Goal: Information Seeking & Learning: Learn about a topic

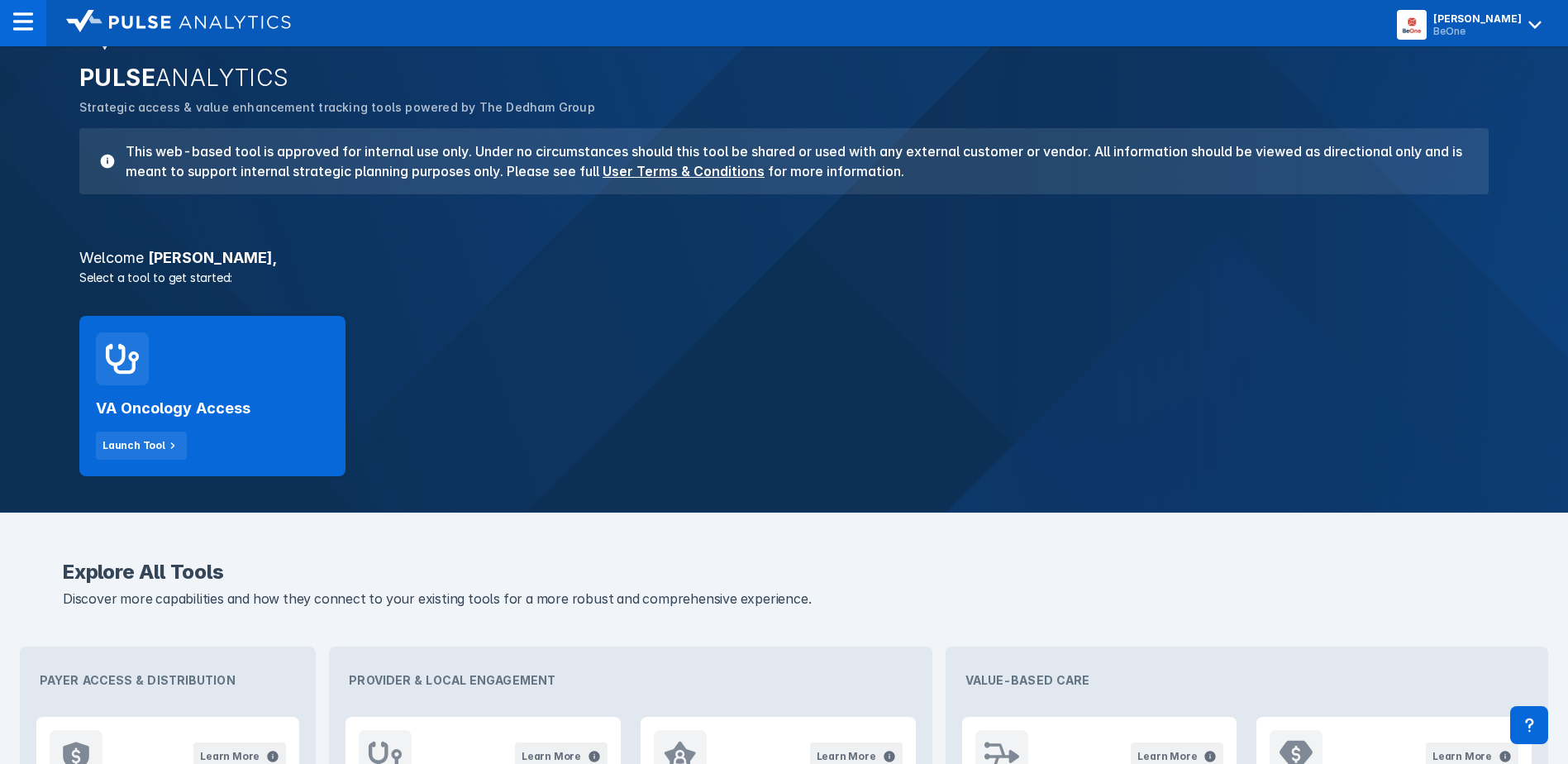
scroll to position [72, 0]
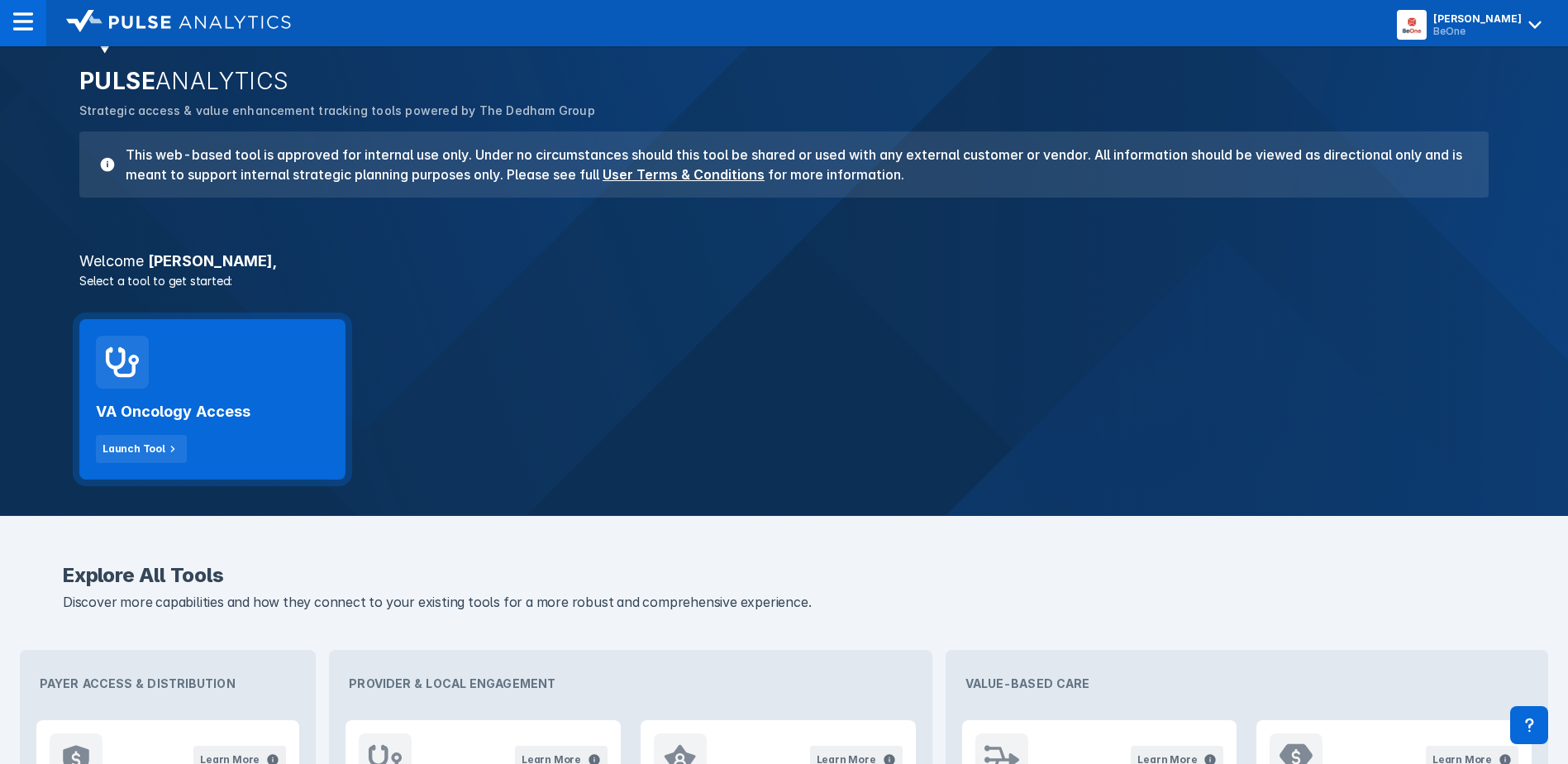
click at [276, 385] on div "VA Oncology Access Launch Tool" at bounding box center [213, 399] width 266 height 160
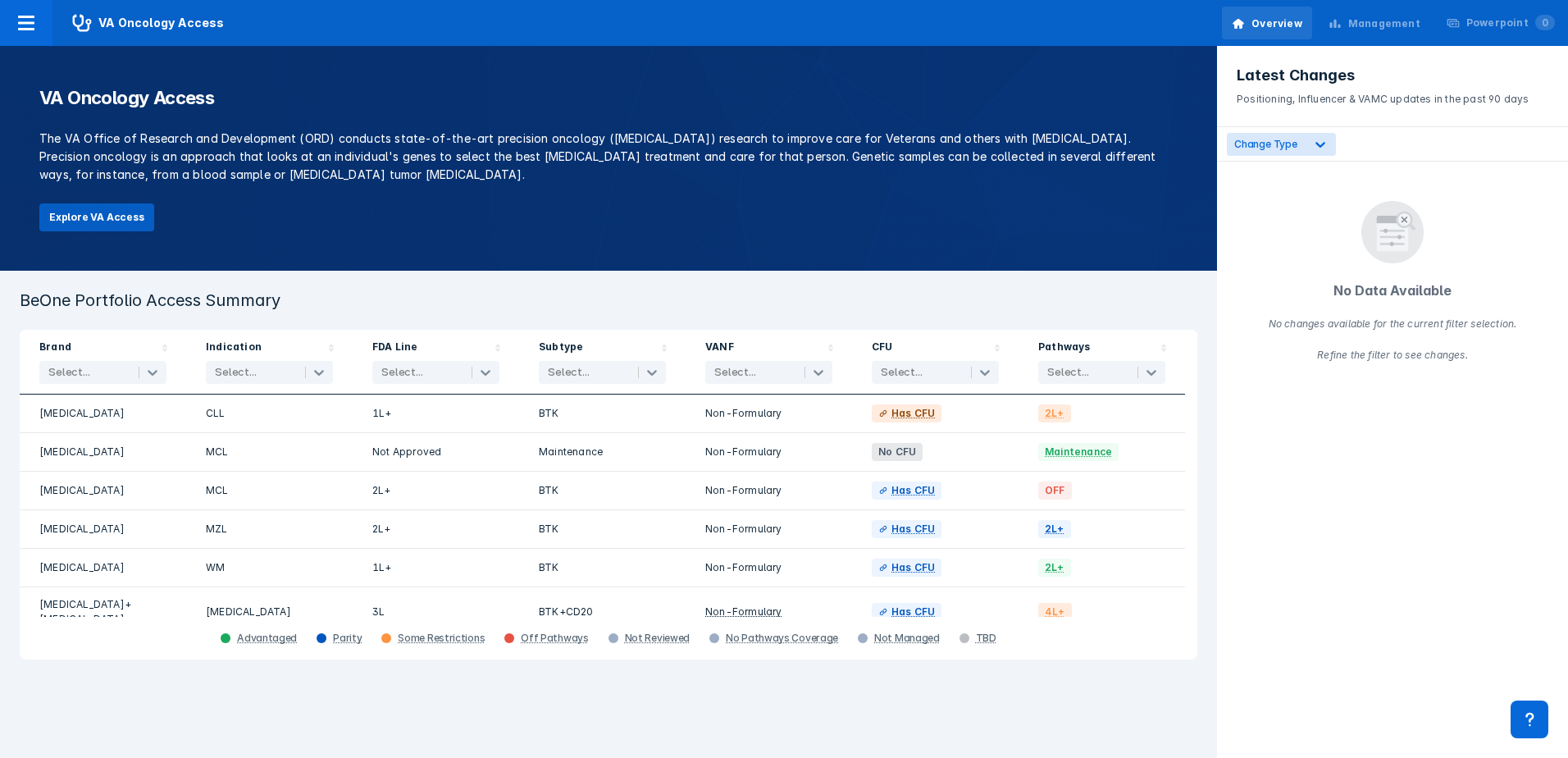
click at [136, 216] on button "Explore VA Access" at bounding box center [97, 217] width 115 height 28
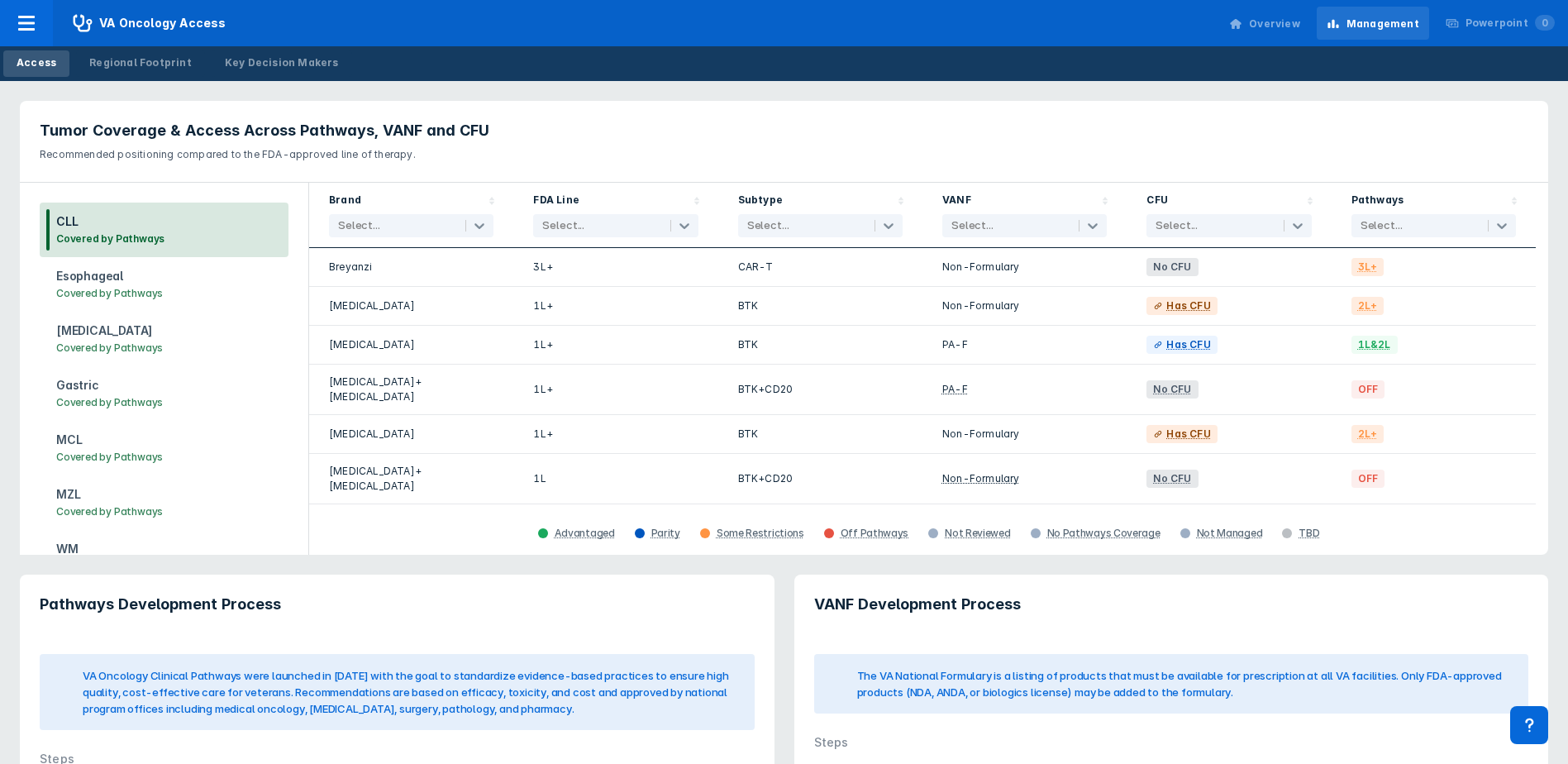
click at [109, 288] on h3 "Covered by Pathways" at bounding box center [109, 293] width 107 height 16
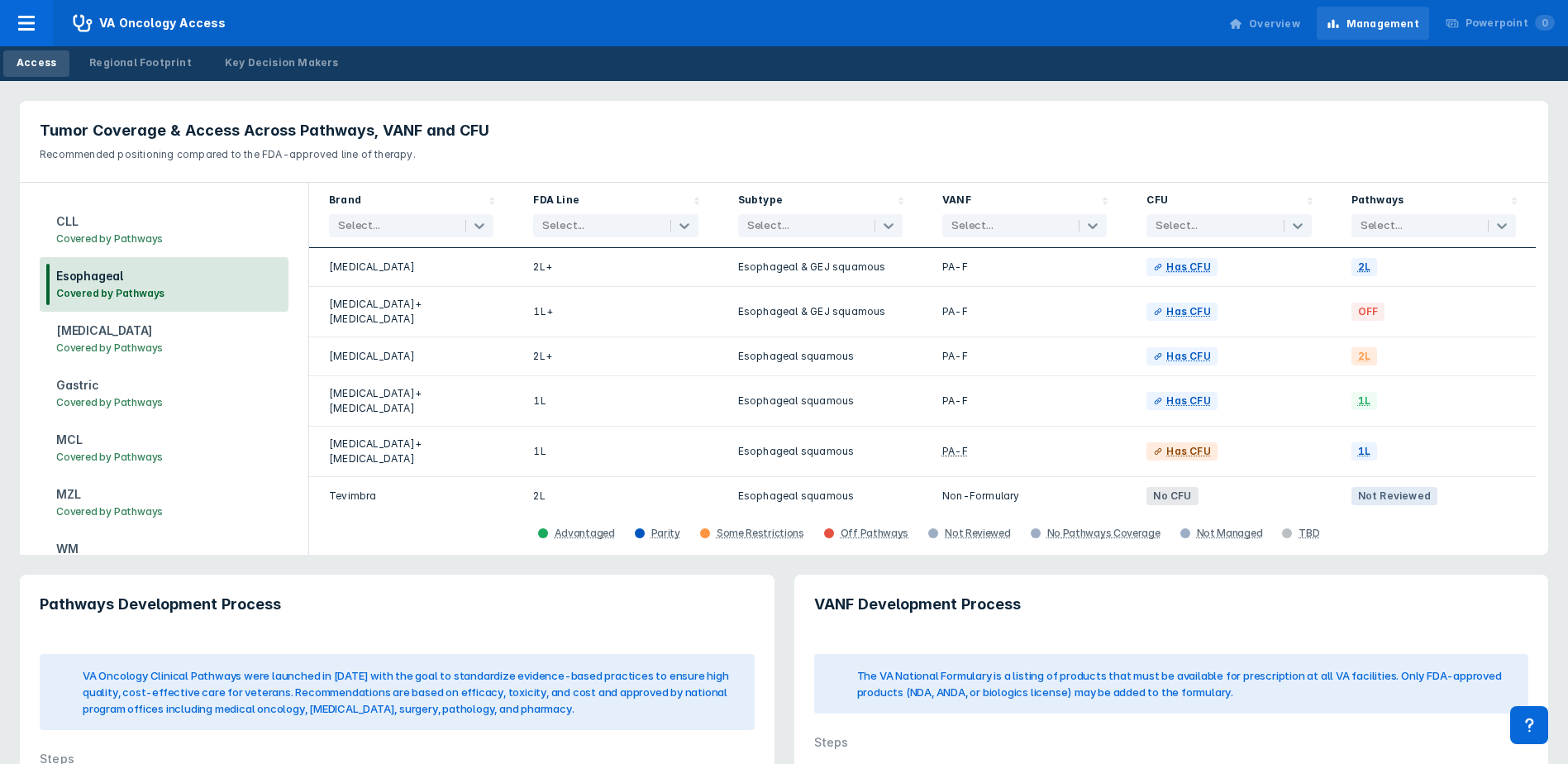
click at [109, 339] on h3 "Follicular Lymphoma" at bounding box center [109, 330] width 107 height 18
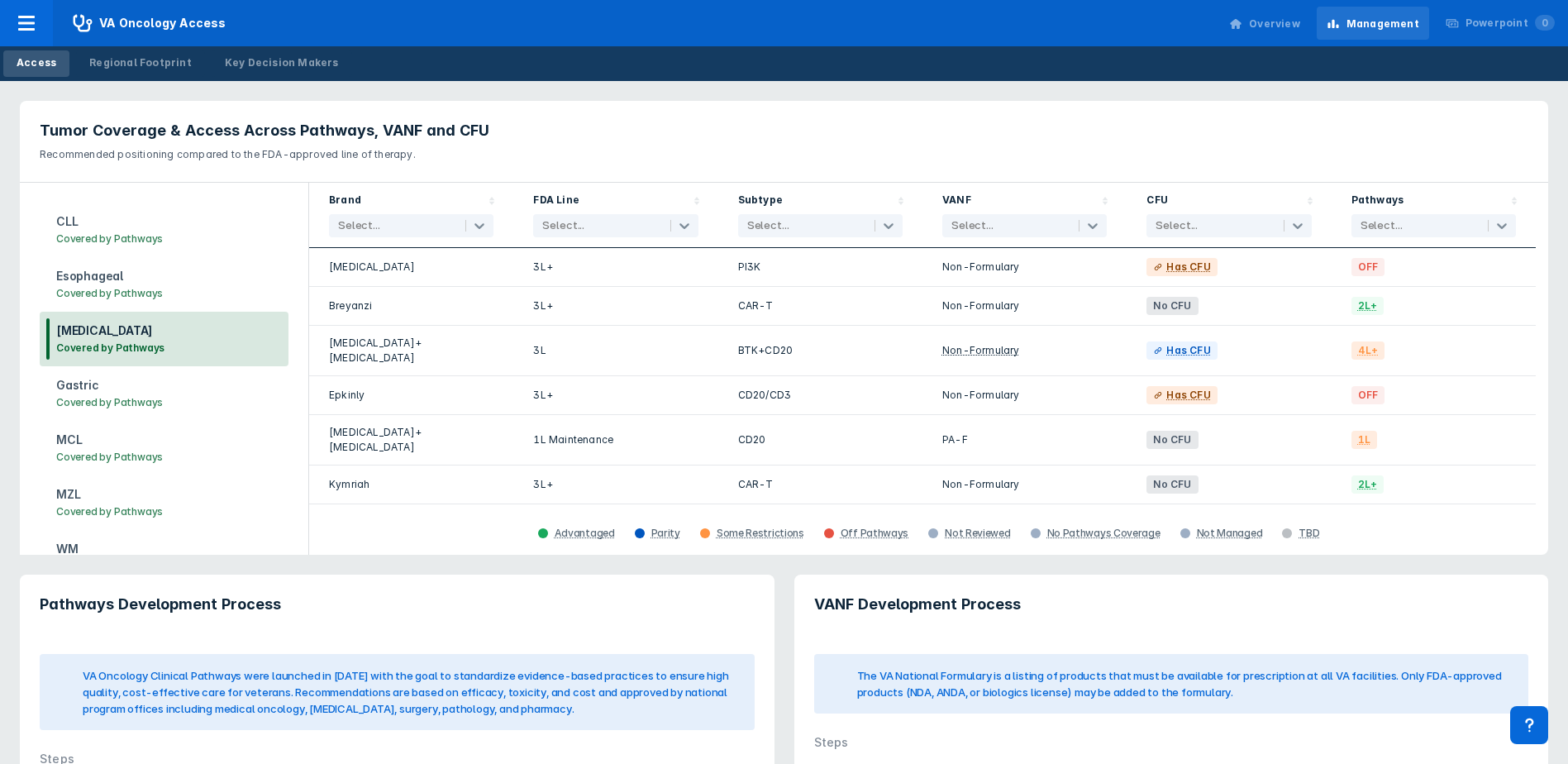
click at [103, 387] on h3 "Gastric" at bounding box center [109, 386] width 107 height 18
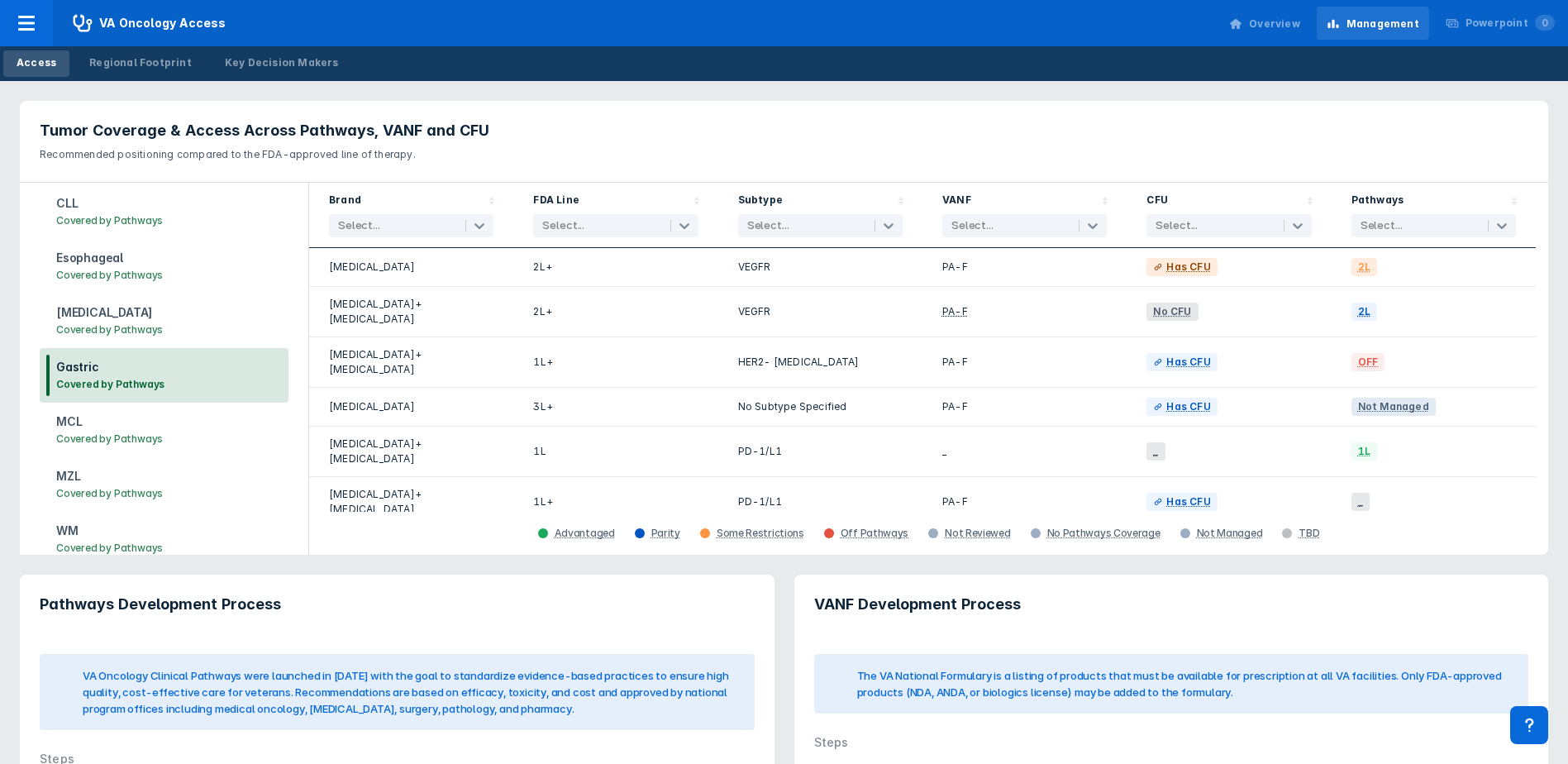
scroll to position [50, 0]
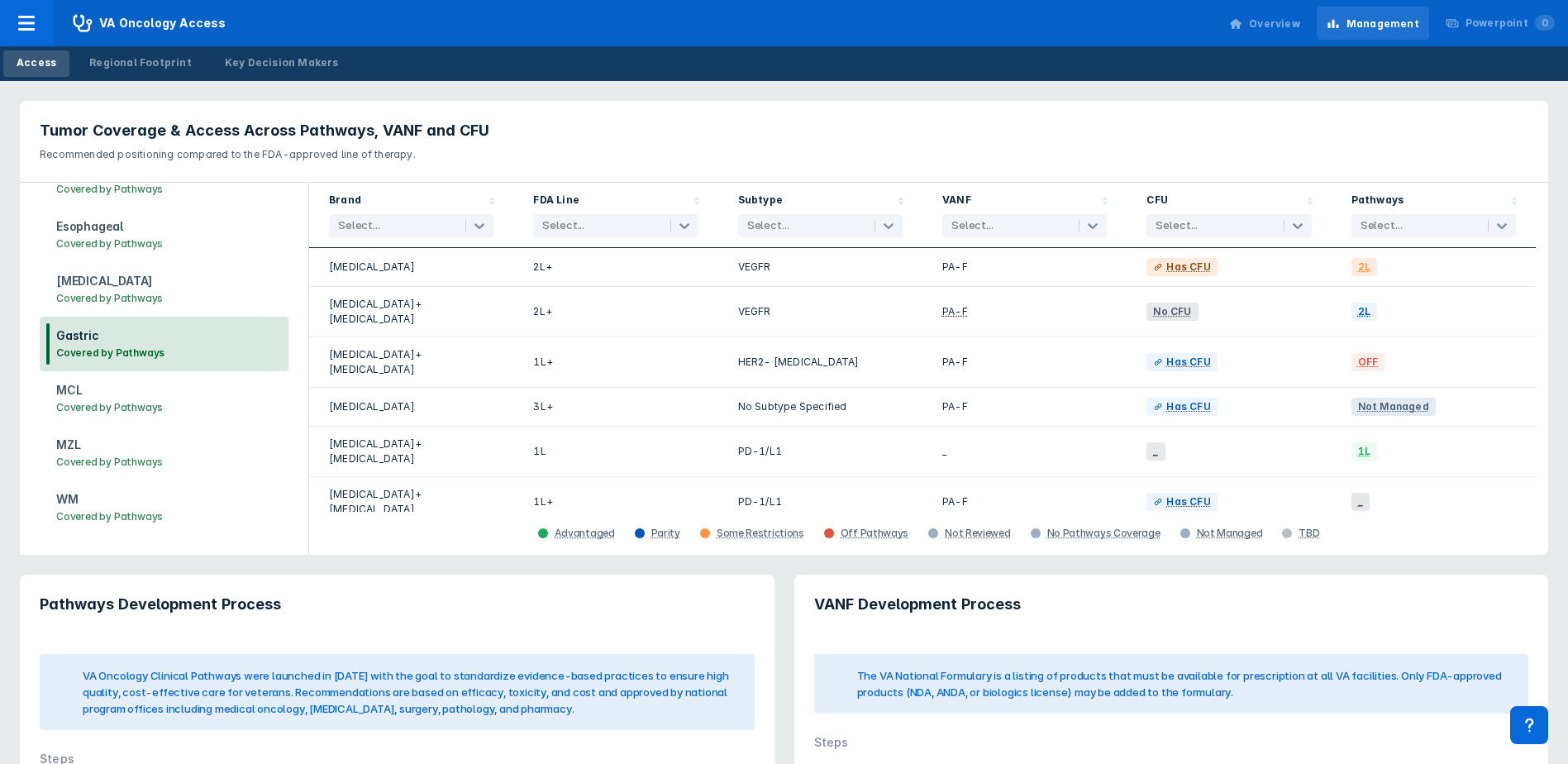
click at [92, 397] on h3 "MCL" at bounding box center [109, 390] width 107 height 18
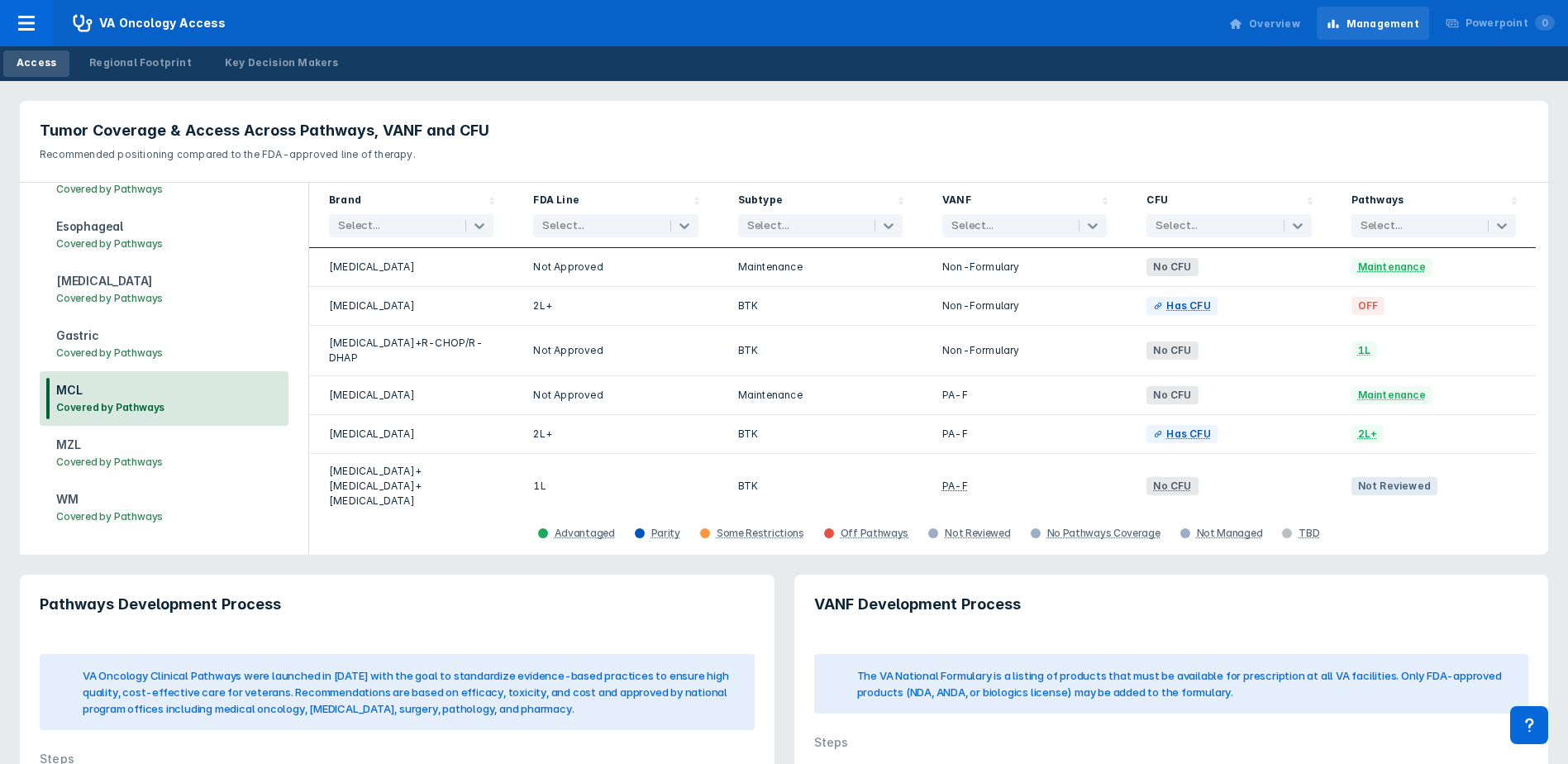
click at [94, 452] on h3 "MZL" at bounding box center [109, 444] width 107 height 18
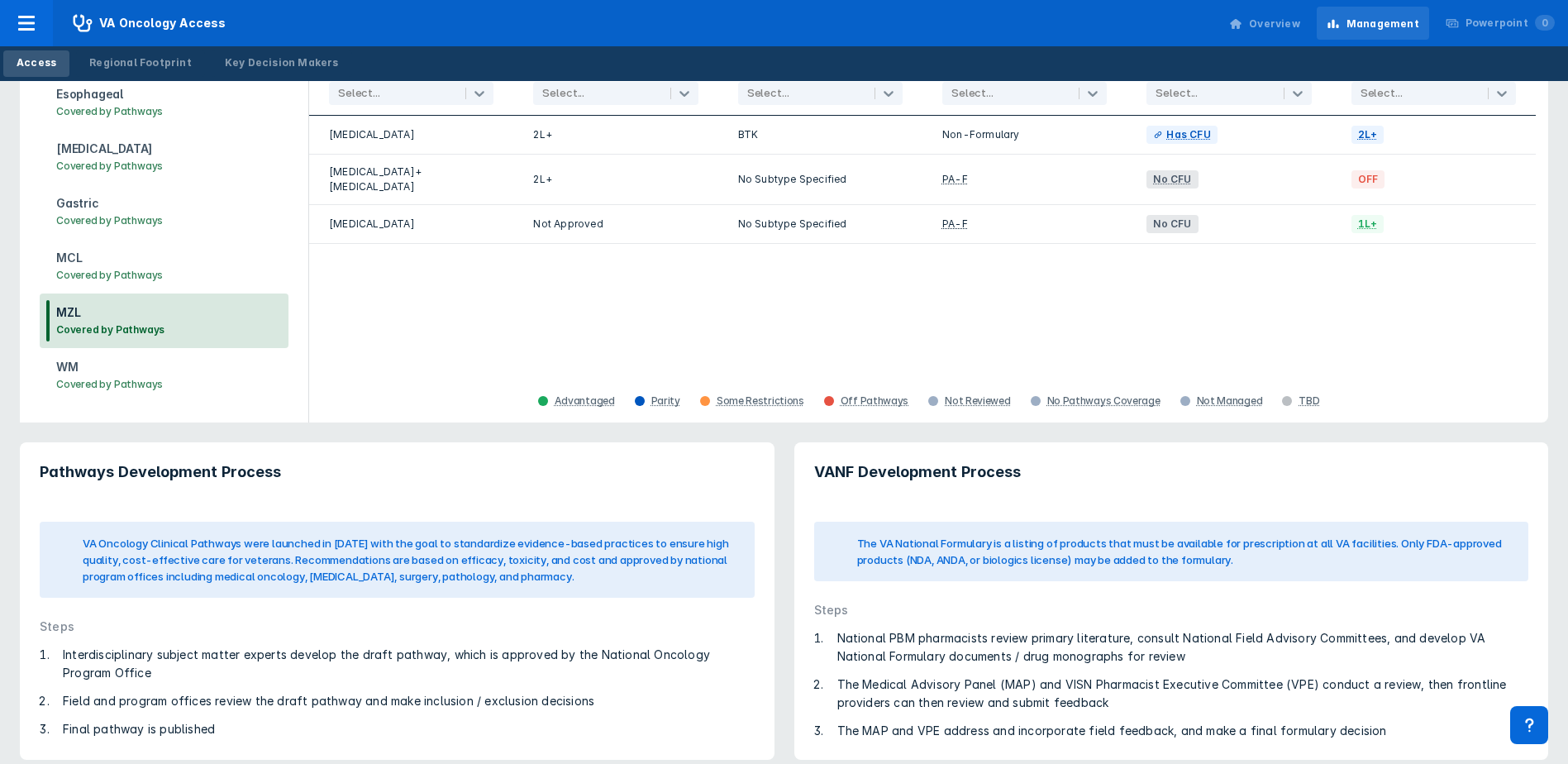
scroll to position [148, 0]
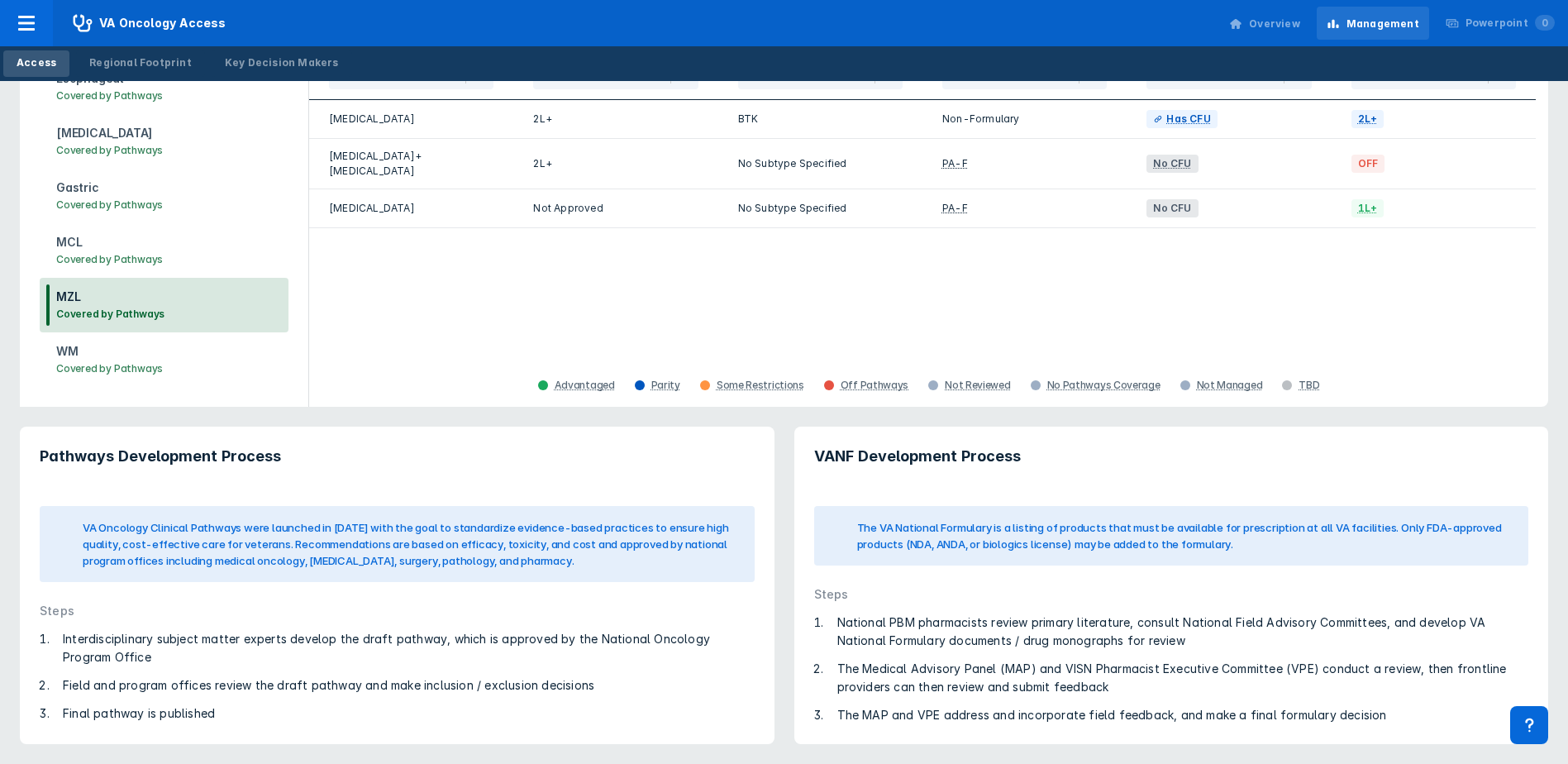
click at [114, 363] on h3 "Covered by Pathways" at bounding box center [109, 368] width 107 height 16
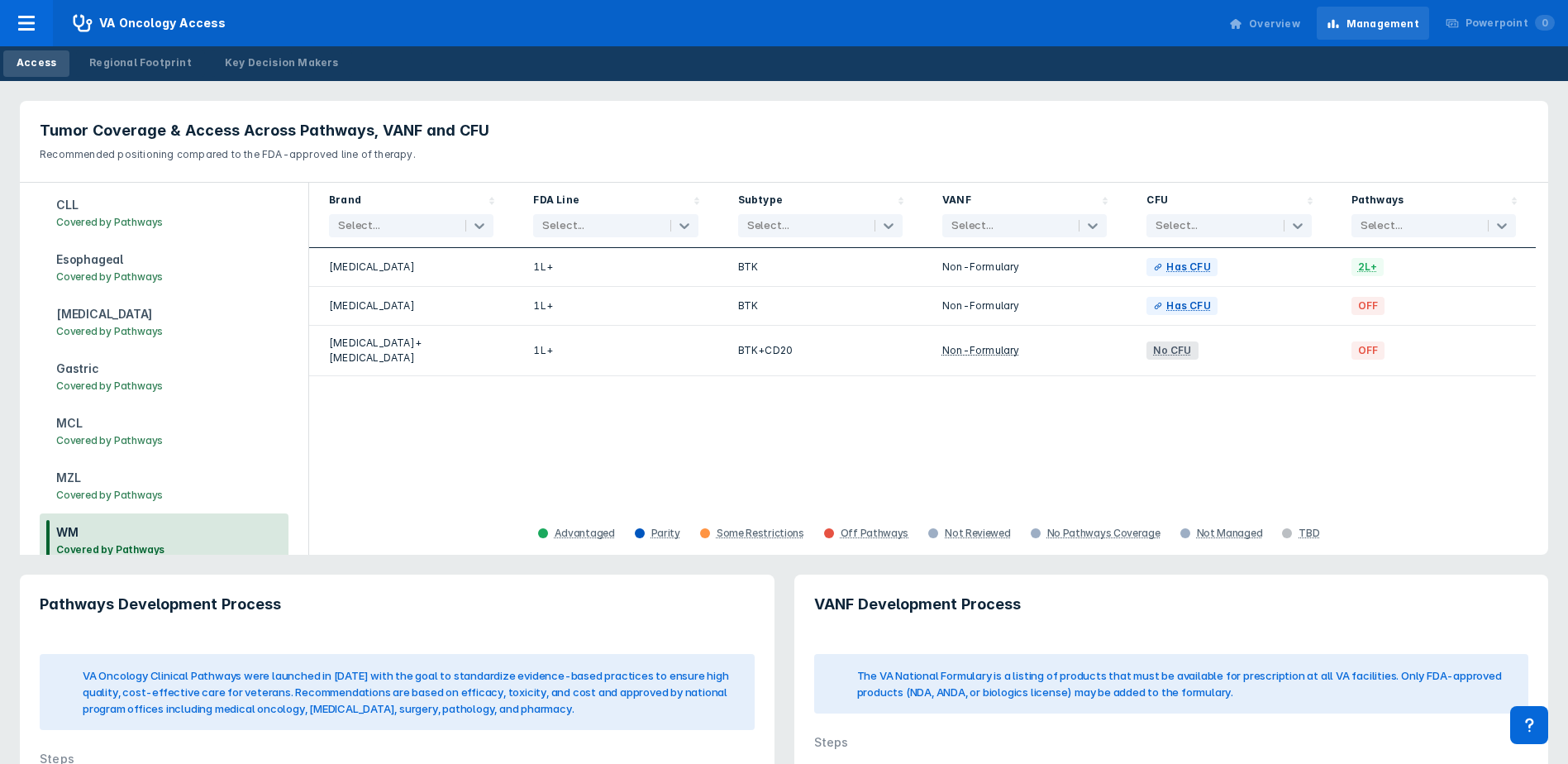
scroll to position [0, 0]
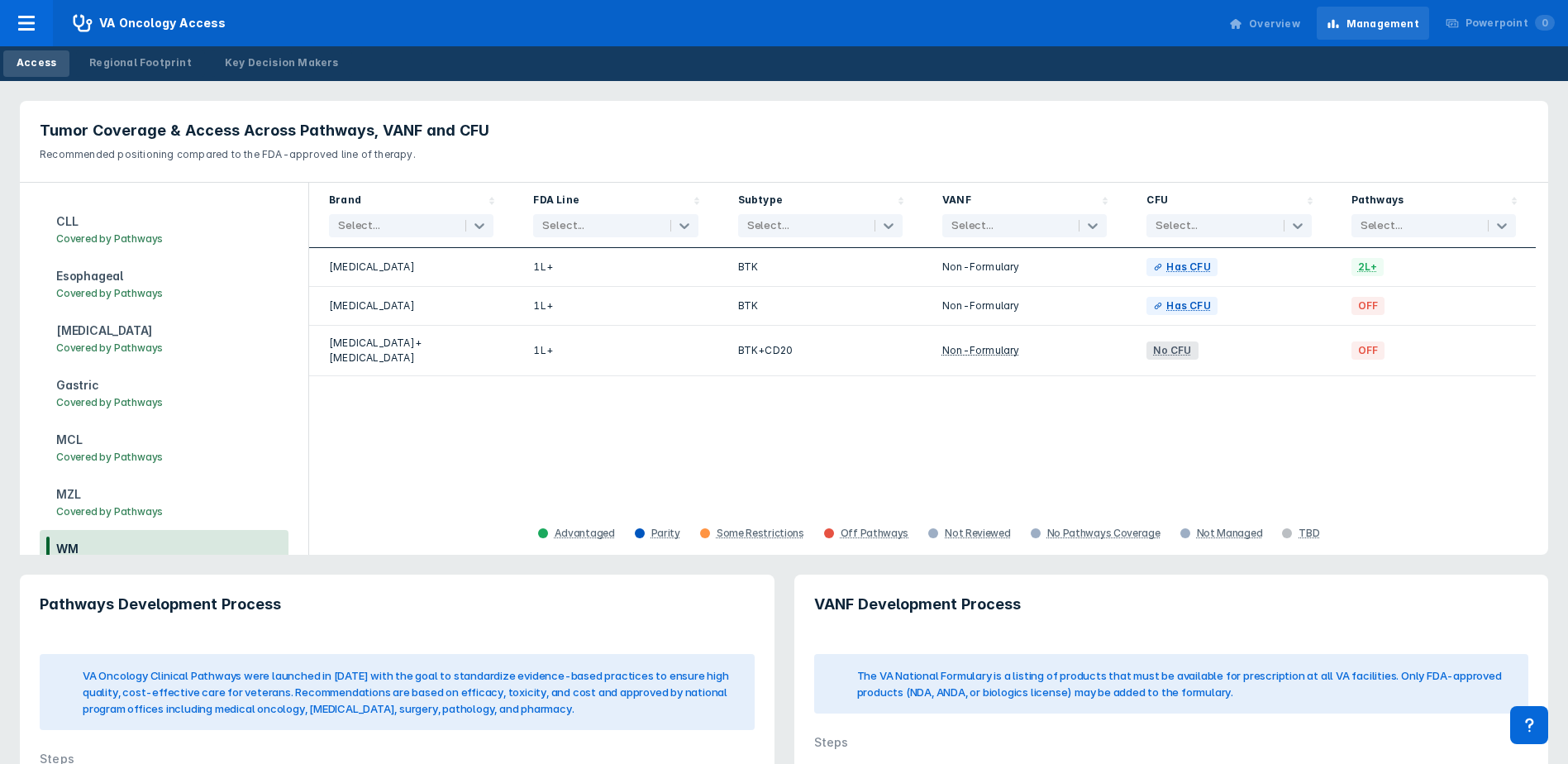
click at [105, 230] on h3 "CLL" at bounding box center [109, 222] width 107 height 18
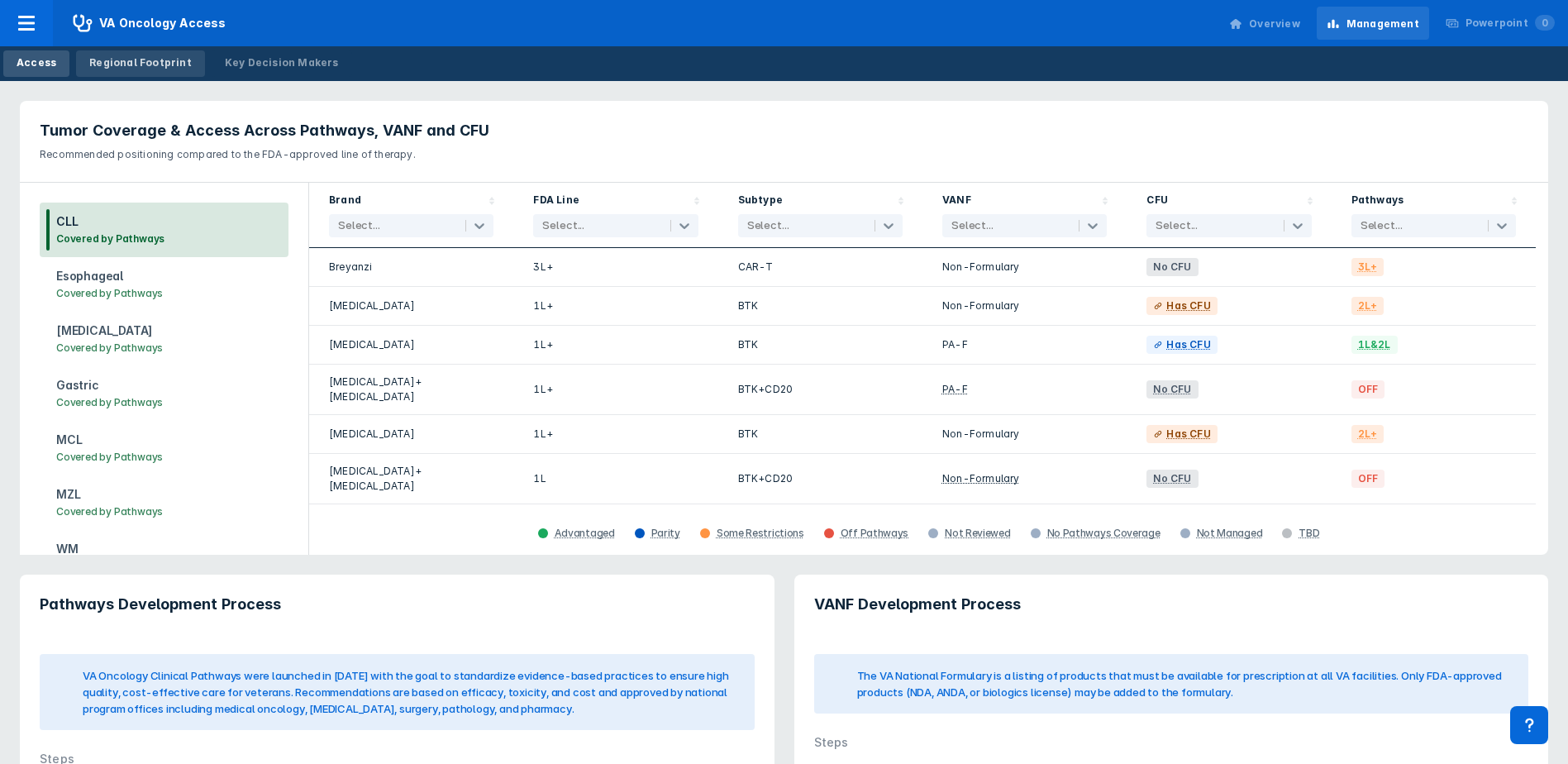
click at [153, 62] on div "Regional Footprint" at bounding box center [140, 62] width 102 height 14
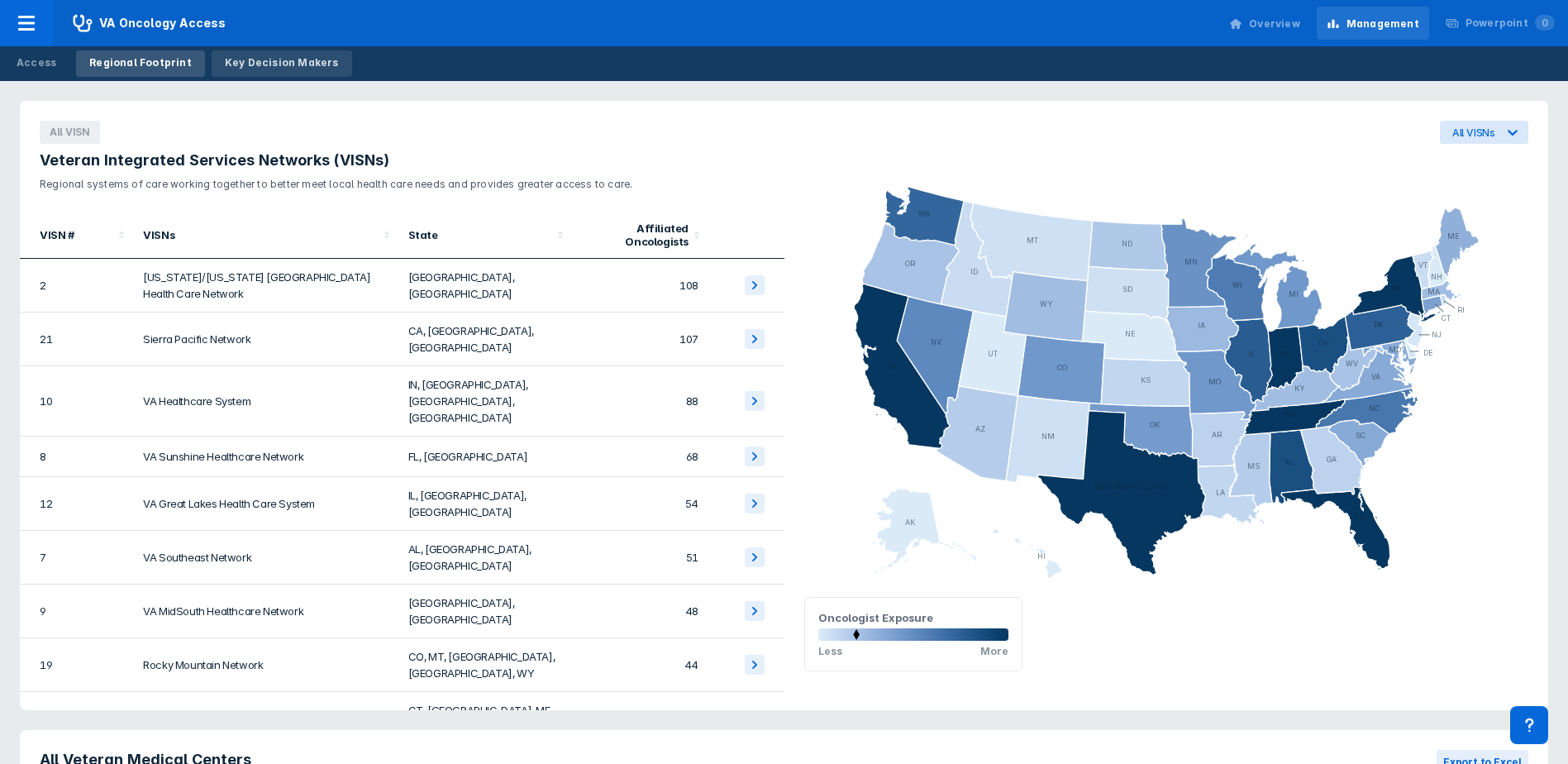
click at [274, 61] on div "Key Decision Makers" at bounding box center [282, 62] width 114 height 14
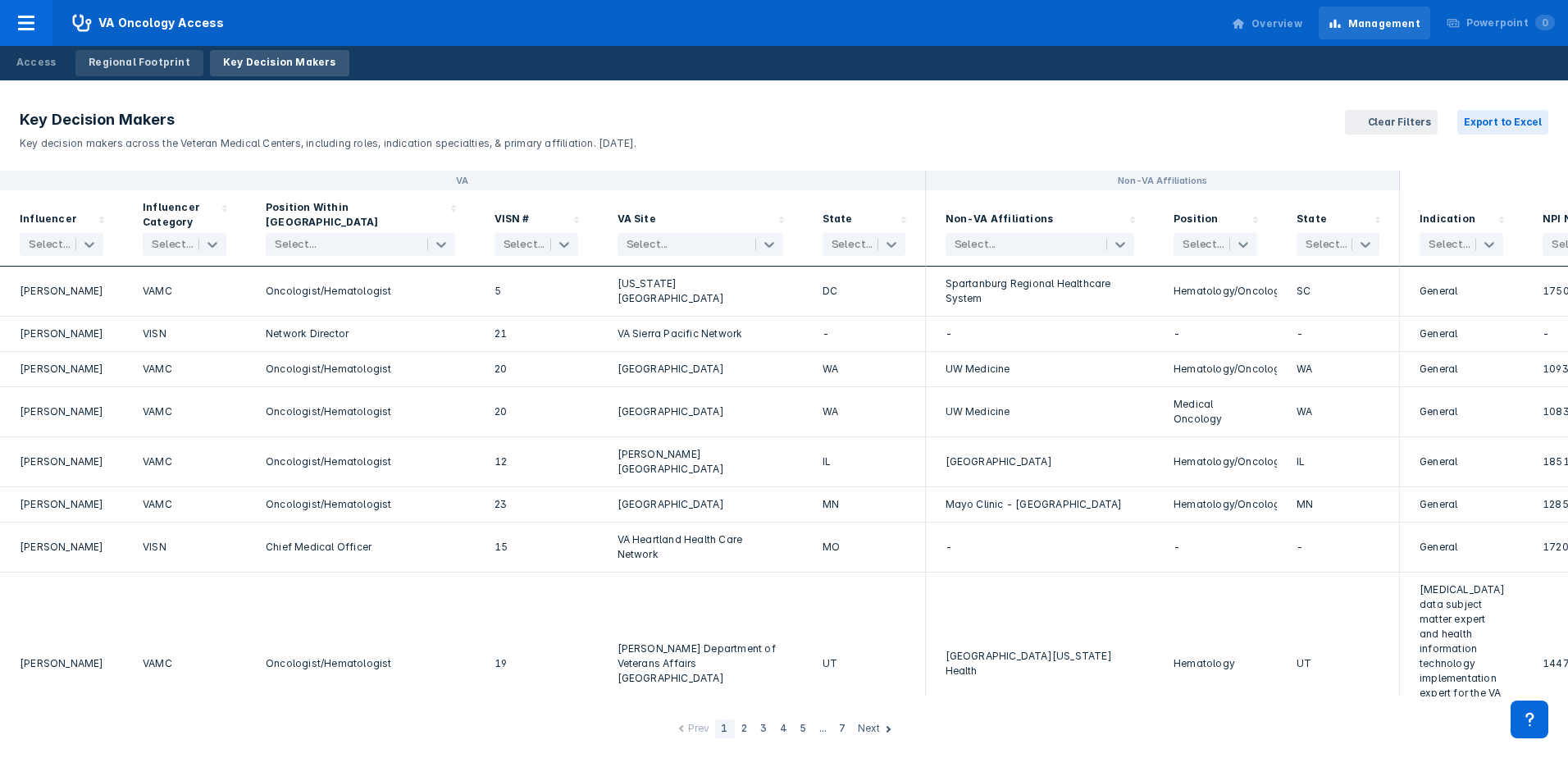
click at [129, 66] on div "Regional Footprint" at bounding box center [139, 62] width 101 height 14
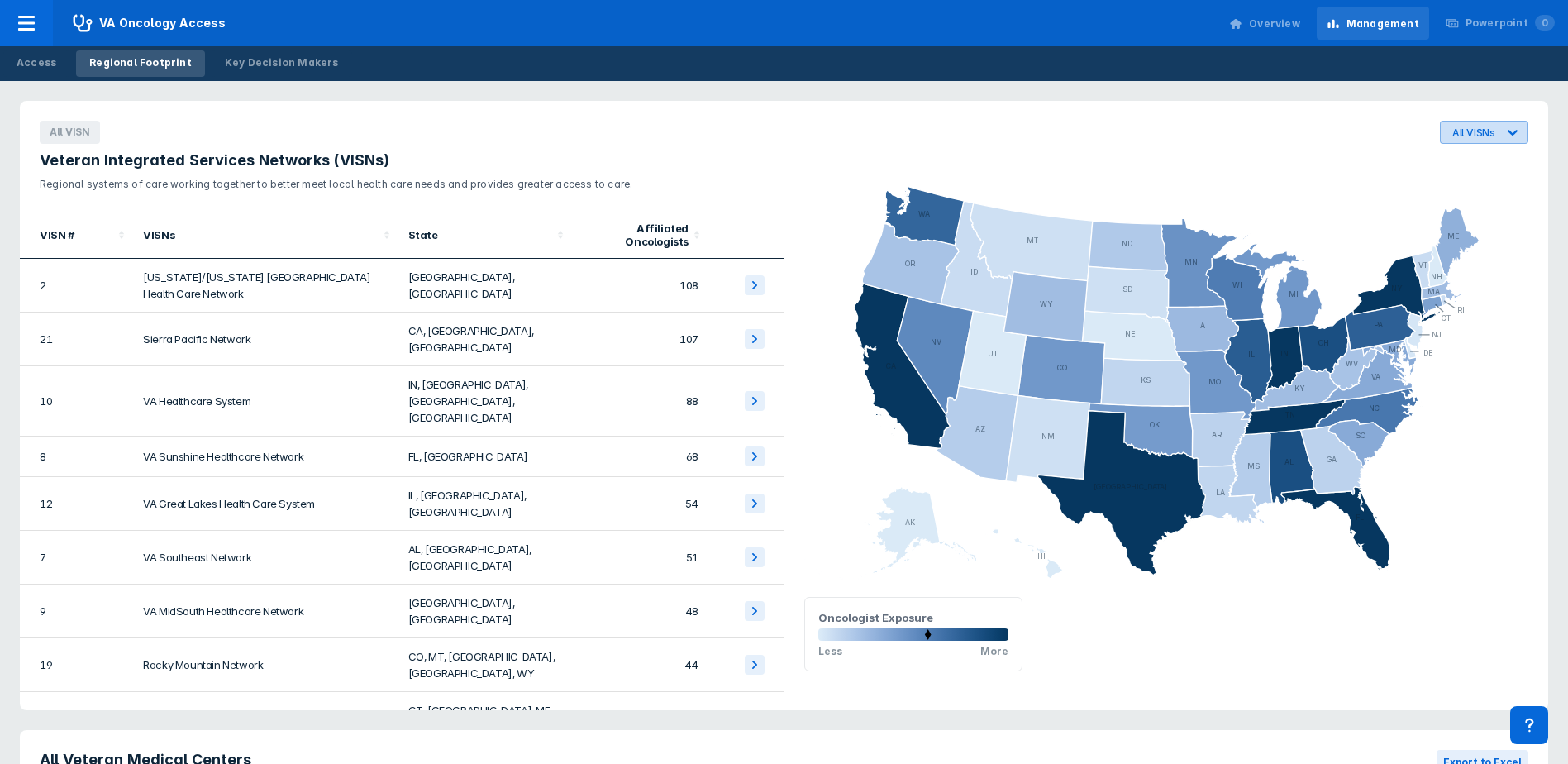
click at [1510, 135] on icon at bounding box center [1513, 132] width 16 height 16
click at [1391, 142] on div "All VISNs" at bounding box center [1166, 132] width 765 height 24
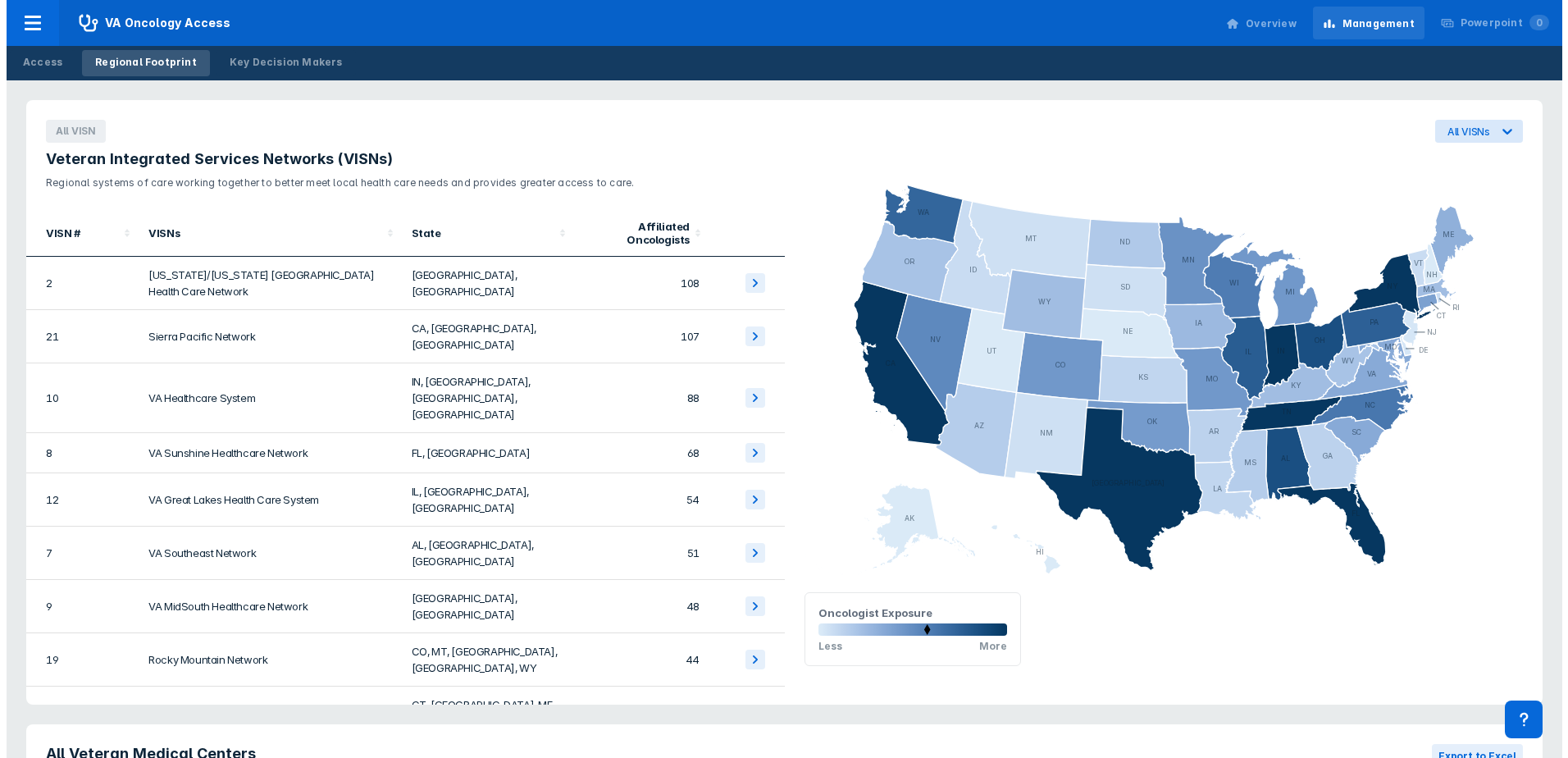
scroll to position [246, 0]
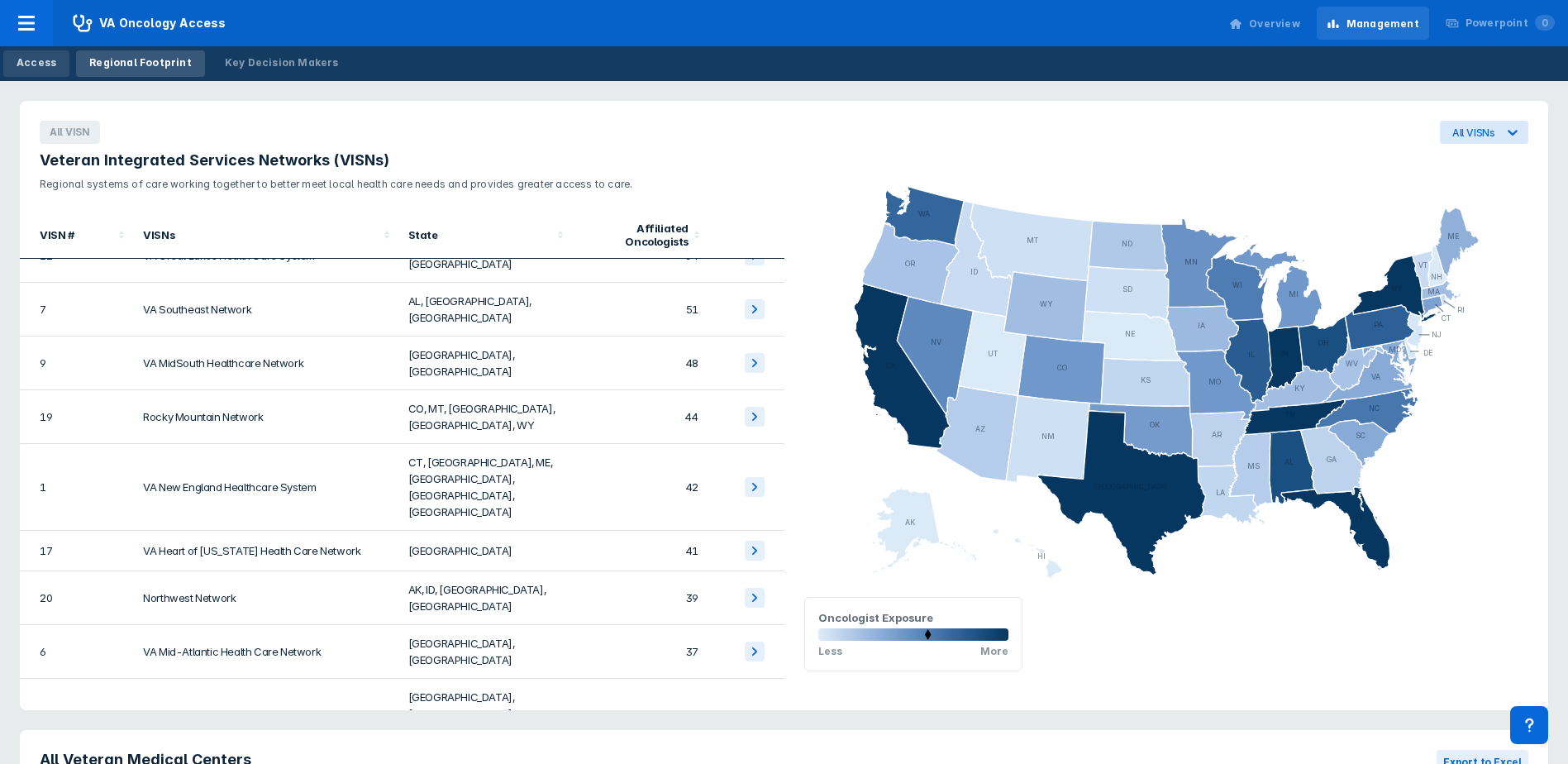
click at [40, 60] on div "Access" at bounding box center [36, 62] width 40 height 14
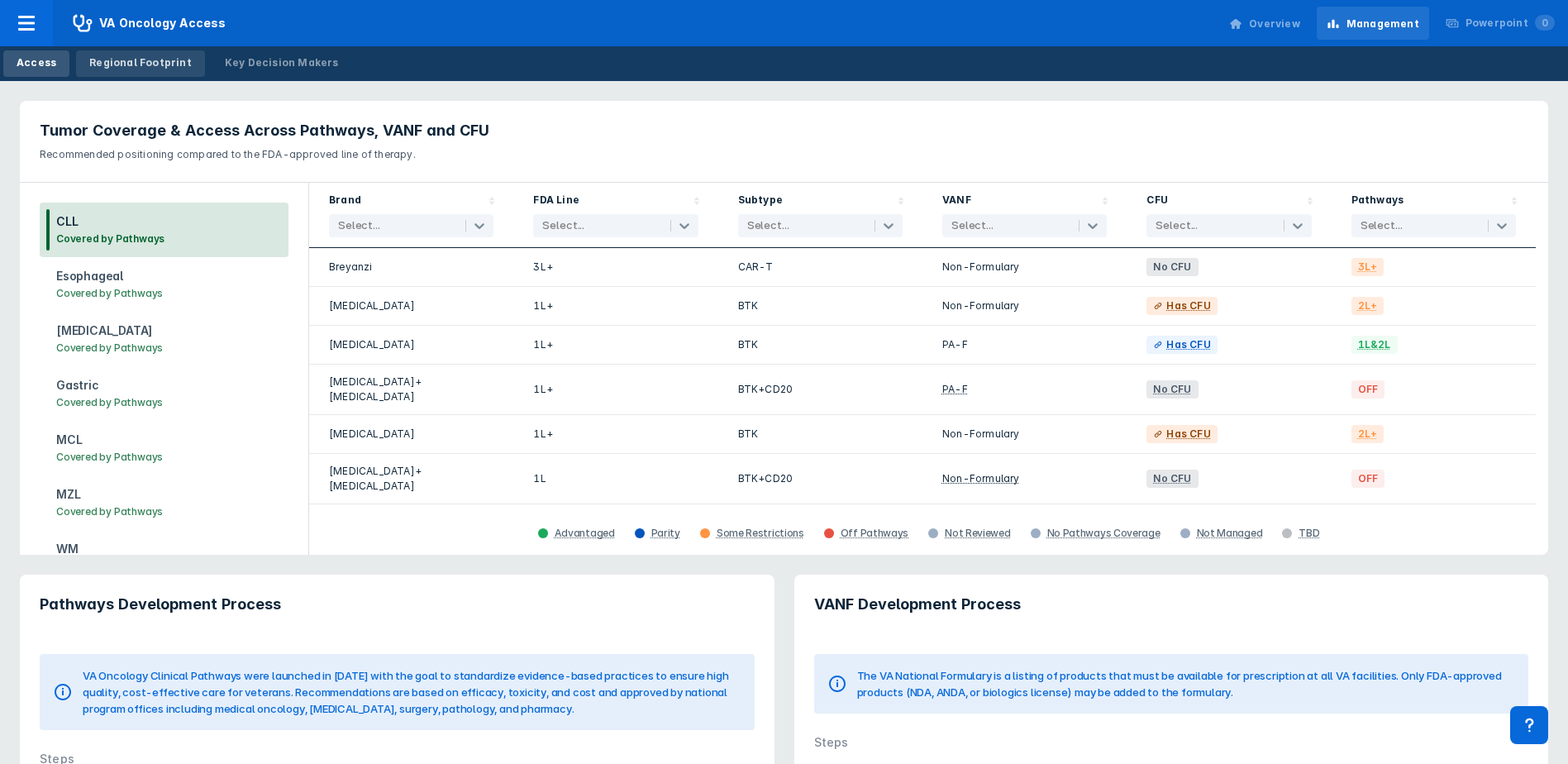
click at [134, 62] on div "Regional Footprint" at bounding box center [140, 62] width 102 height 14
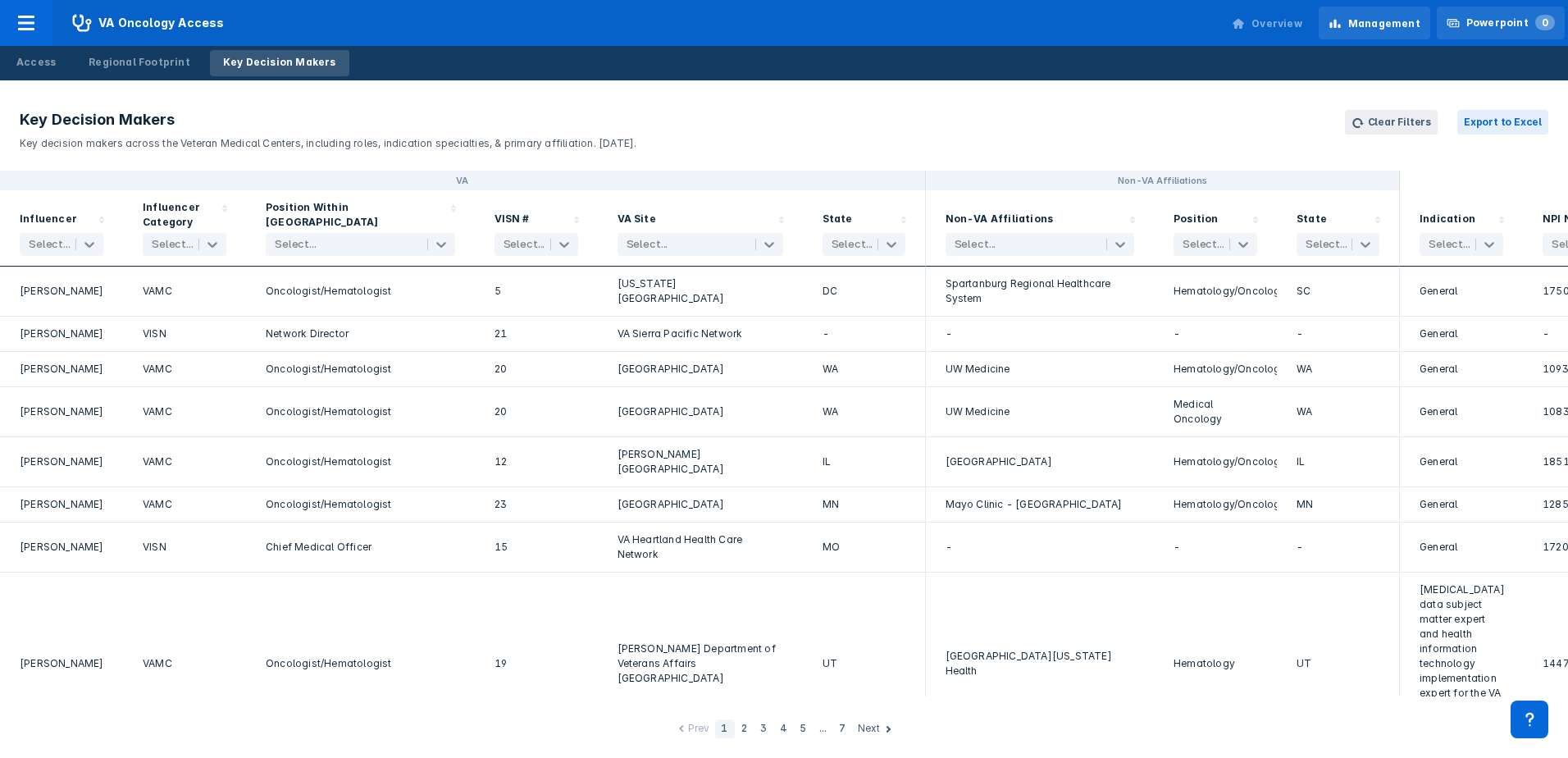
click at [1489, 23] on div "Powerpoint 0" at bounding box center [1511, 22] width 89 height 14
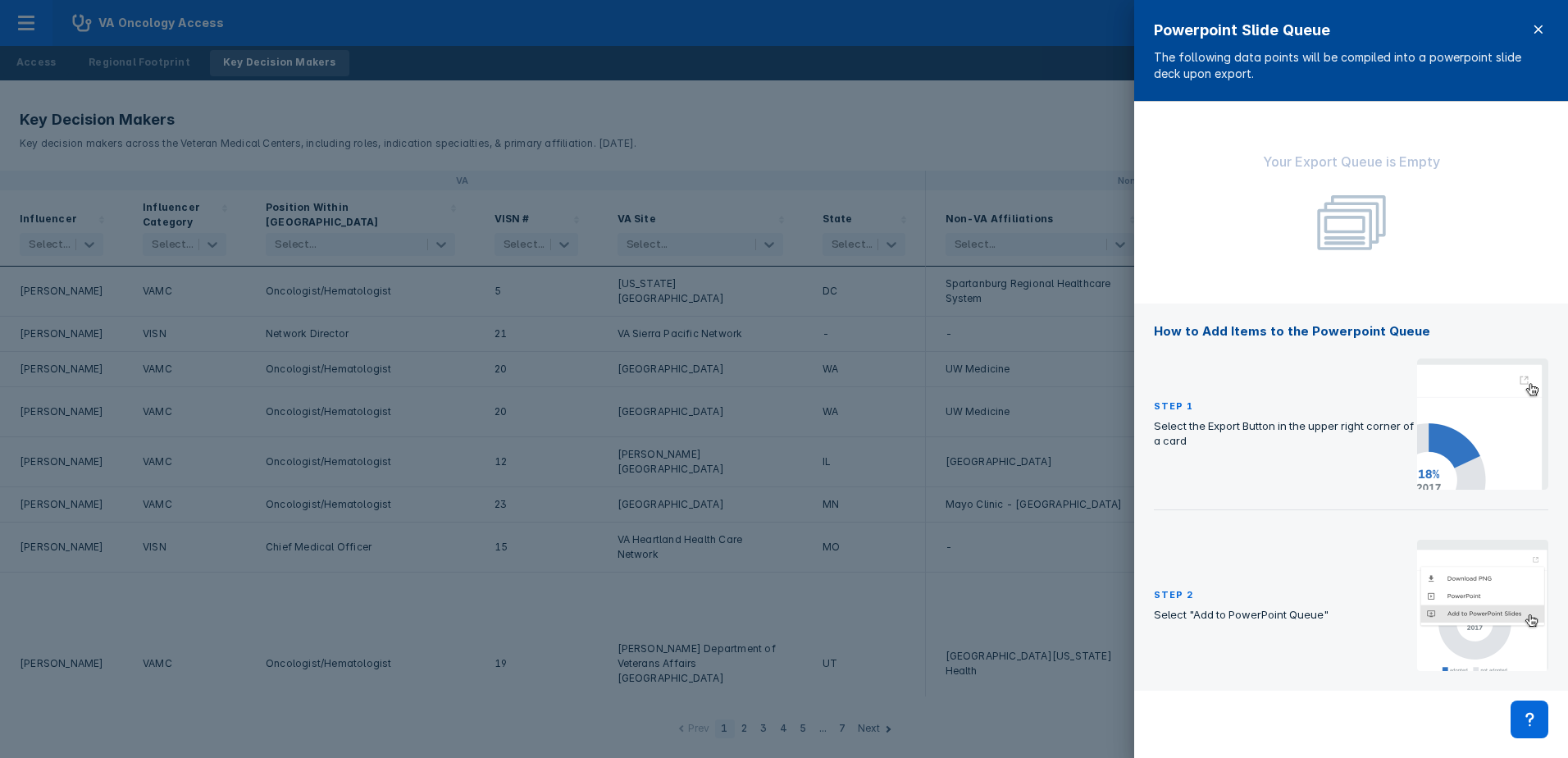
click at [1533, 28] on icon at bounding box center [1538, 30] width 13 height 13
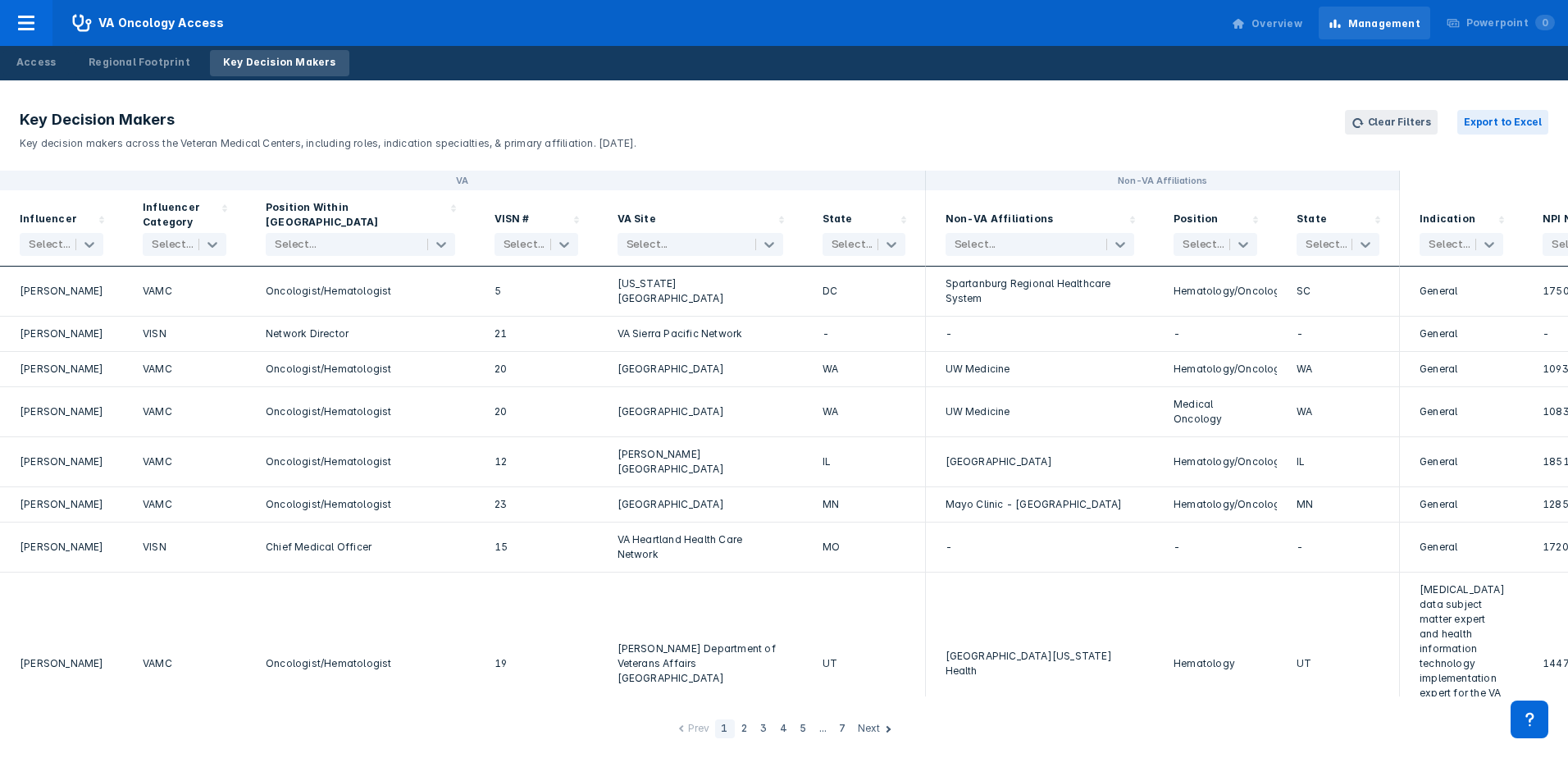
drag, startPoint x: 1511, startPoint y: 23, endPoint x: 1204, endPoint y: 105, distance: 317.8
click at [1204, 105] on header "Key Decision Makers Key decision makers across the Veteran Medical Centers, inc…" at bounding box center [784, 130] width 1568 height 81
drag, startPoint x: 1502, startPoint y: 119, endPoint x: 1164, endPoint y: 128, distance: 338.1
click at [1164, 128] on header "Key Decision Makers Key decision makers across the Veteran Medical Centers, inc…" at bounding box center [784, 130] width 1568 height 81
drag, startPoint x: 1493, startPoint y: 20, endPoint x: 1198, endPoint y: 103, distance: 306.5
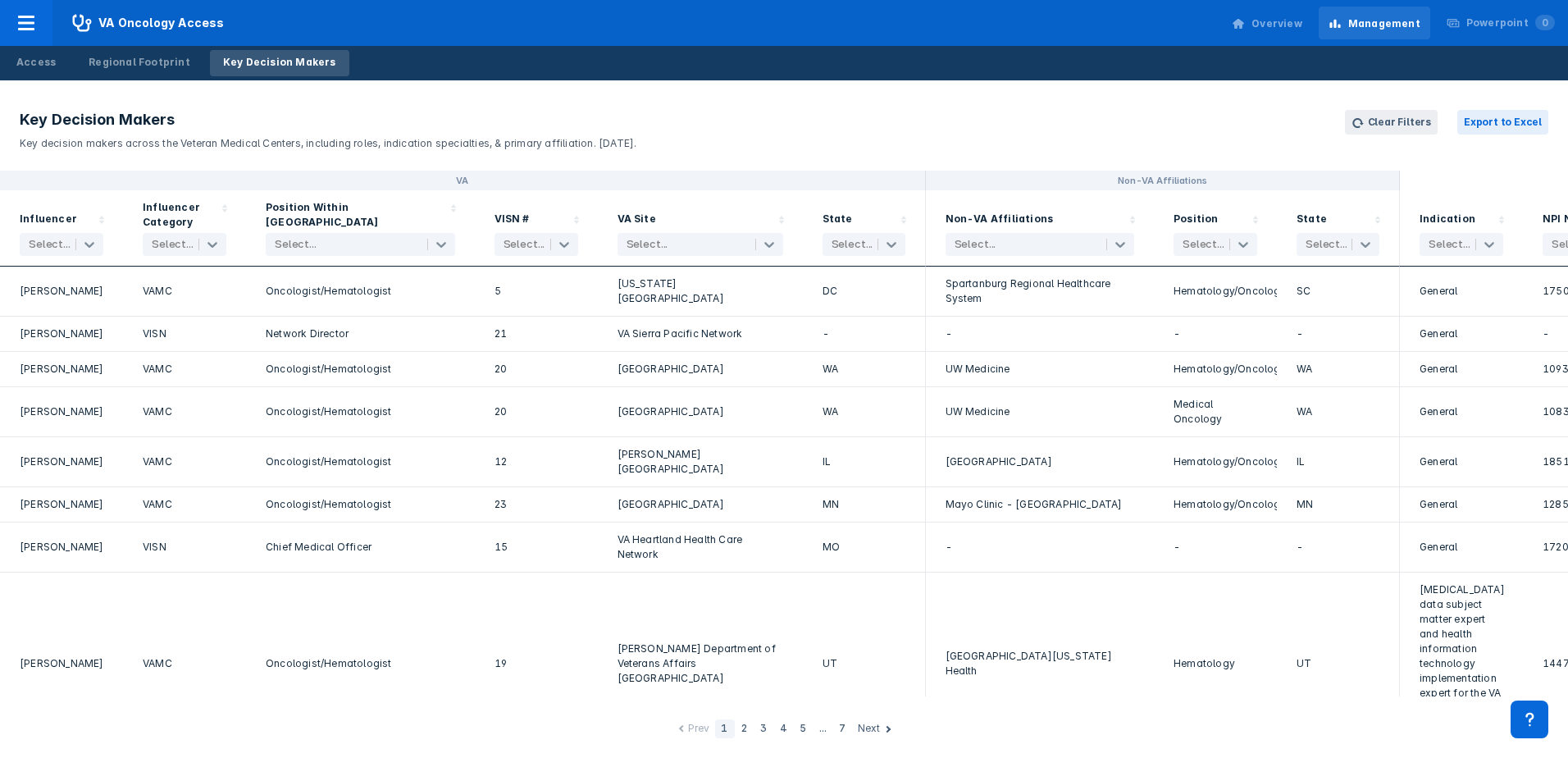
drag, startPoint x: 1198, startPoint y: 103, endPoint x: 1276, endPoint y: 18, distance: 115.4
click at [1276, 18] on div "Overview" at bounding box center [1276, 23] width 51 height 14
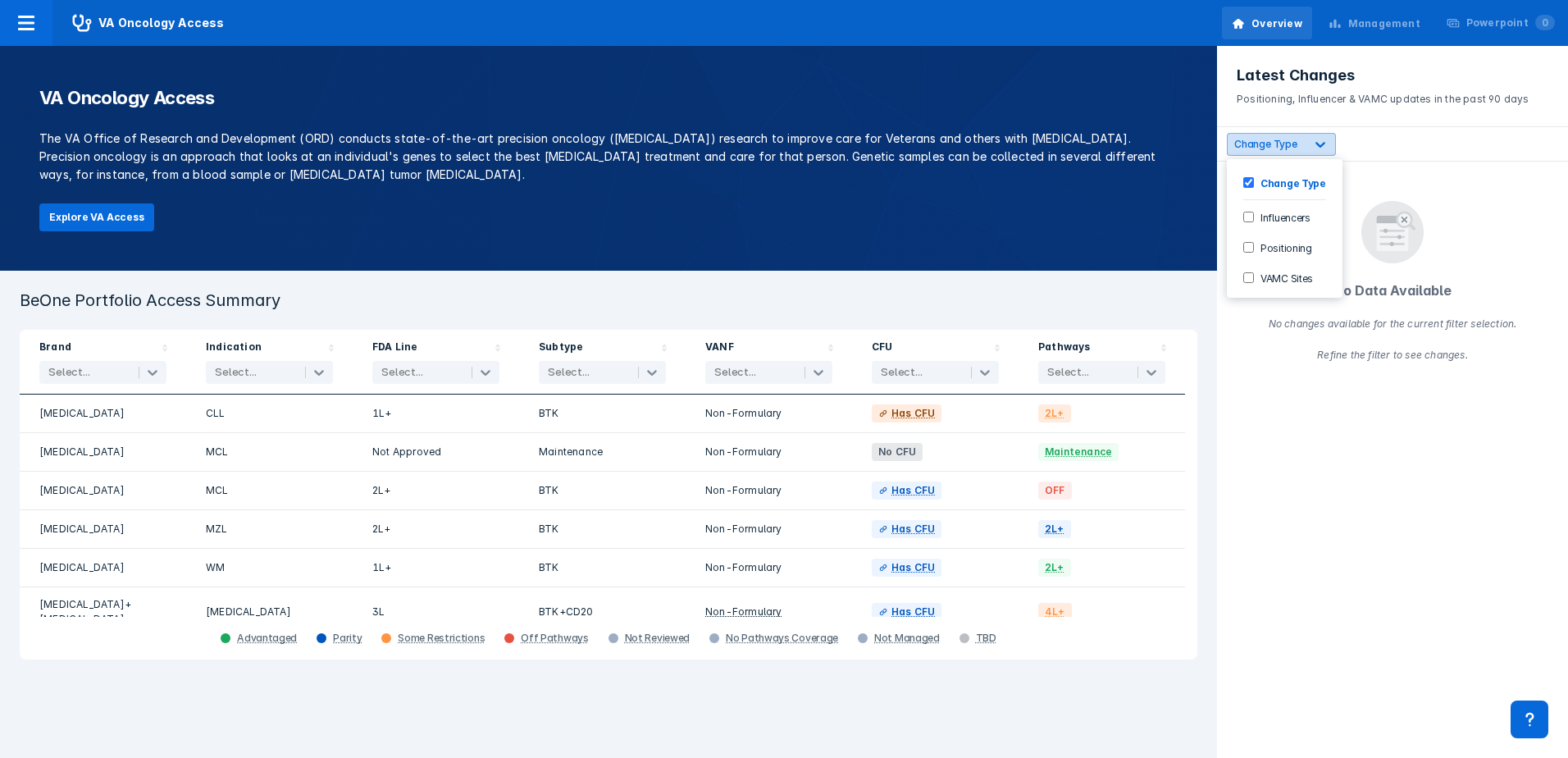
click at [1328, 143] on div at bounding box center [1319, 144] width 30 height 30
click at [1280, 216] on label "Influencers" at bounding box center [1282, 217] width 57 height 14
click at [1289, 254] on div "Positioning" at bounding box center [1283, 247] width 100 height 27
click at [1510, 160] on div "option Positioning, selected. 4 results available. Use Up and Down to choose op…" at bounding box center [1392, 145] width 351 height 34
click at [1294, 140] on span "Change Type" at bounding box center [1266, 144] width 63 height 13
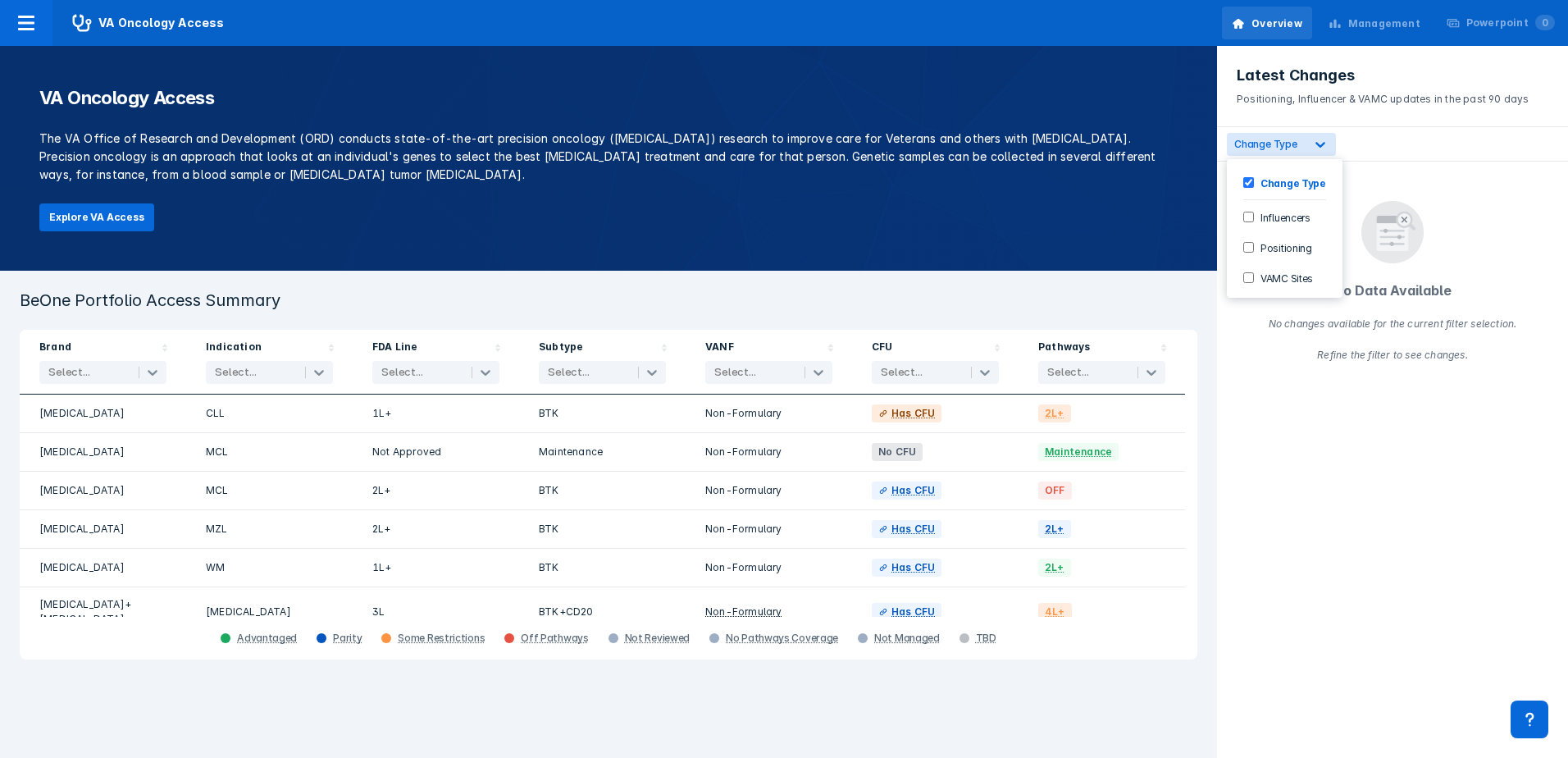
click at [1285, 216] on label "Influencers" at bounding box center [1282, 217] width 57 height 14
click at [1324, 381] on div "No Data Available No changes available for the current filter selection. Refine…" at bounding box center [1393, 309] width 251 height 216
click at [1376, 23] on div "Management" at bounding box center [1384, 23] width 72 height 14
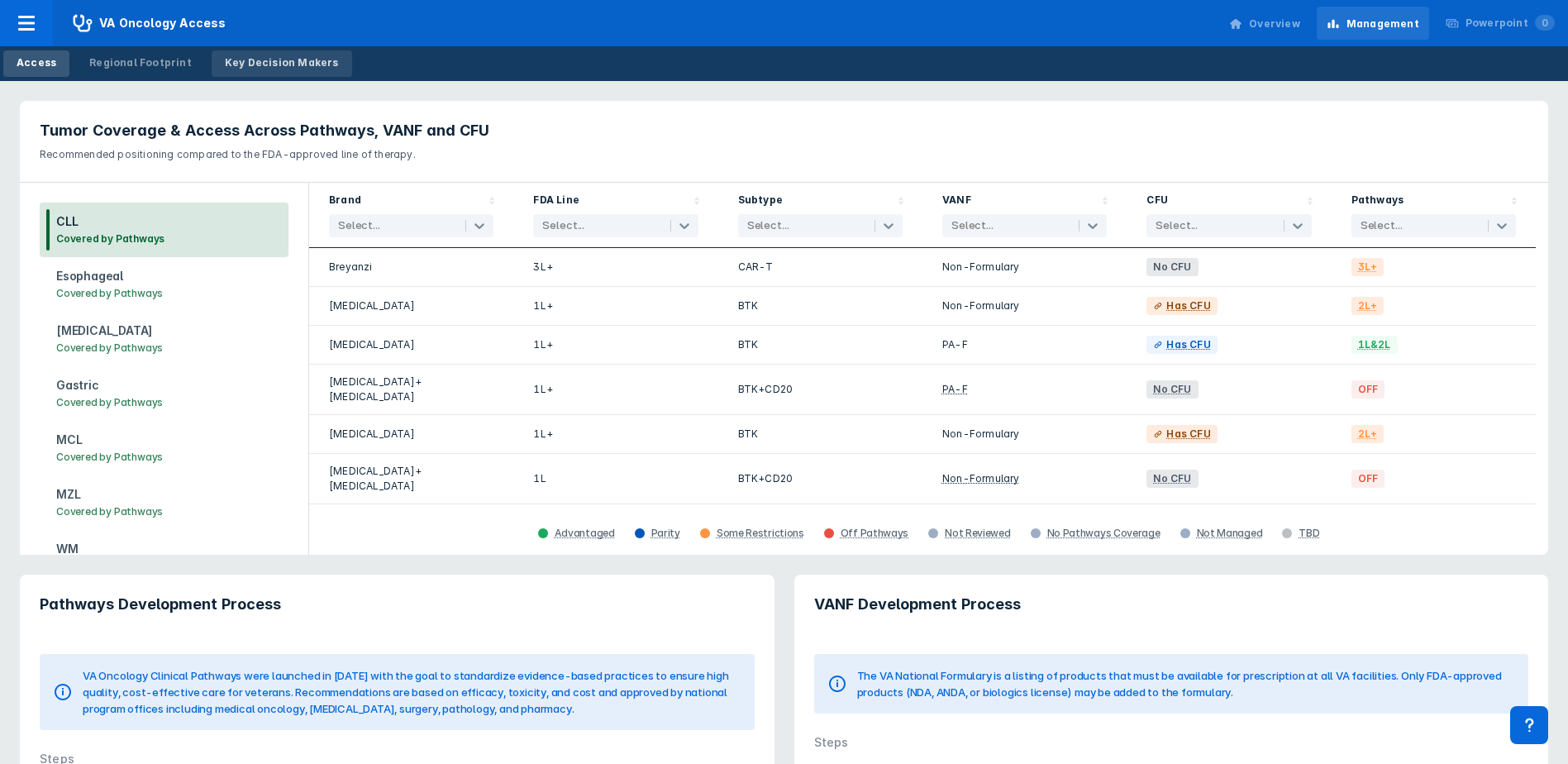
click at [269, 62] on div "Key Decision Makers" at bounding box center [282, 62] width 114 height 14
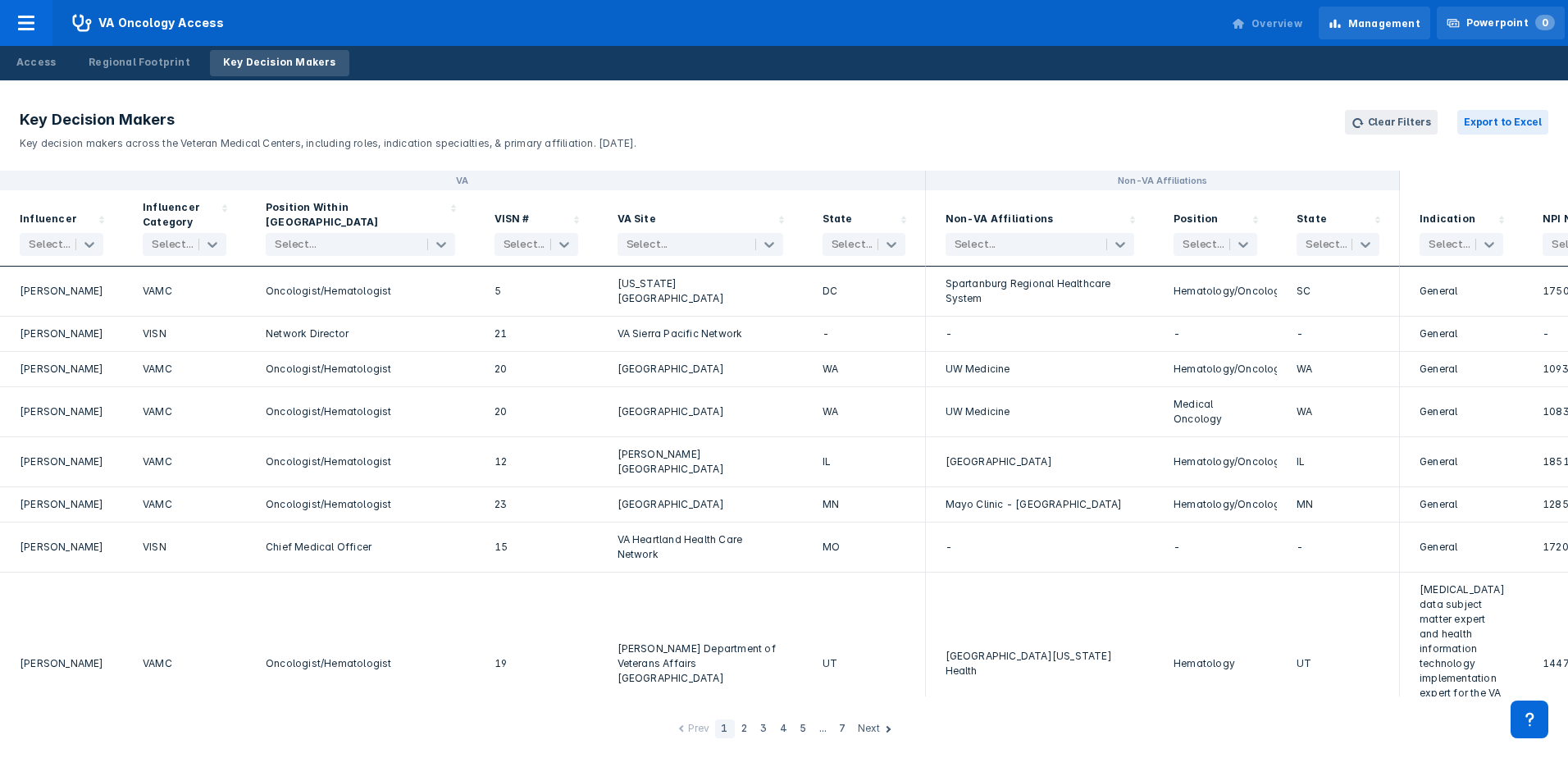
click at [1495, 20] on div "Powerpoint 0" at bounding box center [1511, 22] width 89 height 14
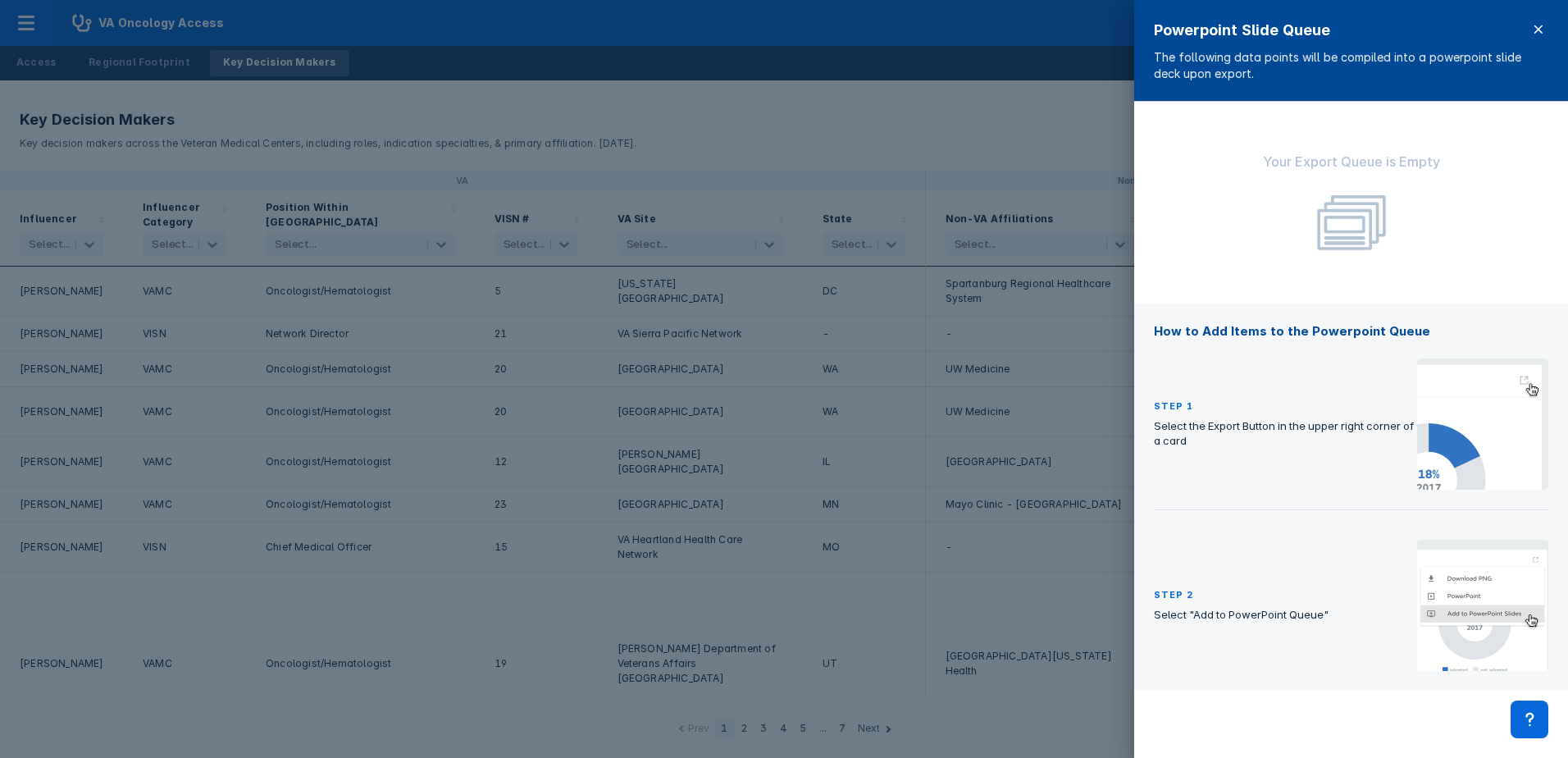
click at [1535, 25] on icon at bounding box center [1537, 29] width 8 height 8
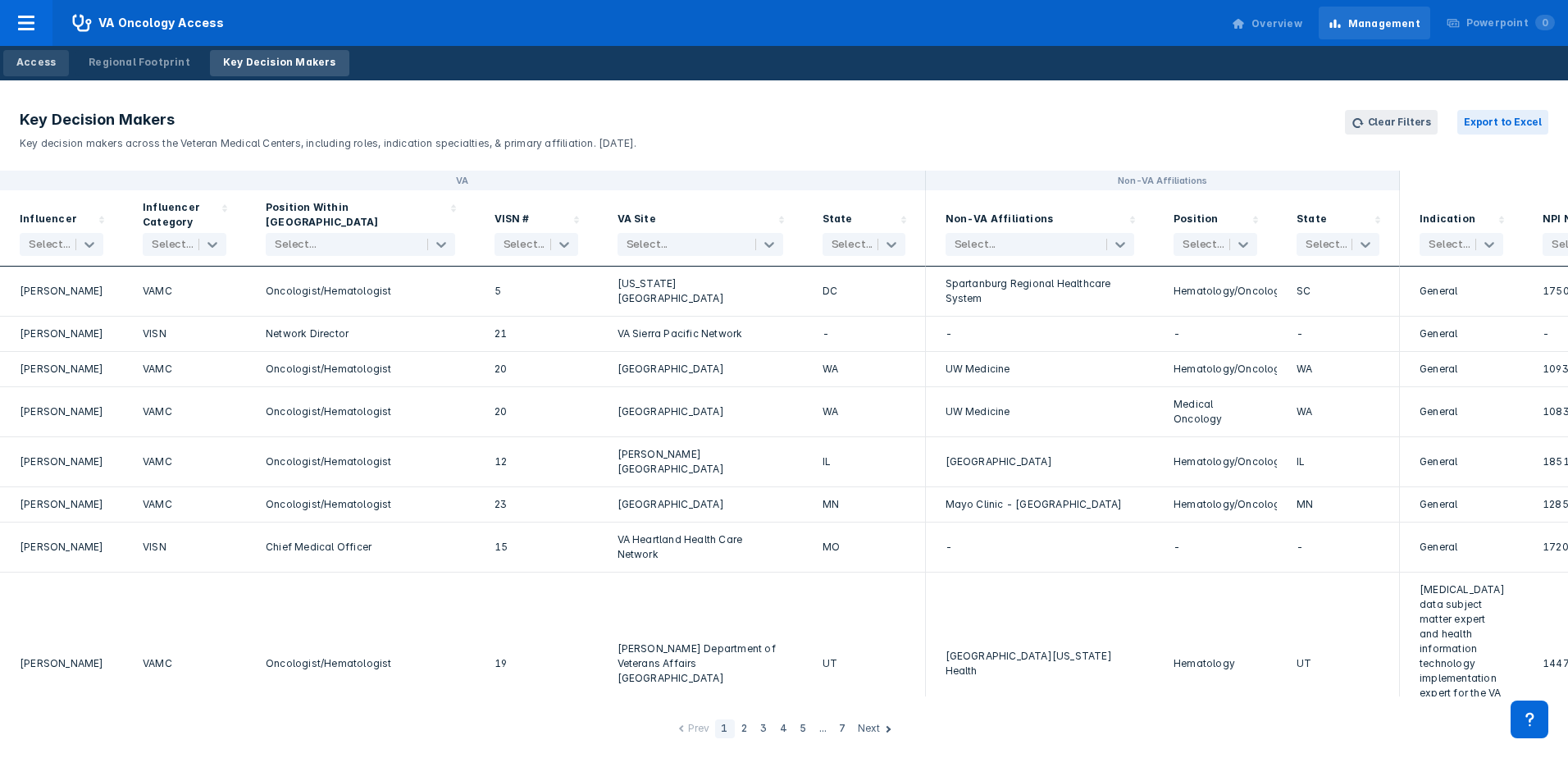
click at [33, 59] on div "Access" at bounding box center [36, 62] width 39 height 14
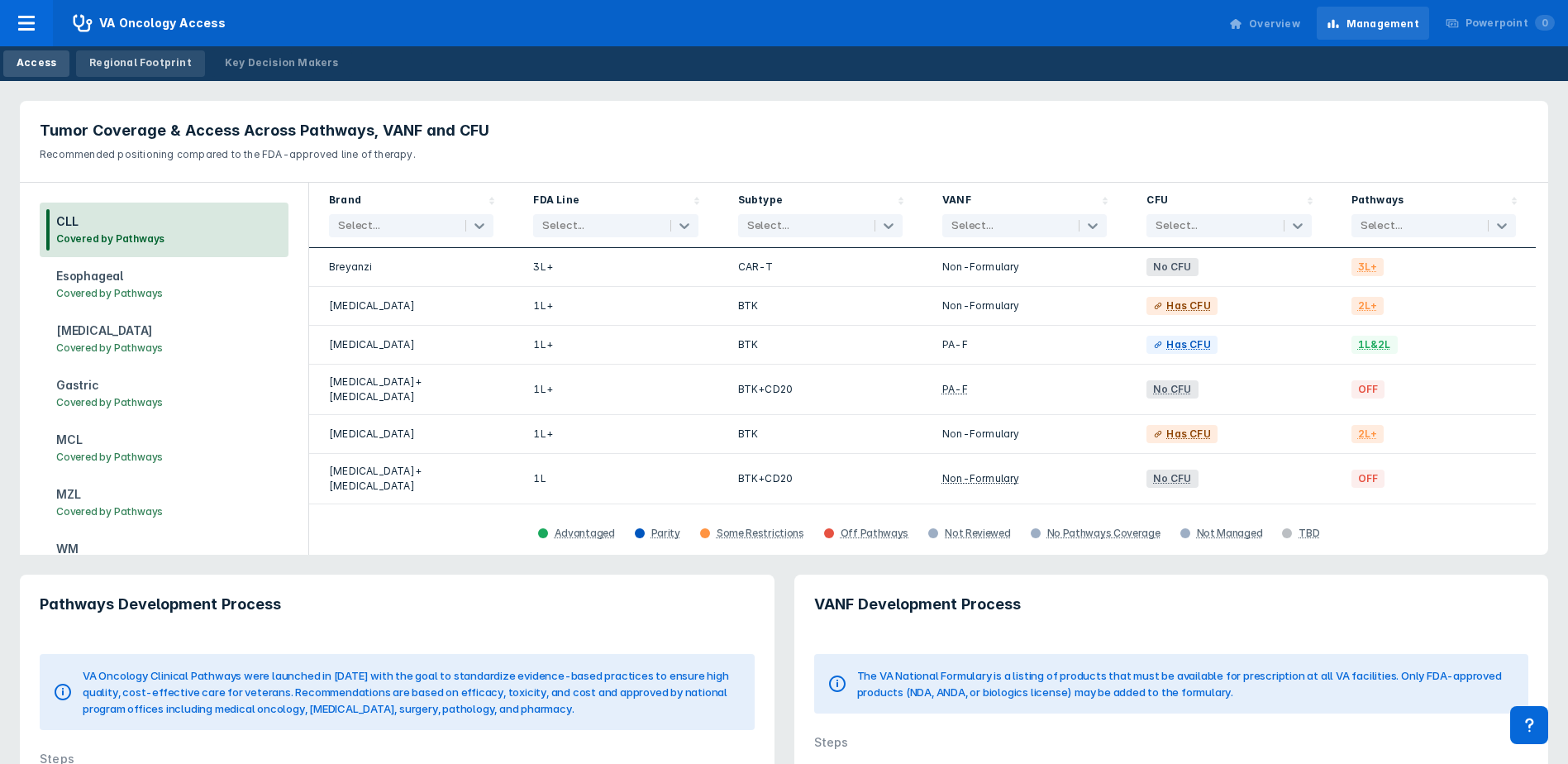
click at [100, 64] on div "Regional Footprint" at bounding box center [140, 62] width 102 height 14
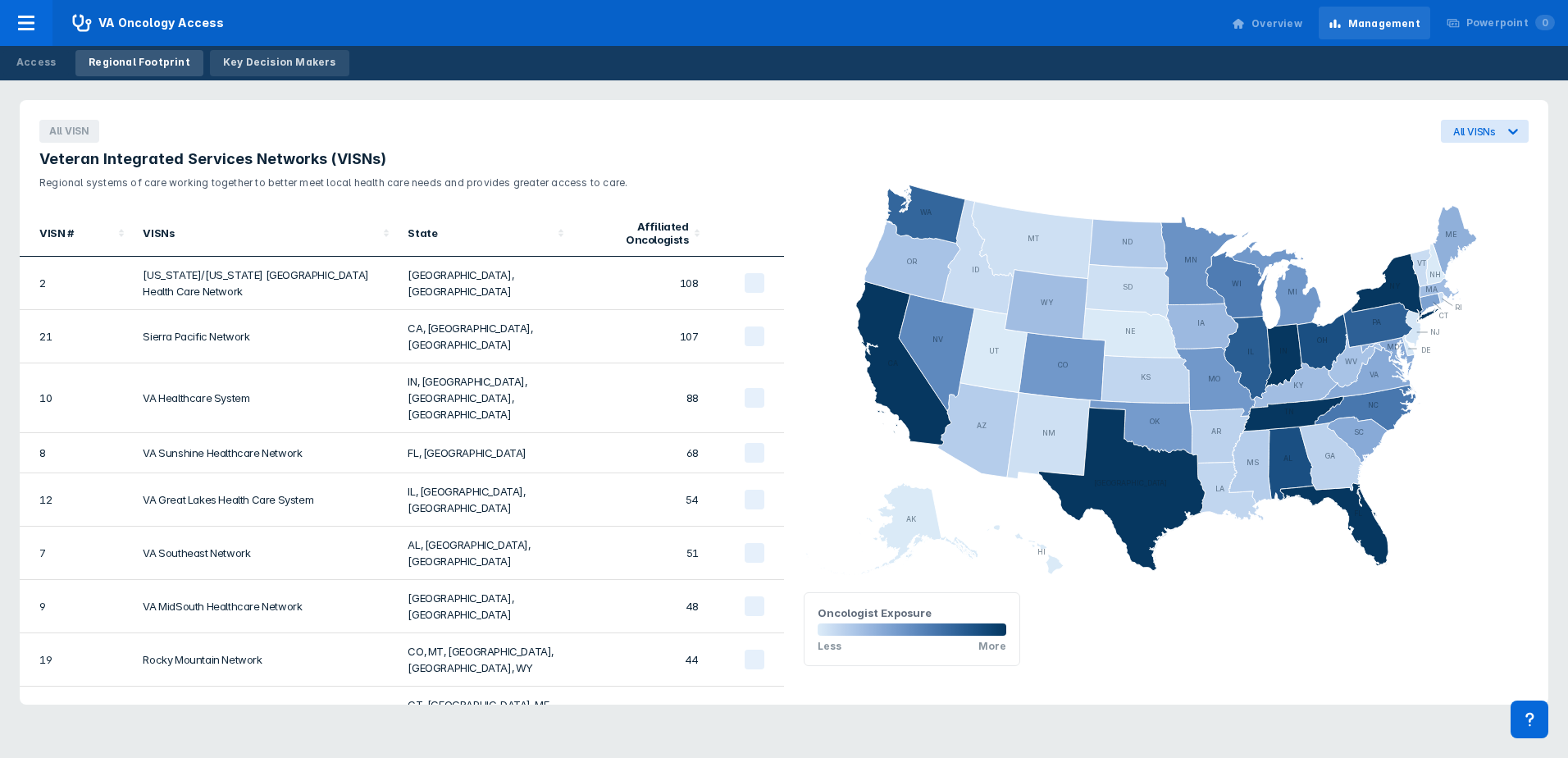
click at [244, 63] on div "Key Decision Makers" at bounding box center [280, 62] width 113 height 14
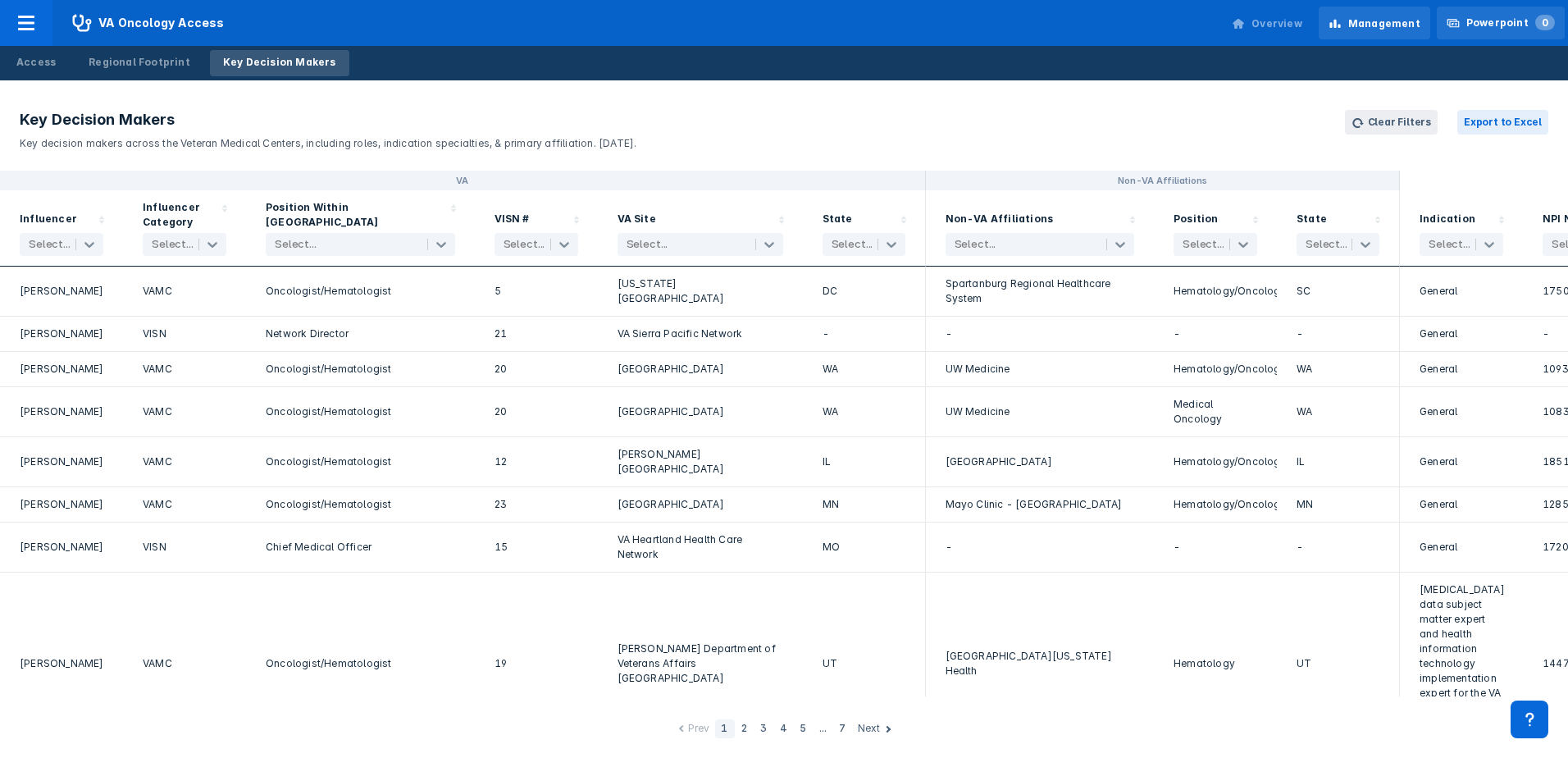
click at [1499, 22] on div "Powerpoint 0" at bounding box center [1511, 22] width 89 height 14
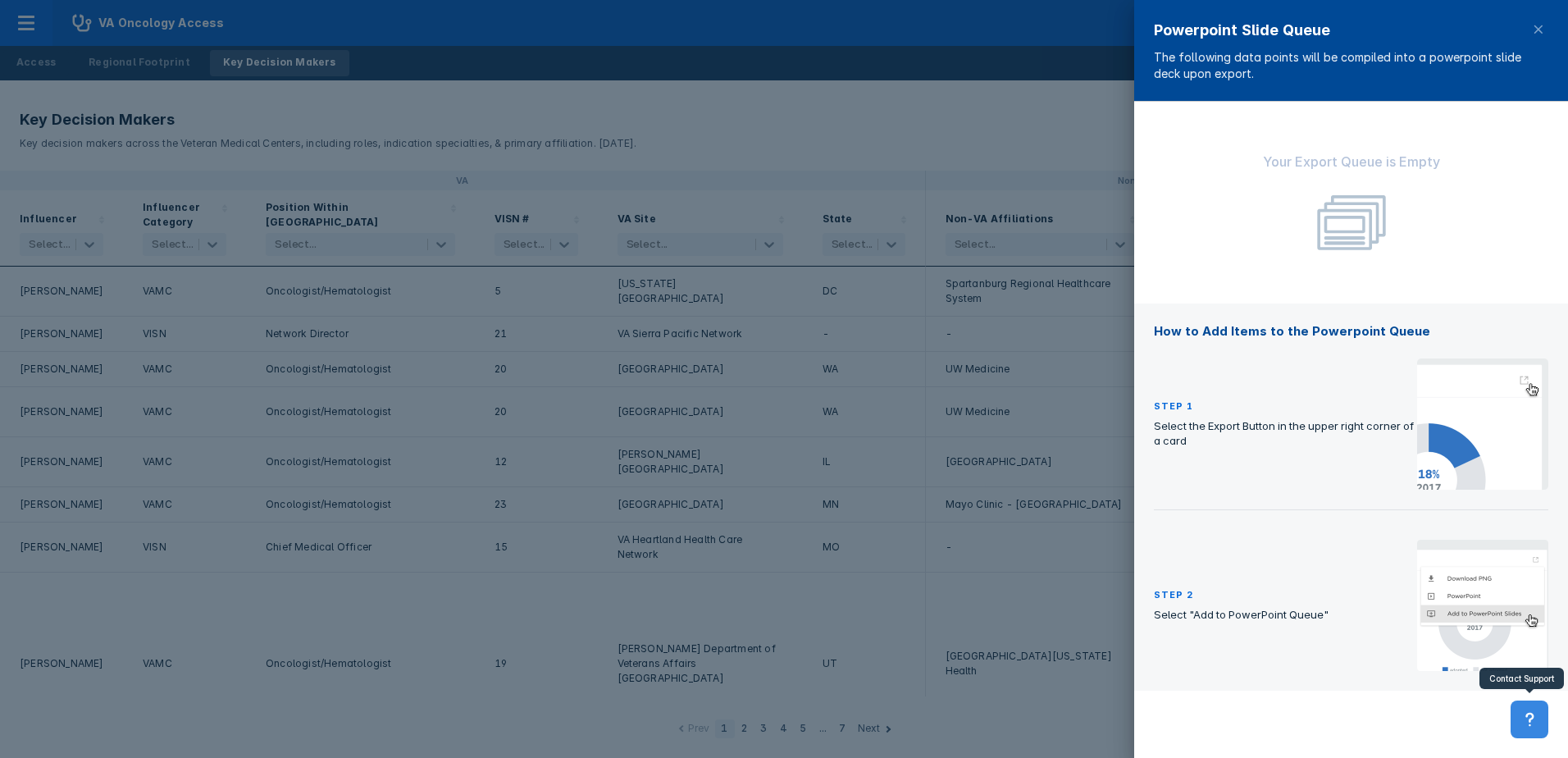
click at [1527, 717] on icon at bounding box center [1529, 720] width 8 height 14
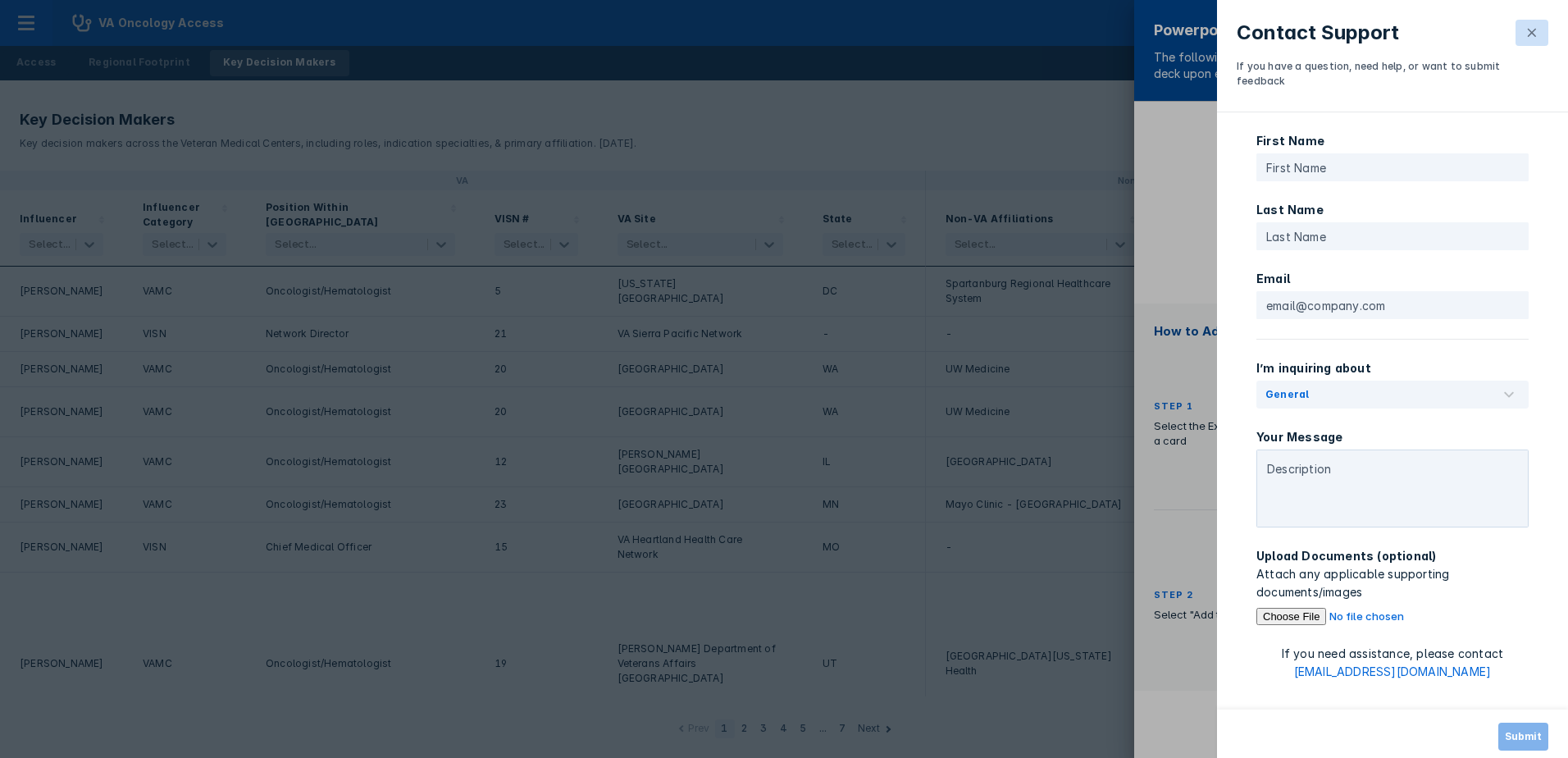
click at [1534, 31] on icon at bounding box center [1531, 32] width 13 height 13
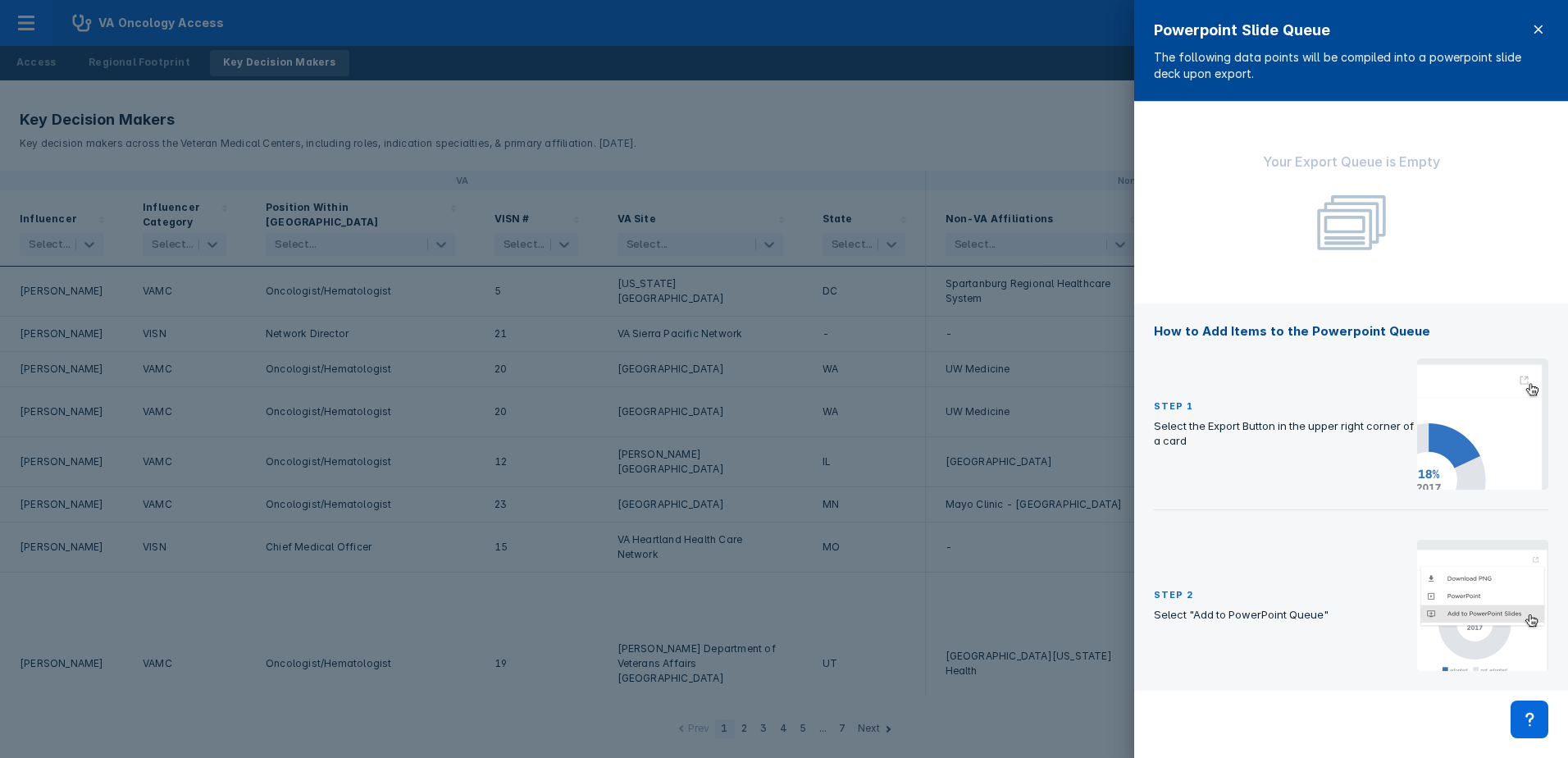
click at [1539, 26] on icon at bounding box center [1538, 30] width 13 height 13
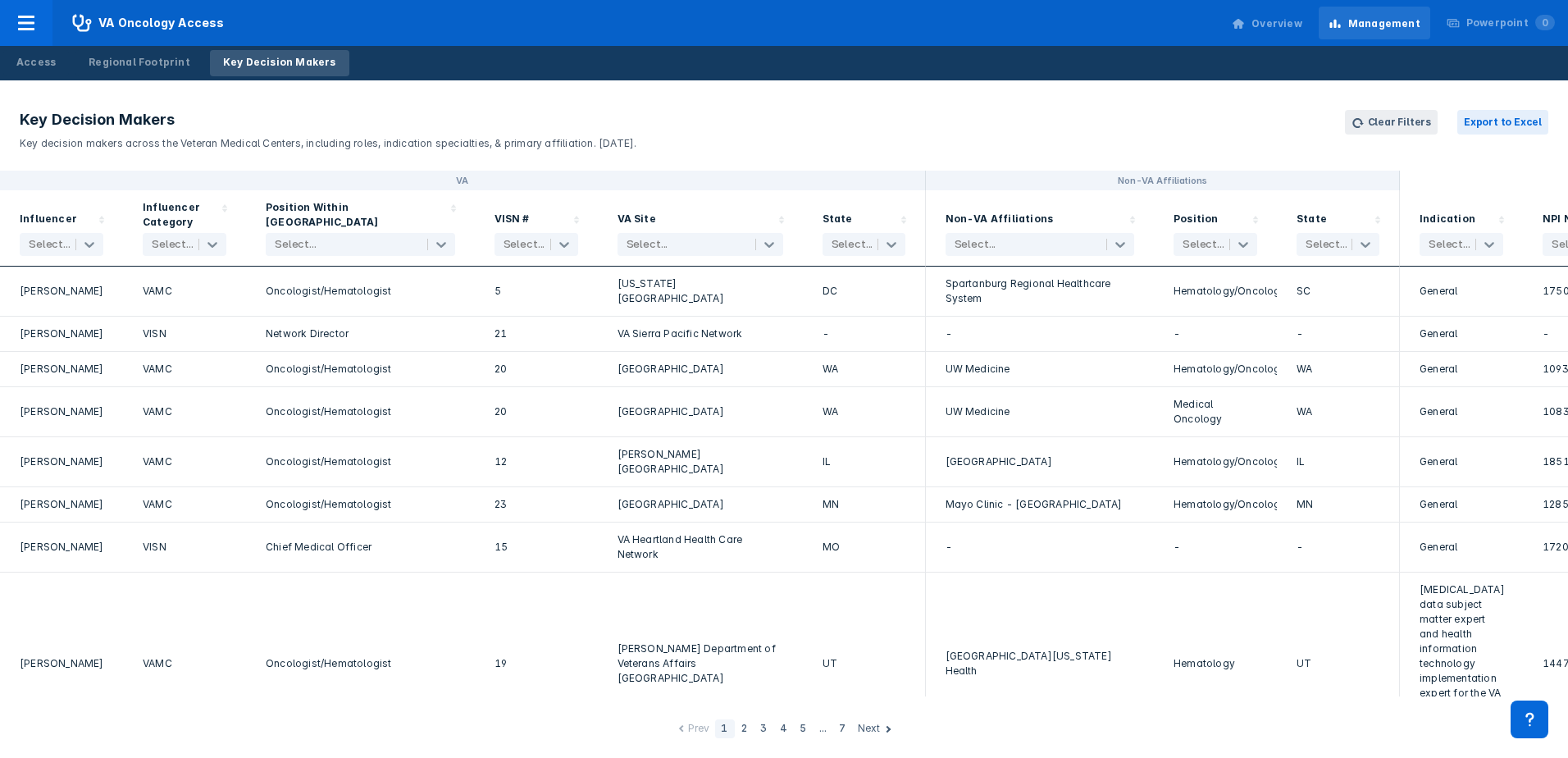
click at [1286, 23] on div "Overview" at bounding box center [1276, 23] width 51 height 14
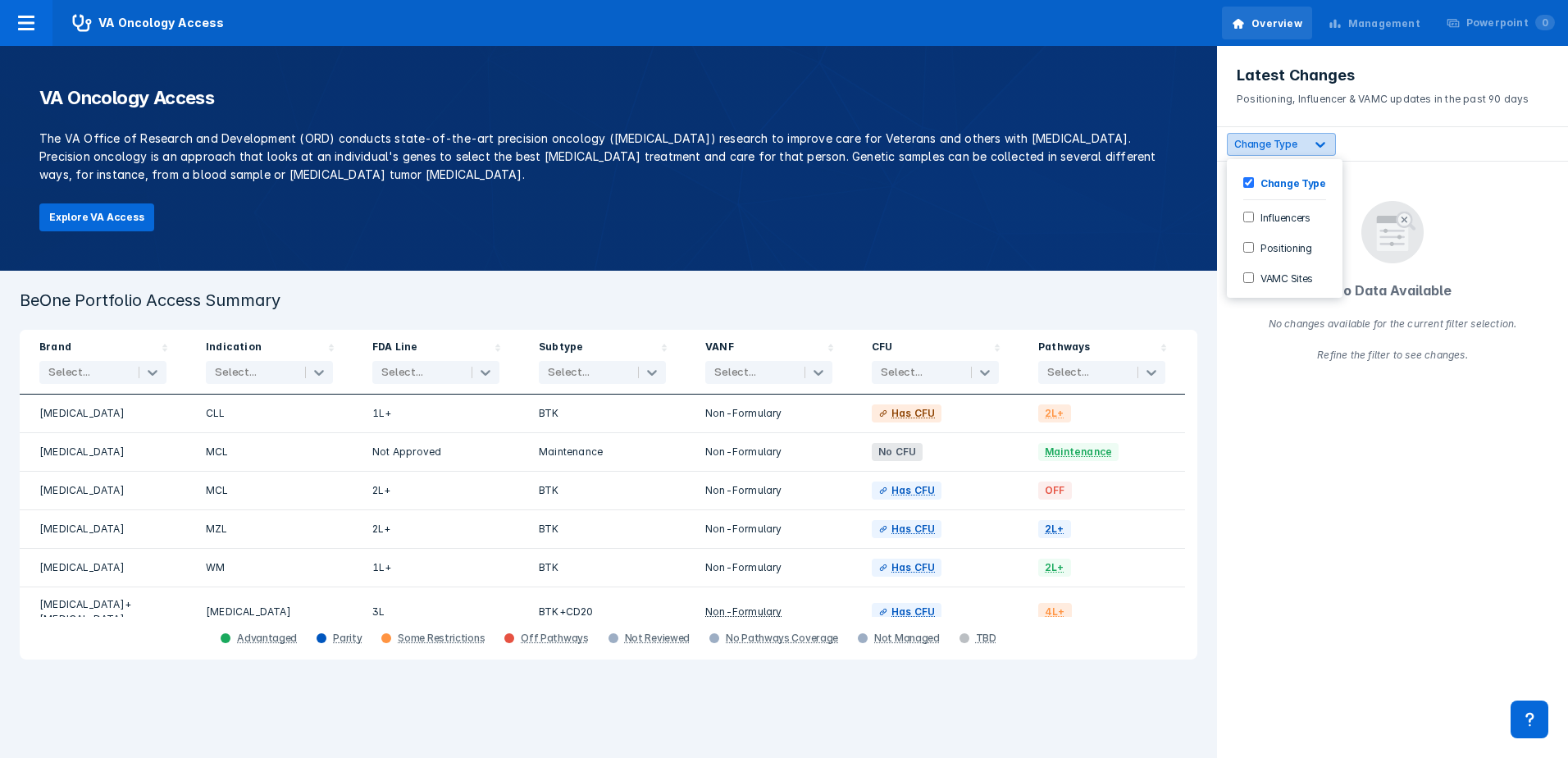
click at [1318, 147] on icon at bounding box center [1320, 145] width 16 height 16
click at [1283, 218] on label "Influencers" at bounding box center [1282, 217] width 57 height 14
click at [1283, 246] on label "Positioning" at bounding box center [1283, 248] width 58 height 14
click at [1277, 280] on label "VAMC Sites" at bounding box center [1283, 278] width 59 height 14
click at [1358, 489] on div "Latest Changes Positioning, Influencer & VAMC updates in the past 90 days Influ…" at bounding box center [1392, 401] width 351 height 712
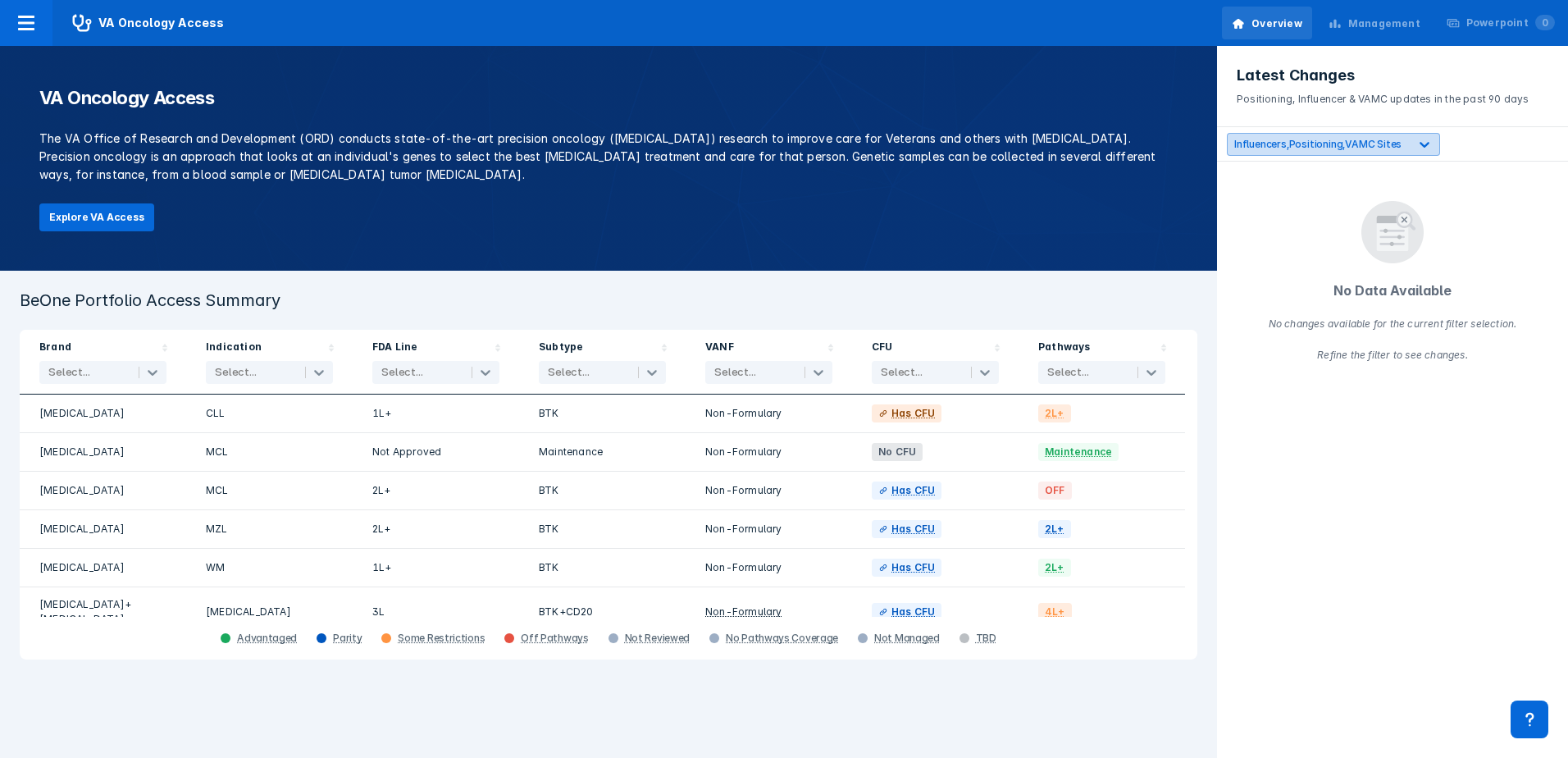
click at [1422, 142] on icon at bounding box center [1424, 145] width 16 height 16
drag, startPoint x: 1364, startPoint y: 498, endPoint x: 1371, endPoint y: 508, distance: 12.2
click at [1364, 499] on div "Latest Changes Positioning, Influencer & VAMC updates in the past 90 days 4 res…" at bounding box center [1392, 401] width 351 height 712
click at [1389, 24] on div "Management" at bounding box center [1384, 23] width 72 height 14
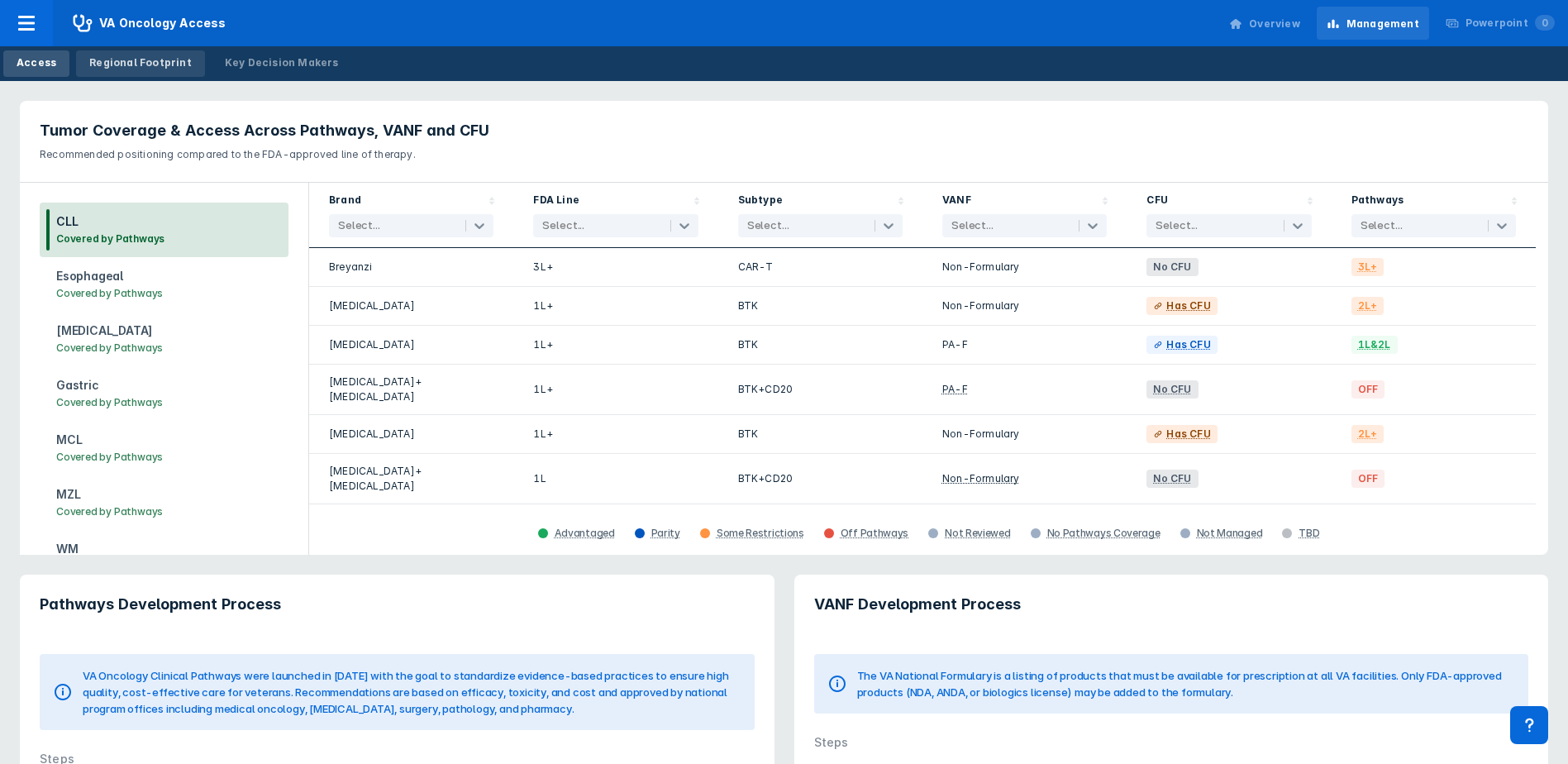
click at [119, 66] on div "Regional Footprint" at bounding box center [140, 62] width 102 height 14
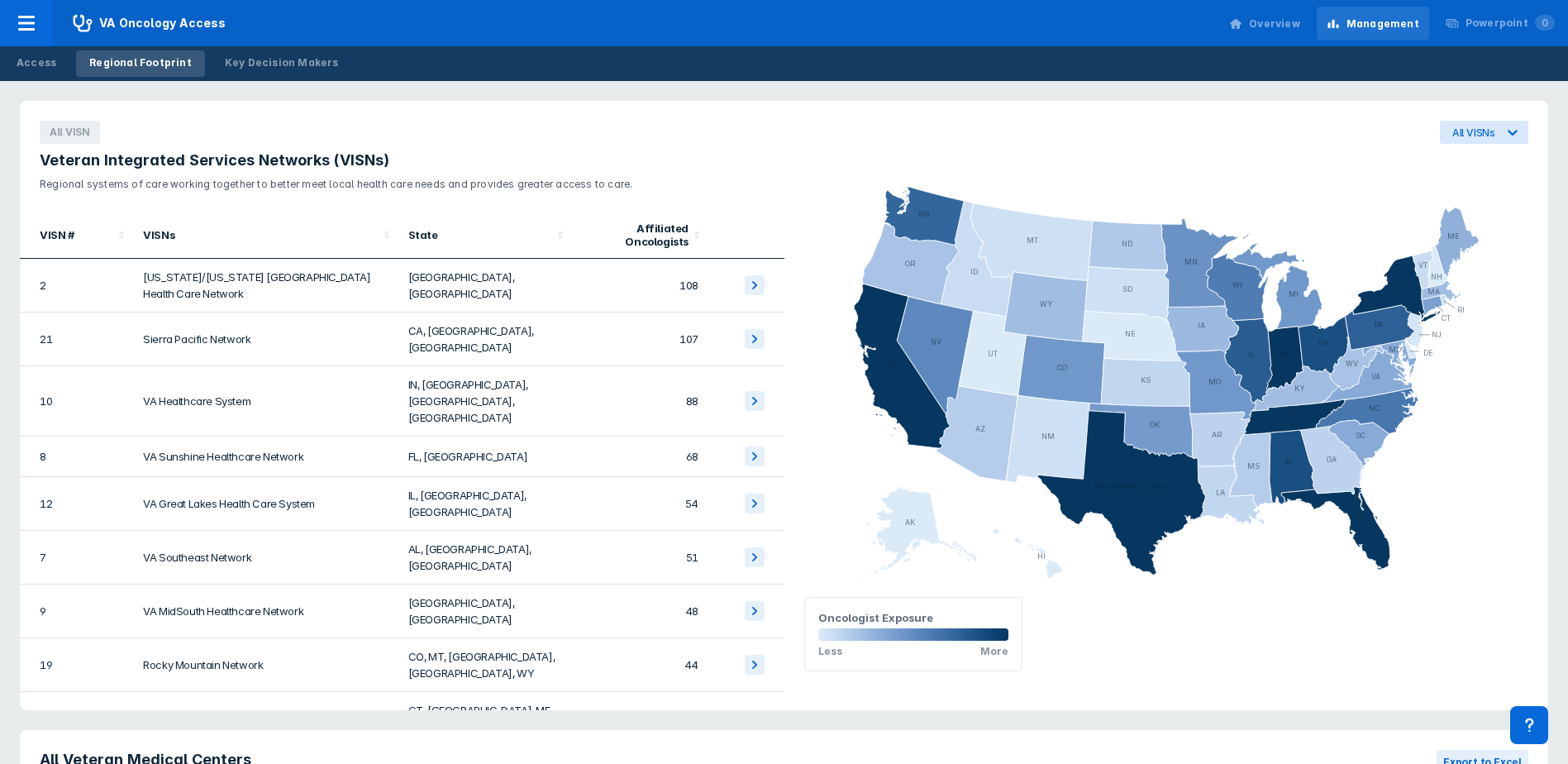
click at [248, 62] on div "Key Decision Makers" at bounding box center [282, 62] width 114 height 14
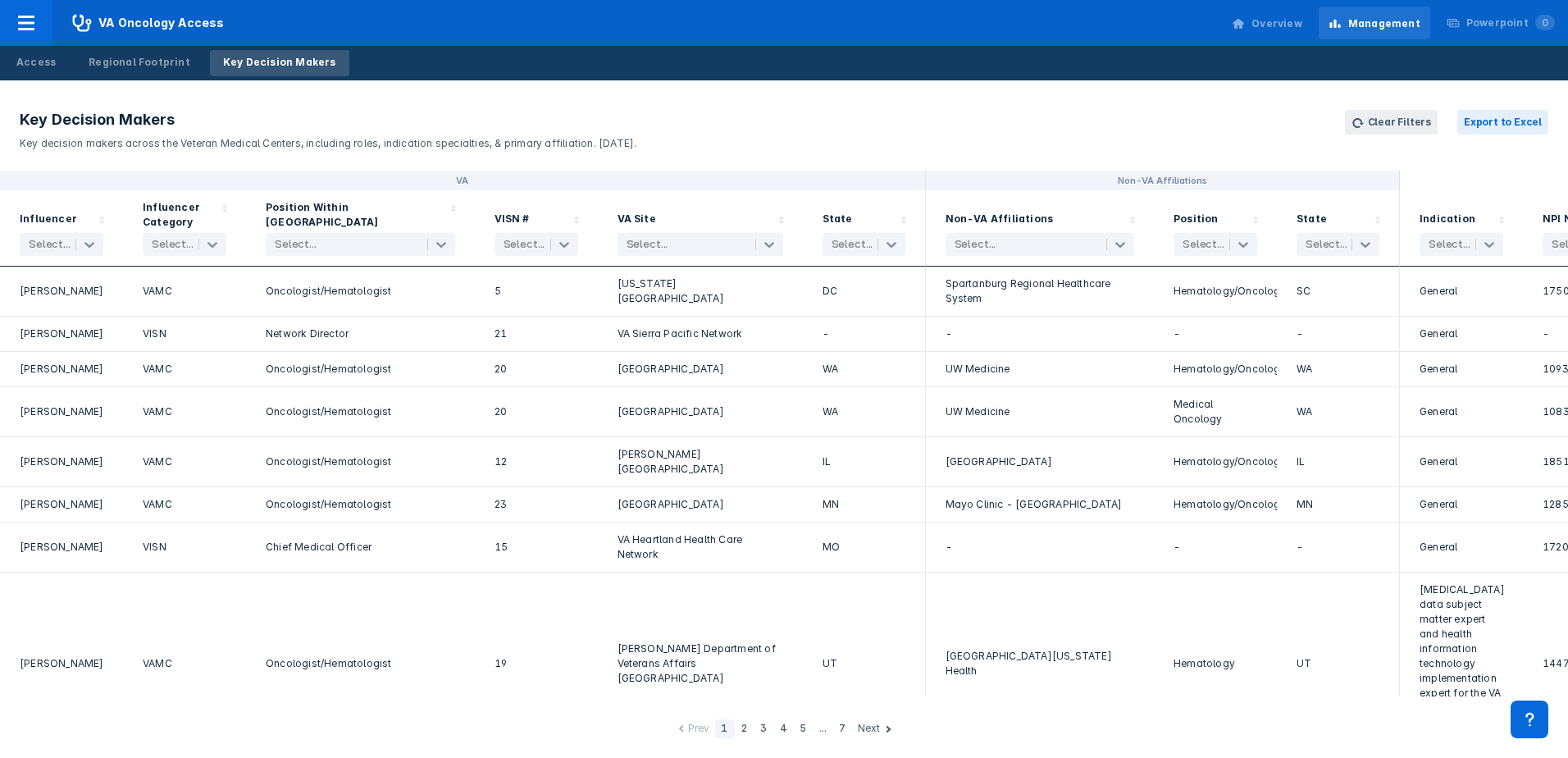
scroll to position [0, 90]
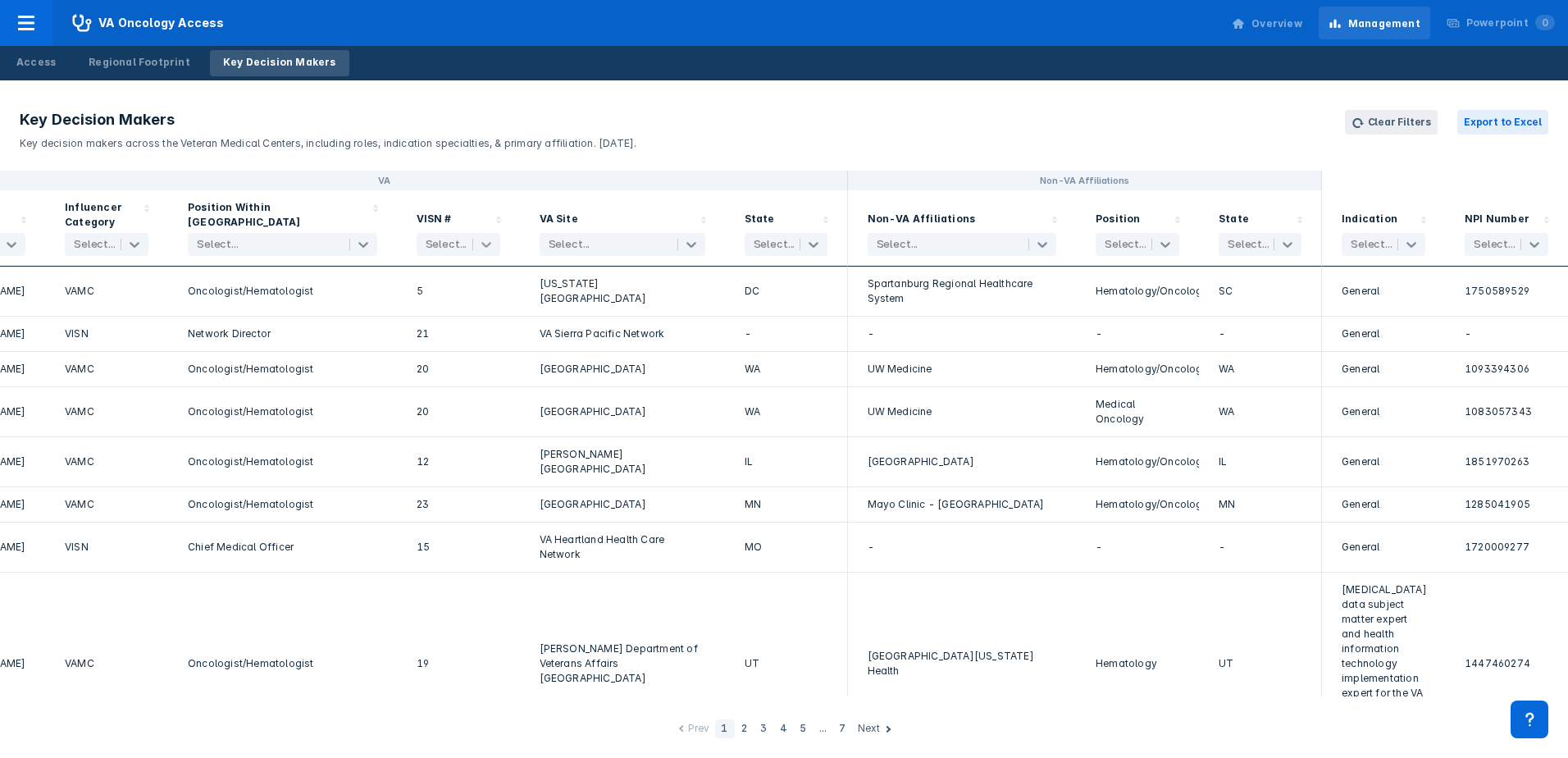
click at [481, 243] on icon at bounding box center [486, 245] width 10 height 5
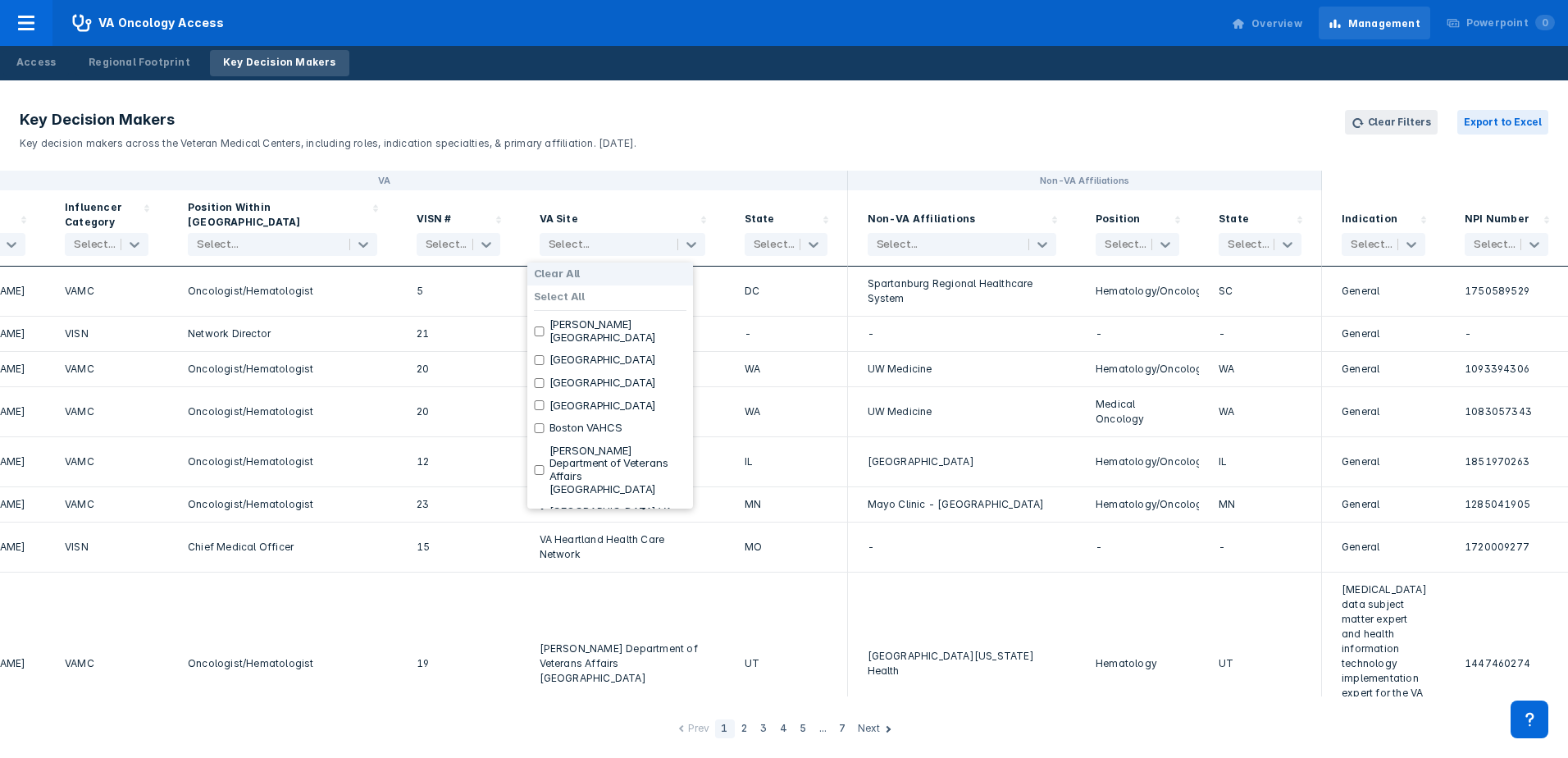
click at [539, 239] on div "Select..." at bounding box center [622, 244] width 166 height 23
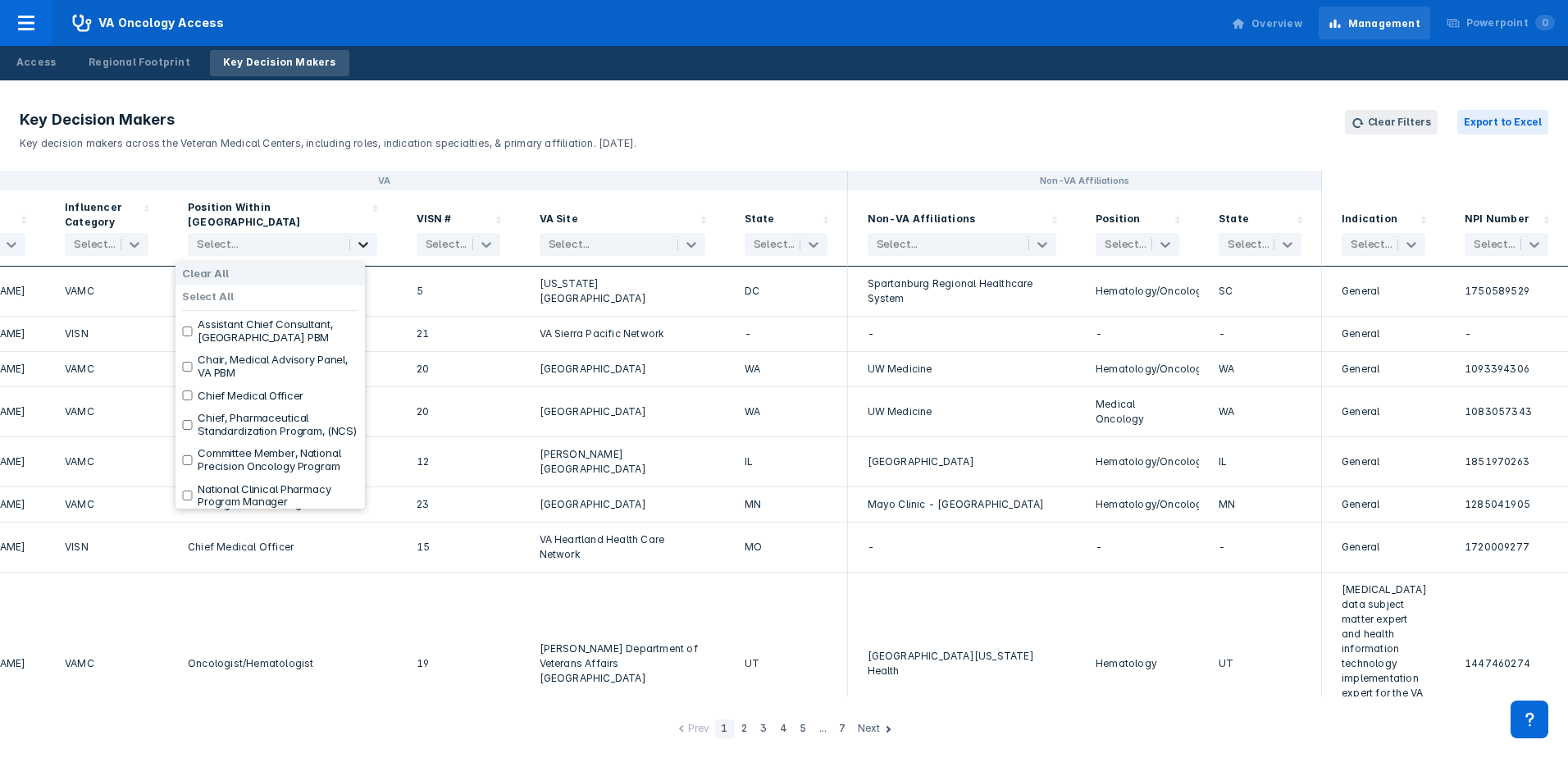
click at [355, 248] on icon at bounding box center [364, 244] width 16 height 16
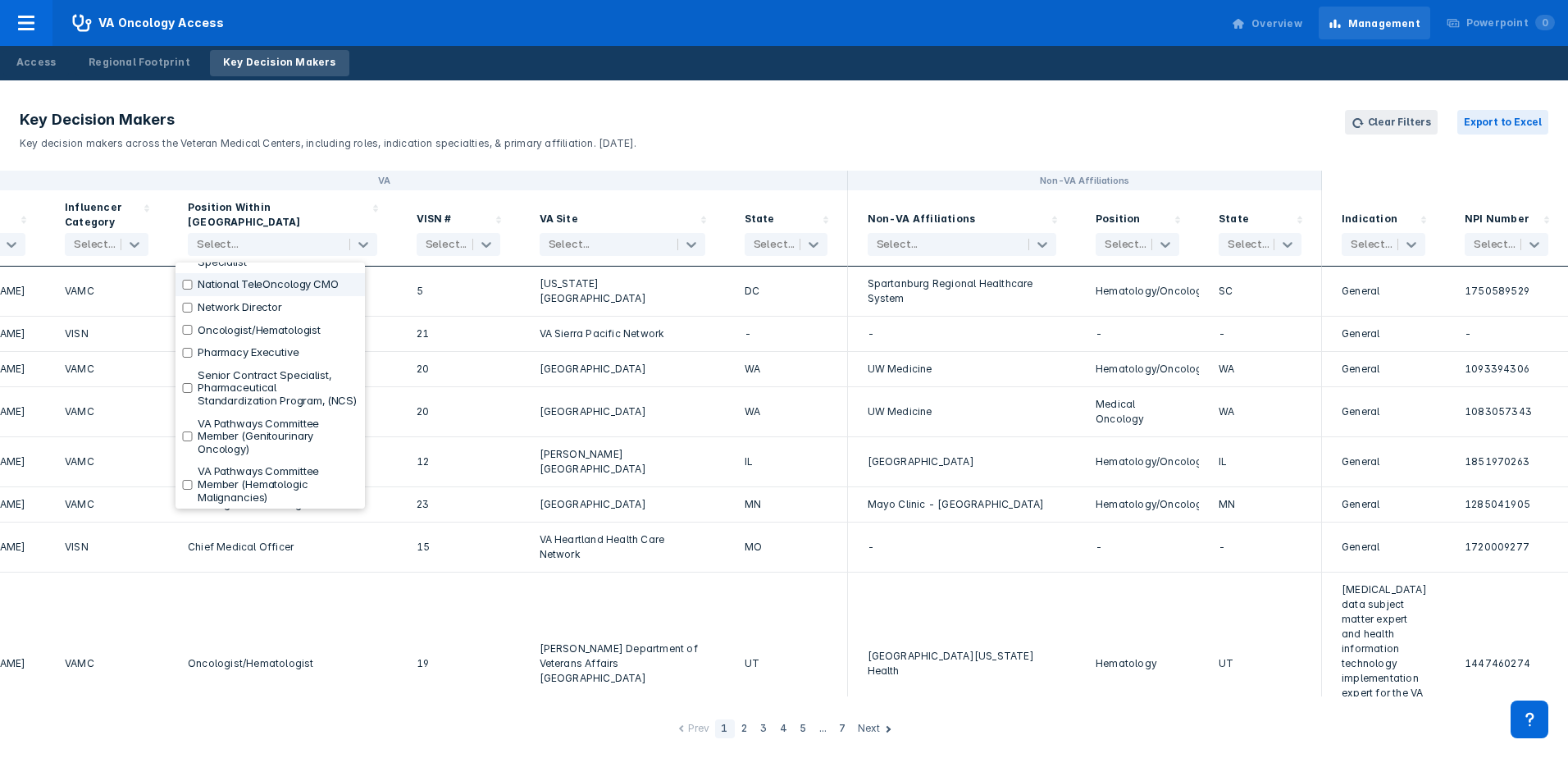
scroll to position [420, 0]
click at [289, 477] on label "VA Pathways Committee Member (Hematologic Malignancies)" at bounding box center [277, 484] width 161 height 39
checkbox input "true"
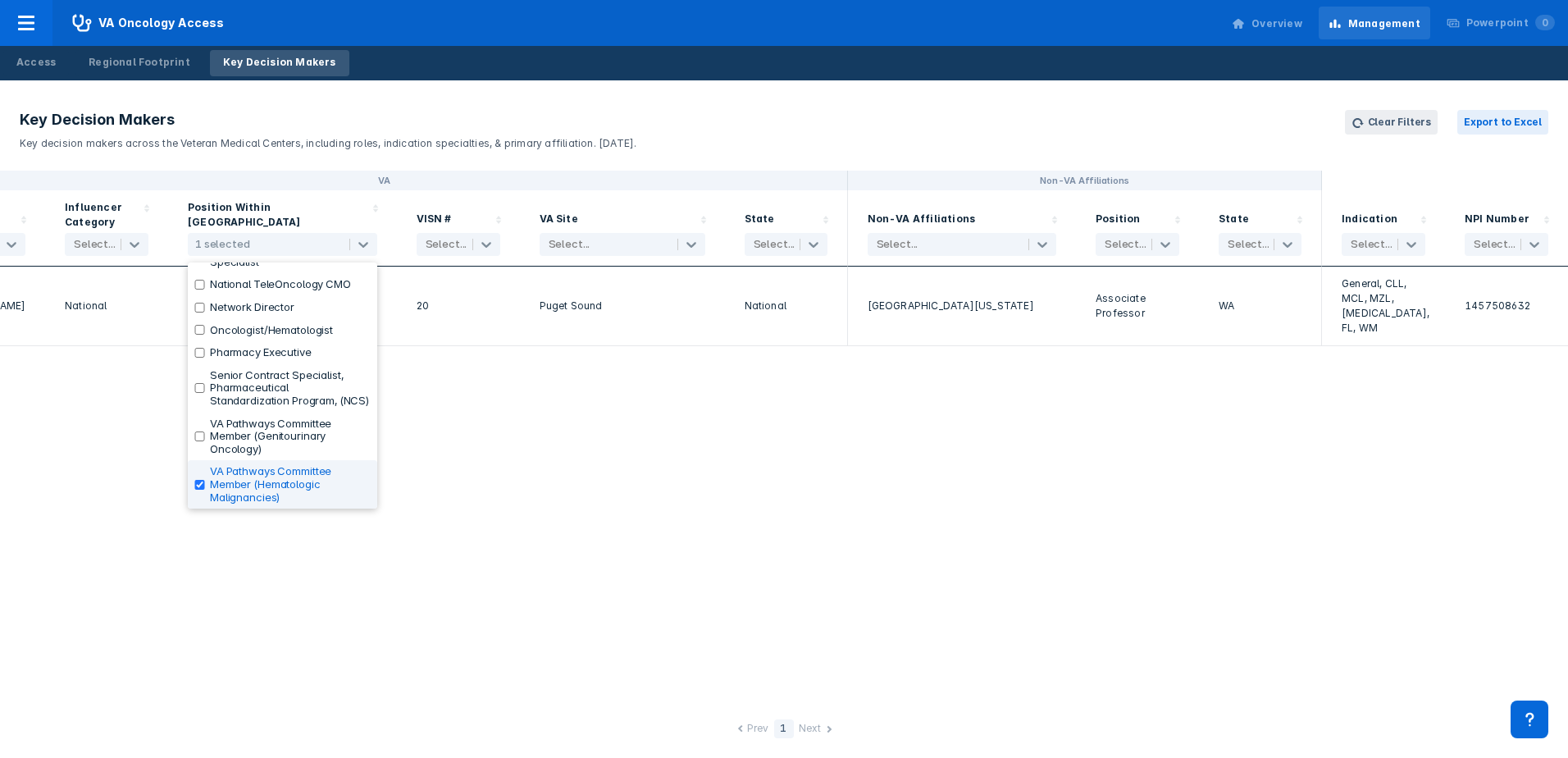
scroll to position [0, 78]
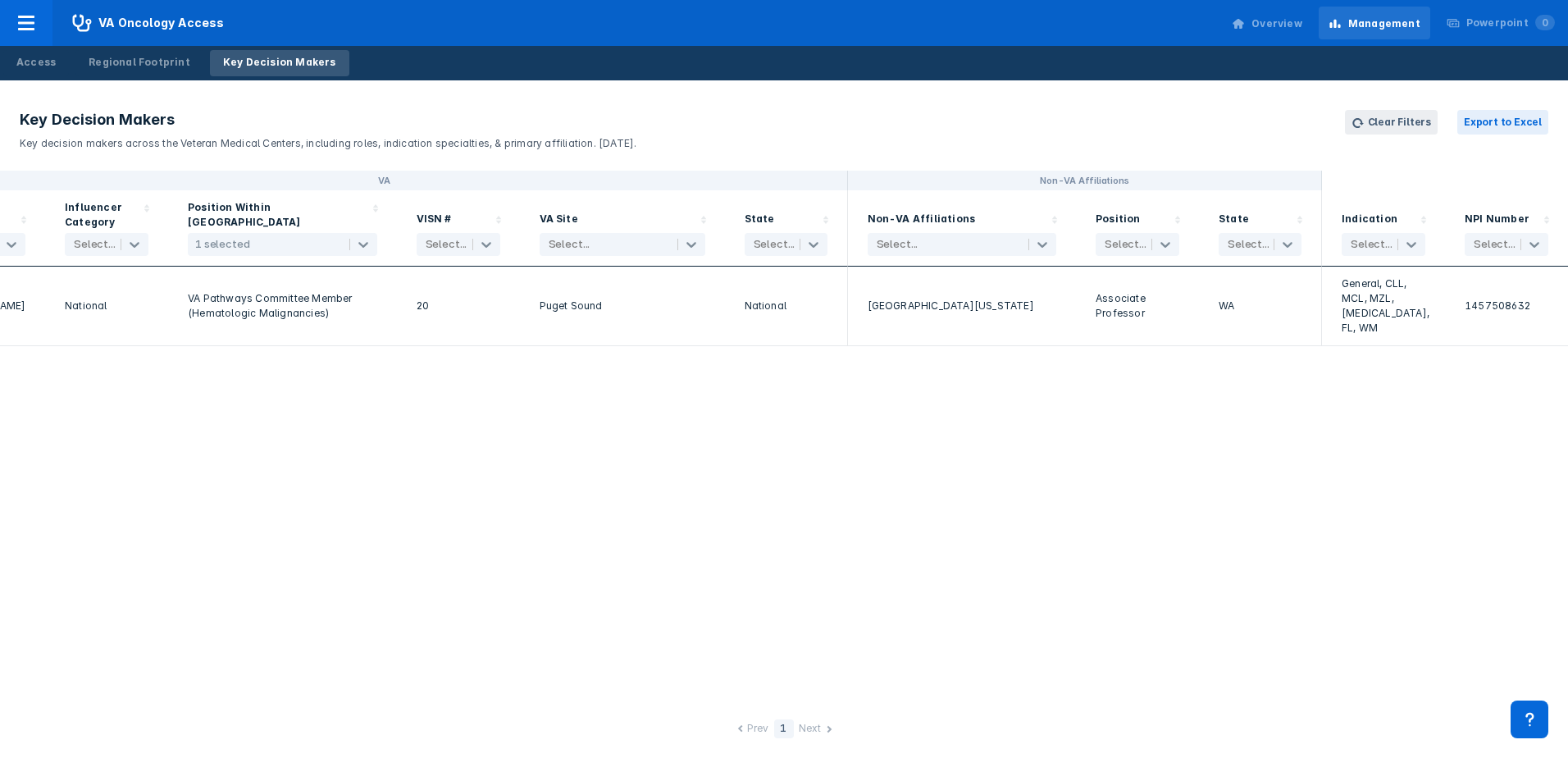
click at [413, 159] on header "Key Decision Makers Key decision makers across the Veteran Medical Centers, inc…" at bounding box center [784, 130] width 1568 height 81
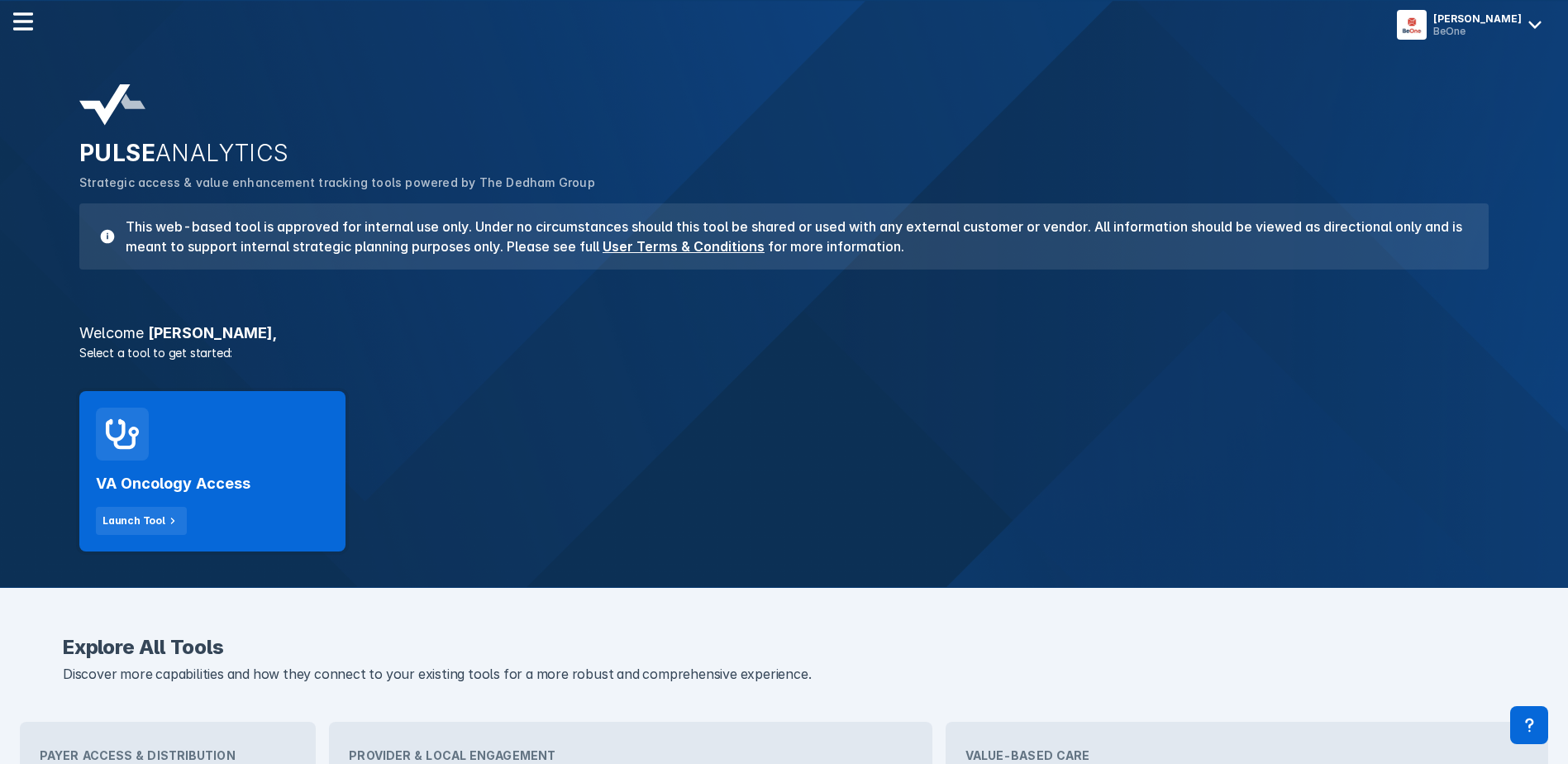
click at [267, 421] on div "VA Oncology Access Launch Tool" at bounding box center [213, 471] width 266 height 160
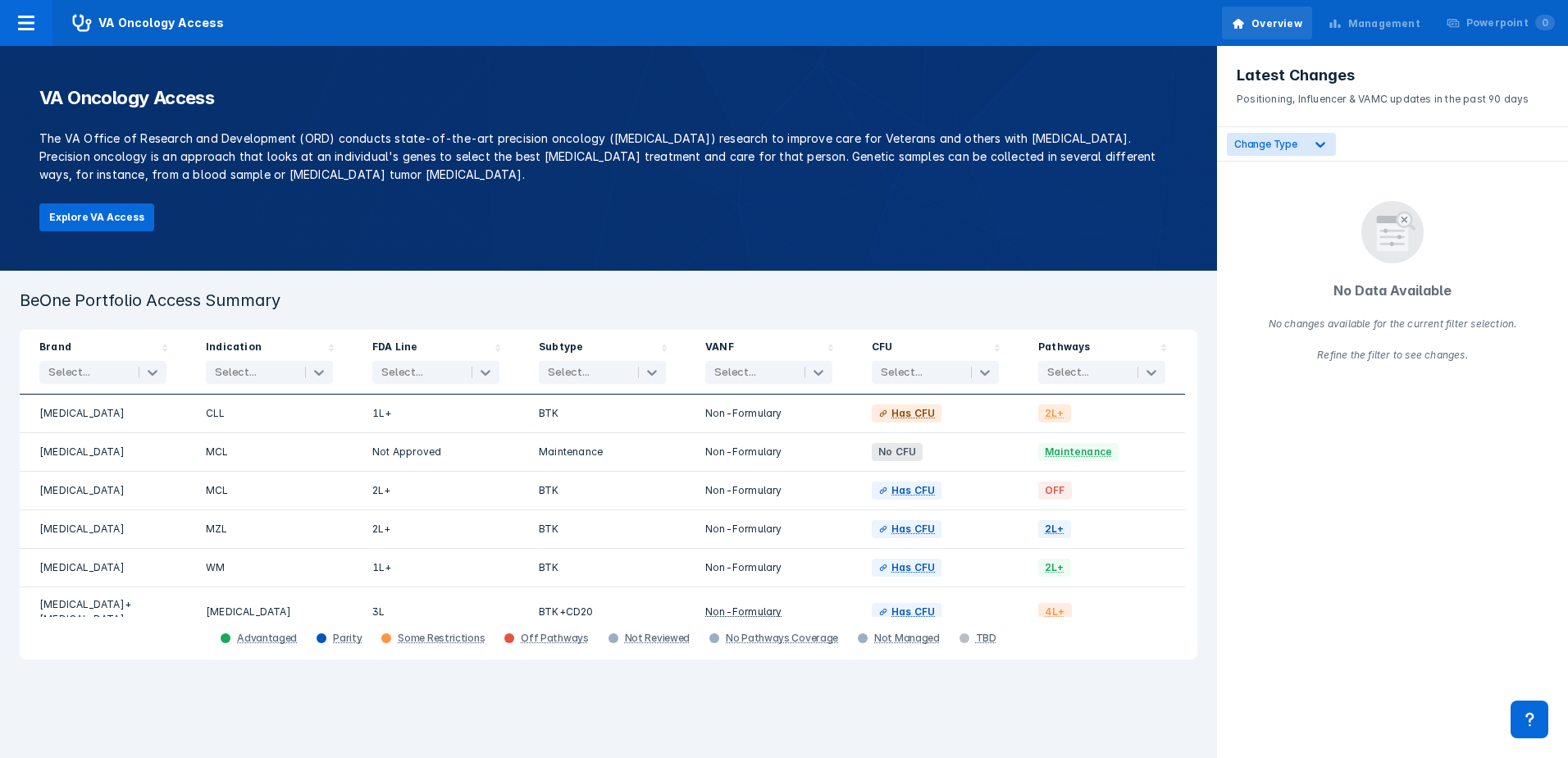
click at [1397, 22] on div "Management" at bounding box center [1384, 23] width 72 height 14
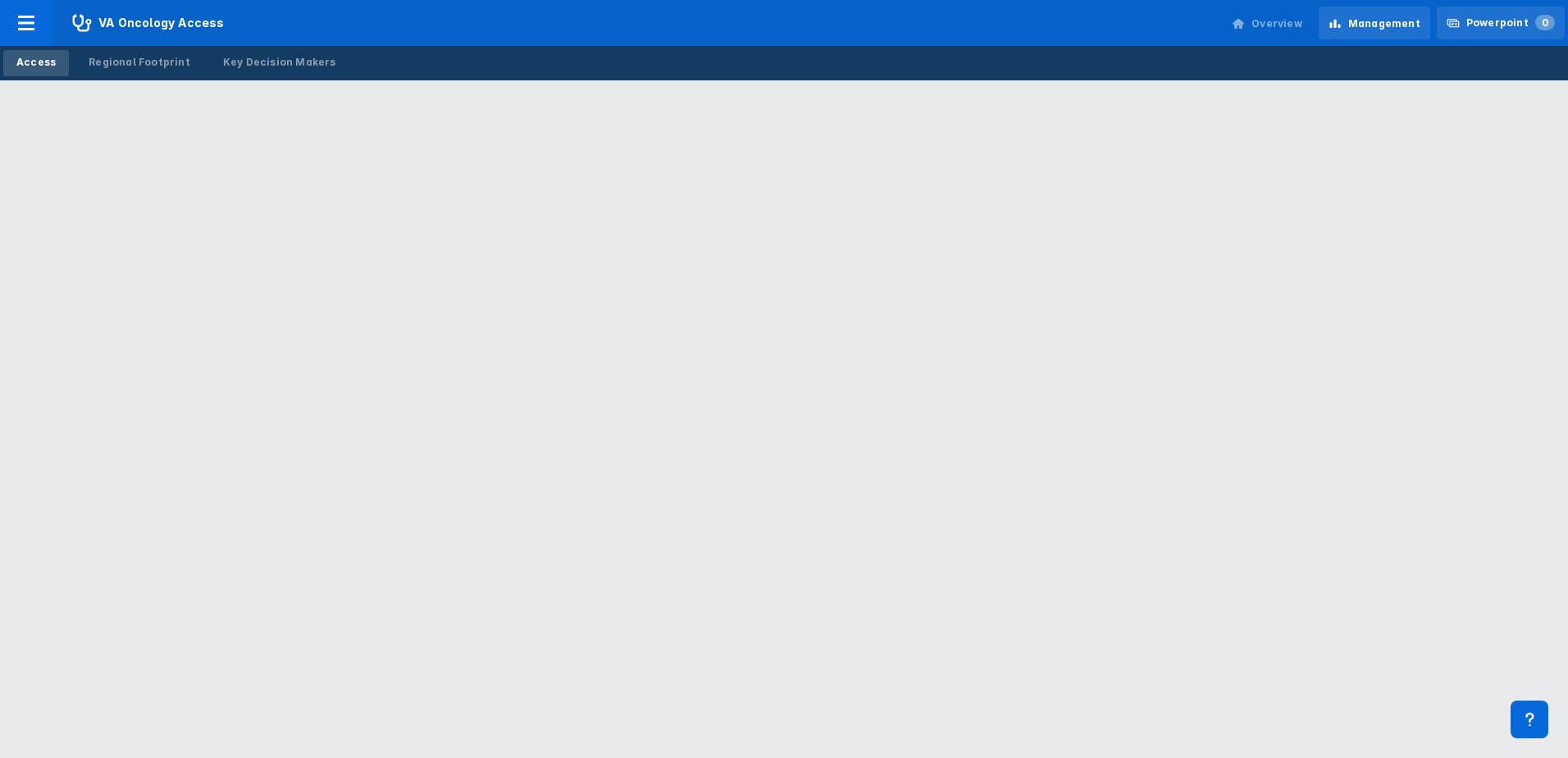
click at [1502, 22] on div "Powerpoint 0" at bounding box center [1511, 22] width 89 height 14
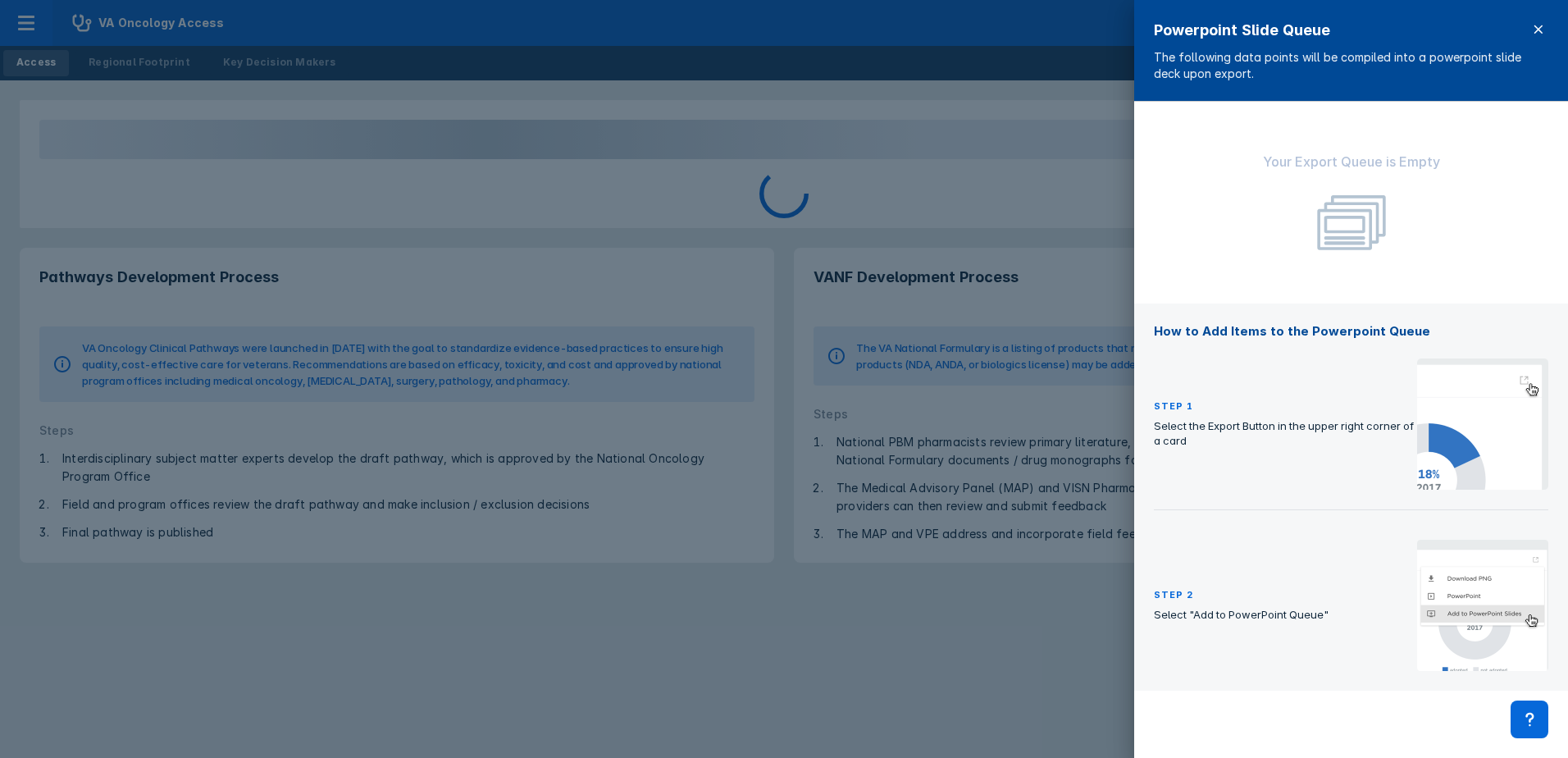
click at [1547, 30] on span at bounding box center [1538, 30] width 20 height 20
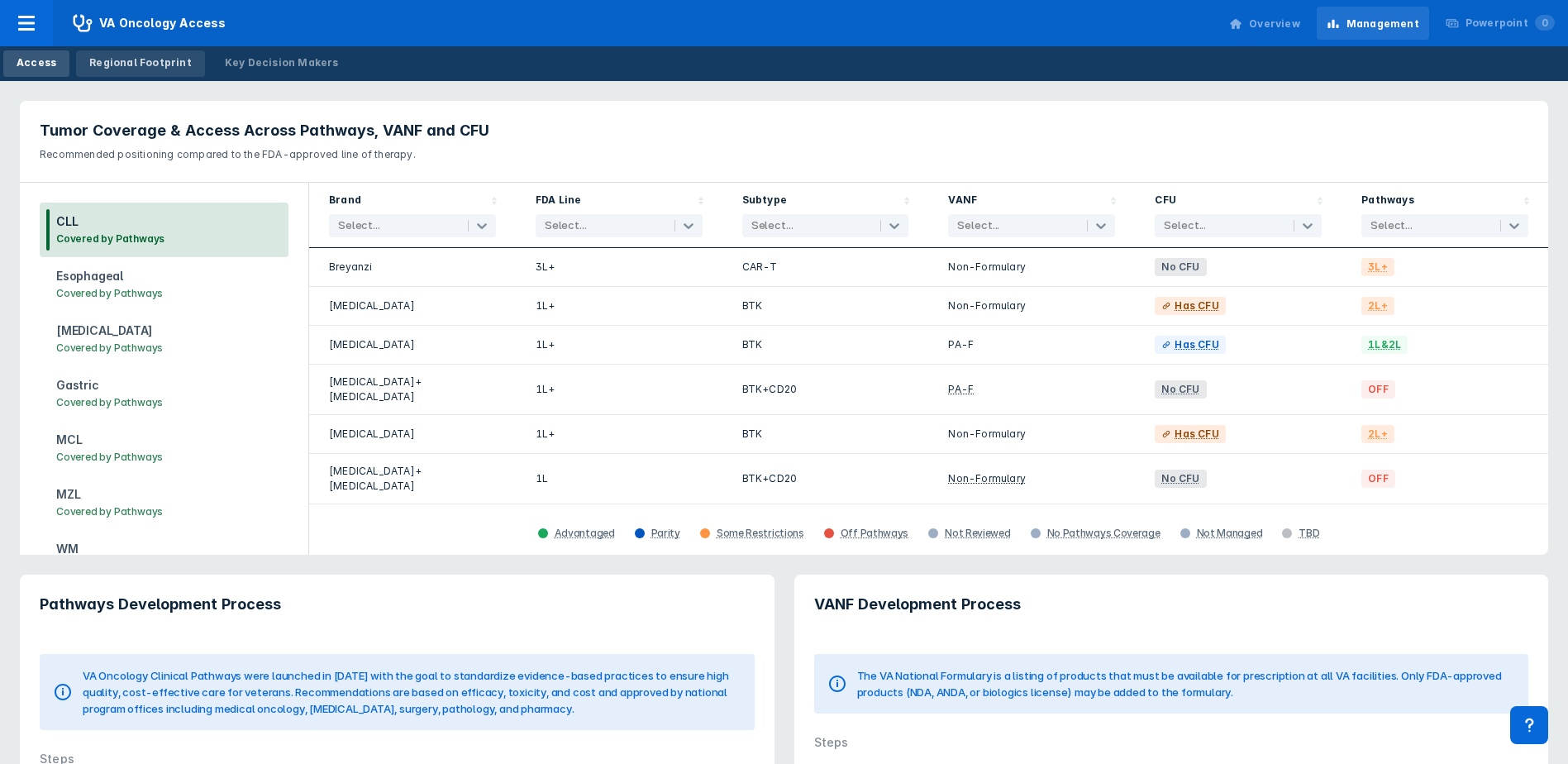
click at [138, 62] on div "Regional Footprint" at bounding box center [140, 62] width 102 height 14
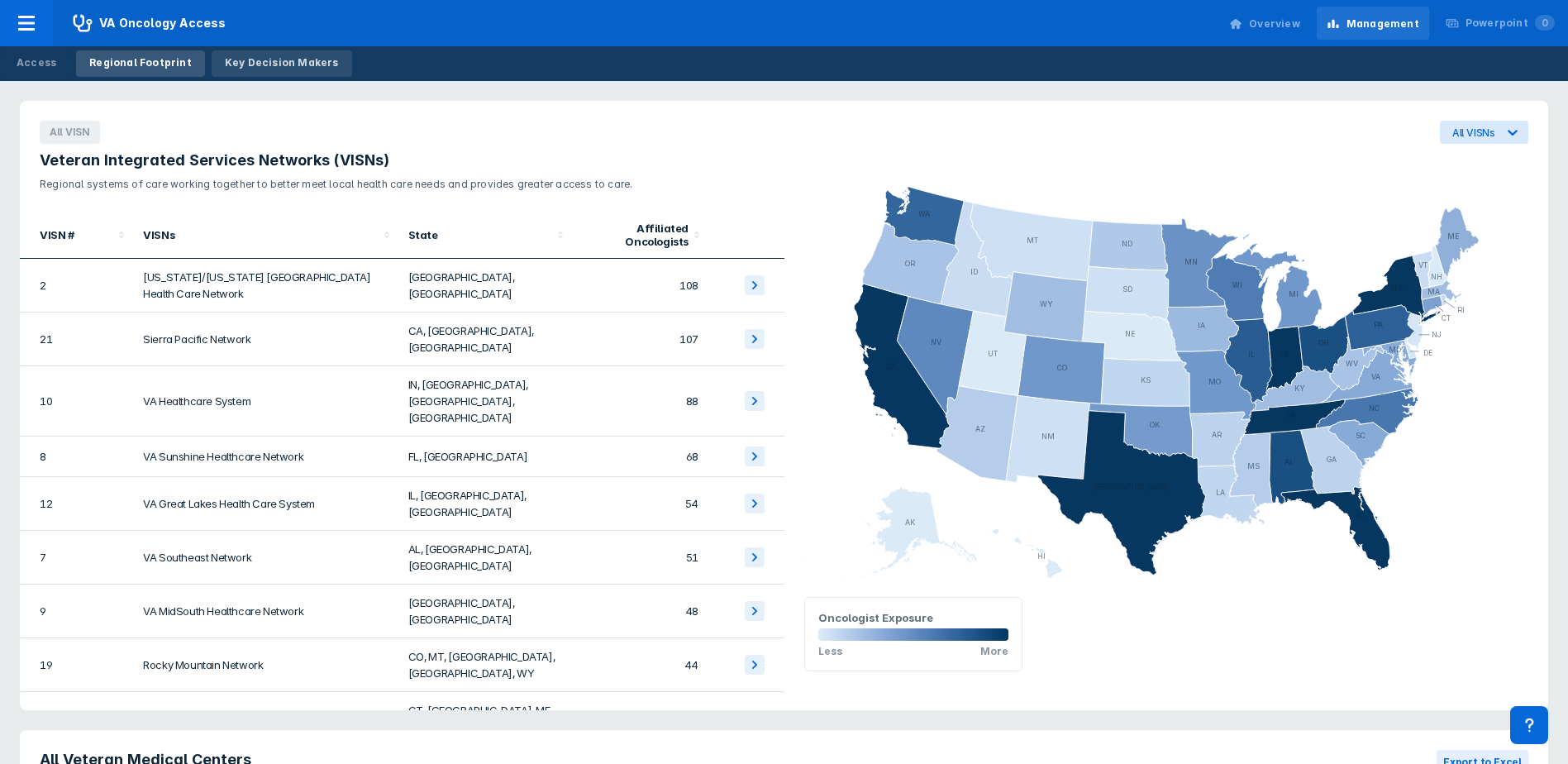
click at [272, 62] on div "Key Decision Makers" at bounding box center [282, 62] width 114 height 14
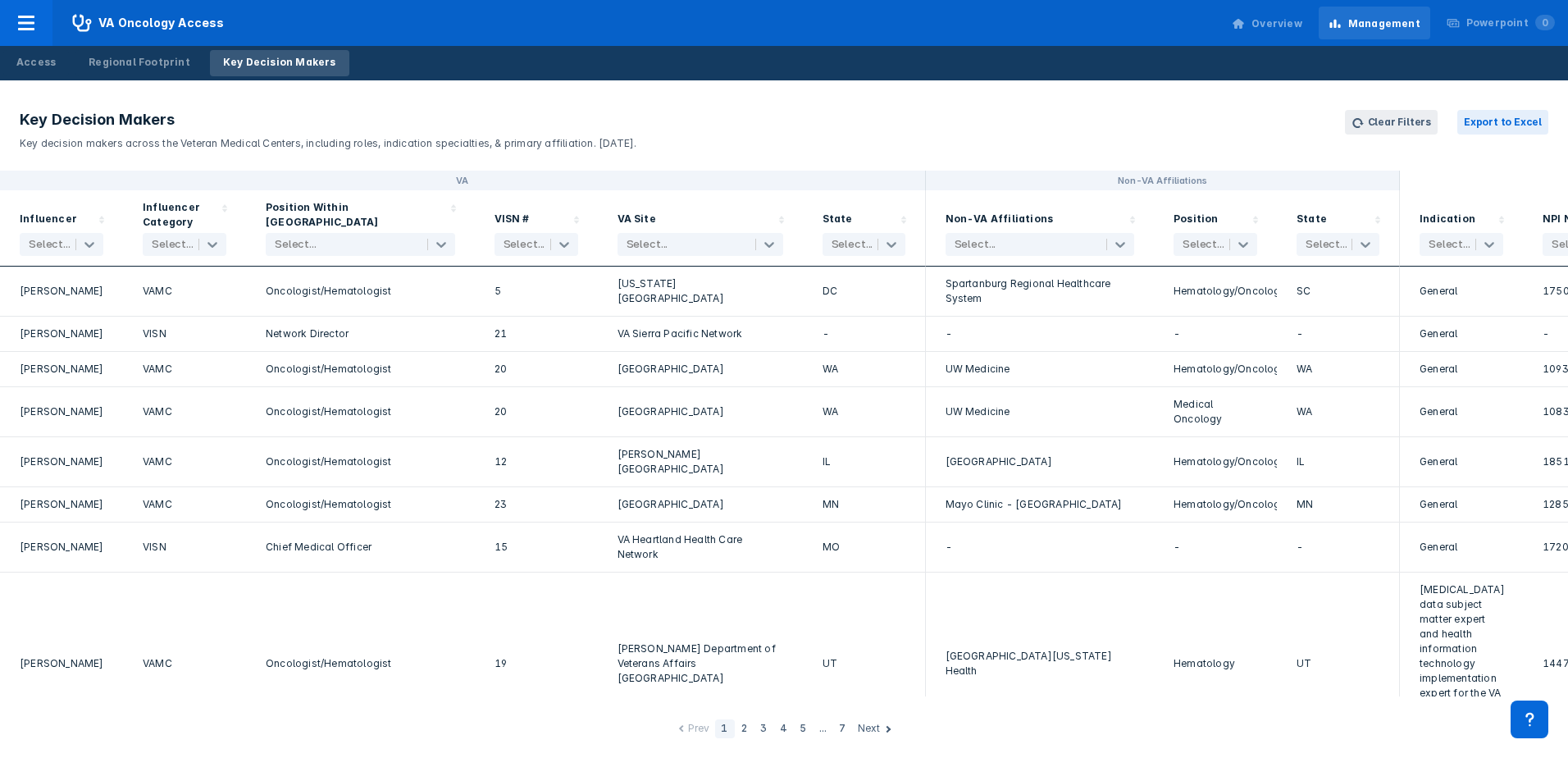
click at [1273, 20] on div "Overview" at bounding box center [1276, 23] width 51 height 14
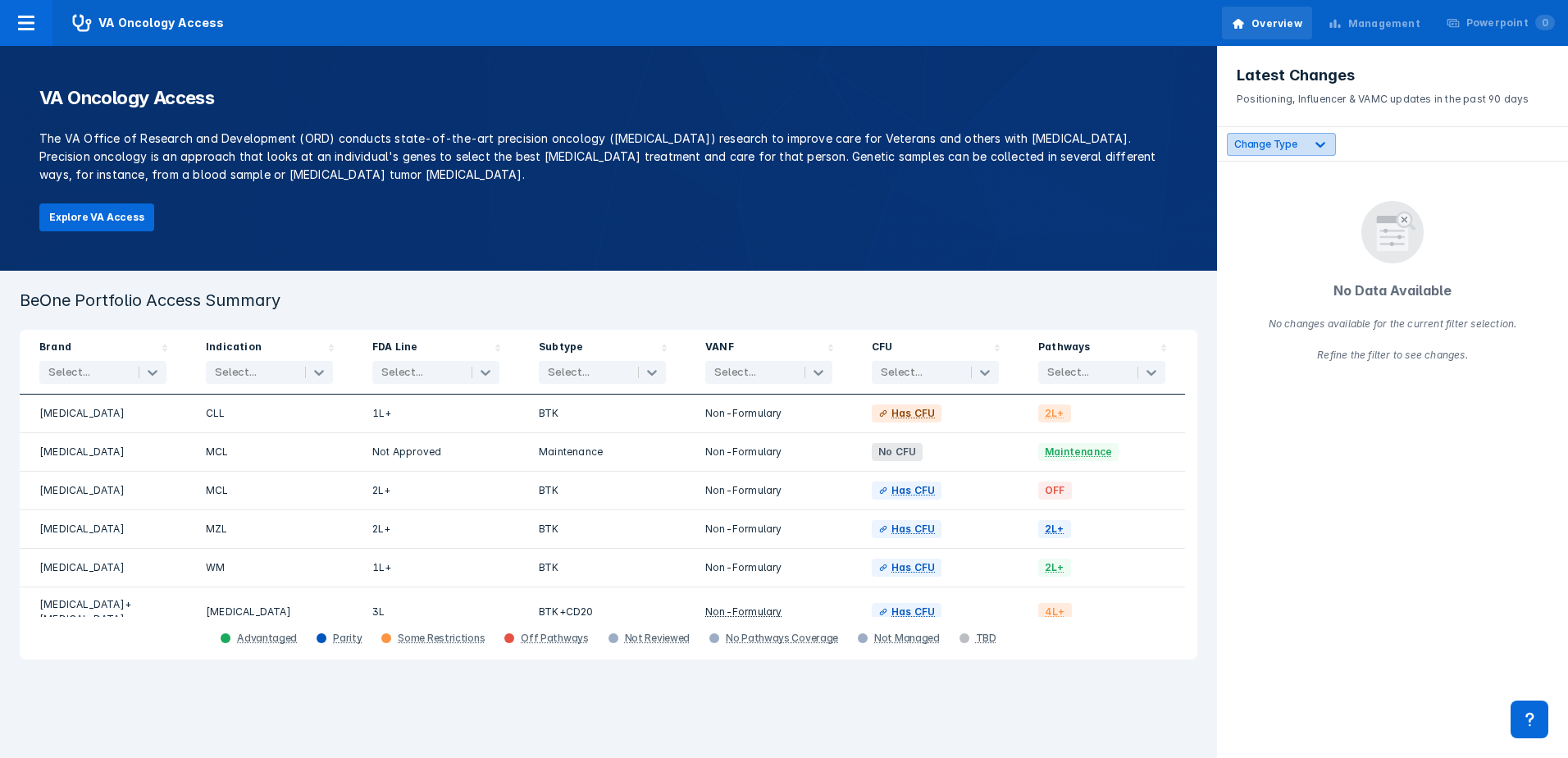
click at [1291, 134] on div "Change Type" at bounding box center [1282, 145] width 109 height 23
click at [1292, 222] on label "Influencers" at bounding box center [1282, 217] width 57 height 14
click at [1172, 202] on div "VA Oncology Access The VA Office of Research and Development (ORD) conducts sta…" at bounding box center [609, 158] width 1217 height 225
click at [1409, 15] on div "Management" at bounding box center [1374, 23] width 111 height 34
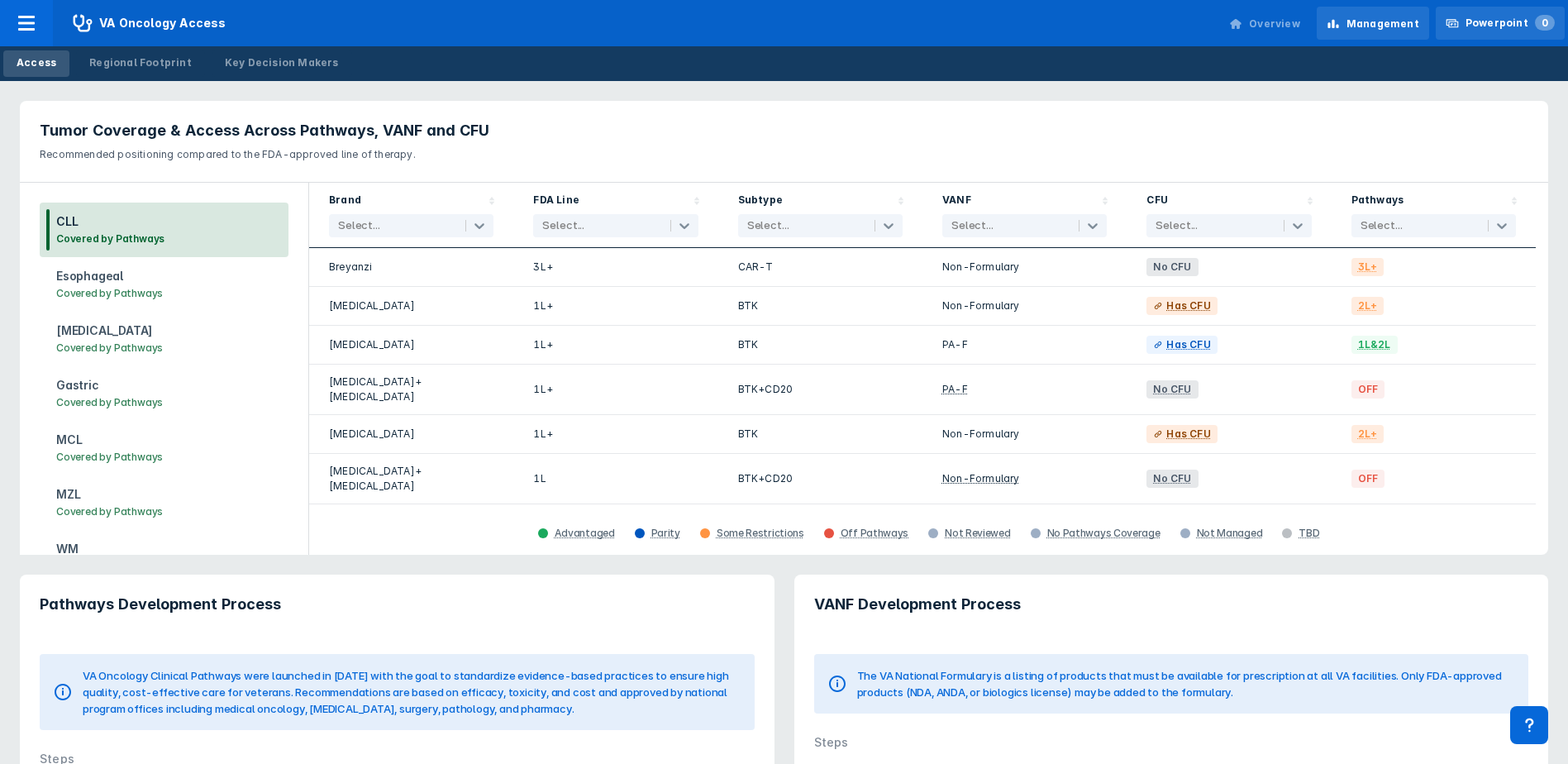
click at [1496, 20] on div "Powerpoint 0" at bounding box center [1510, 23] width 90 height 14
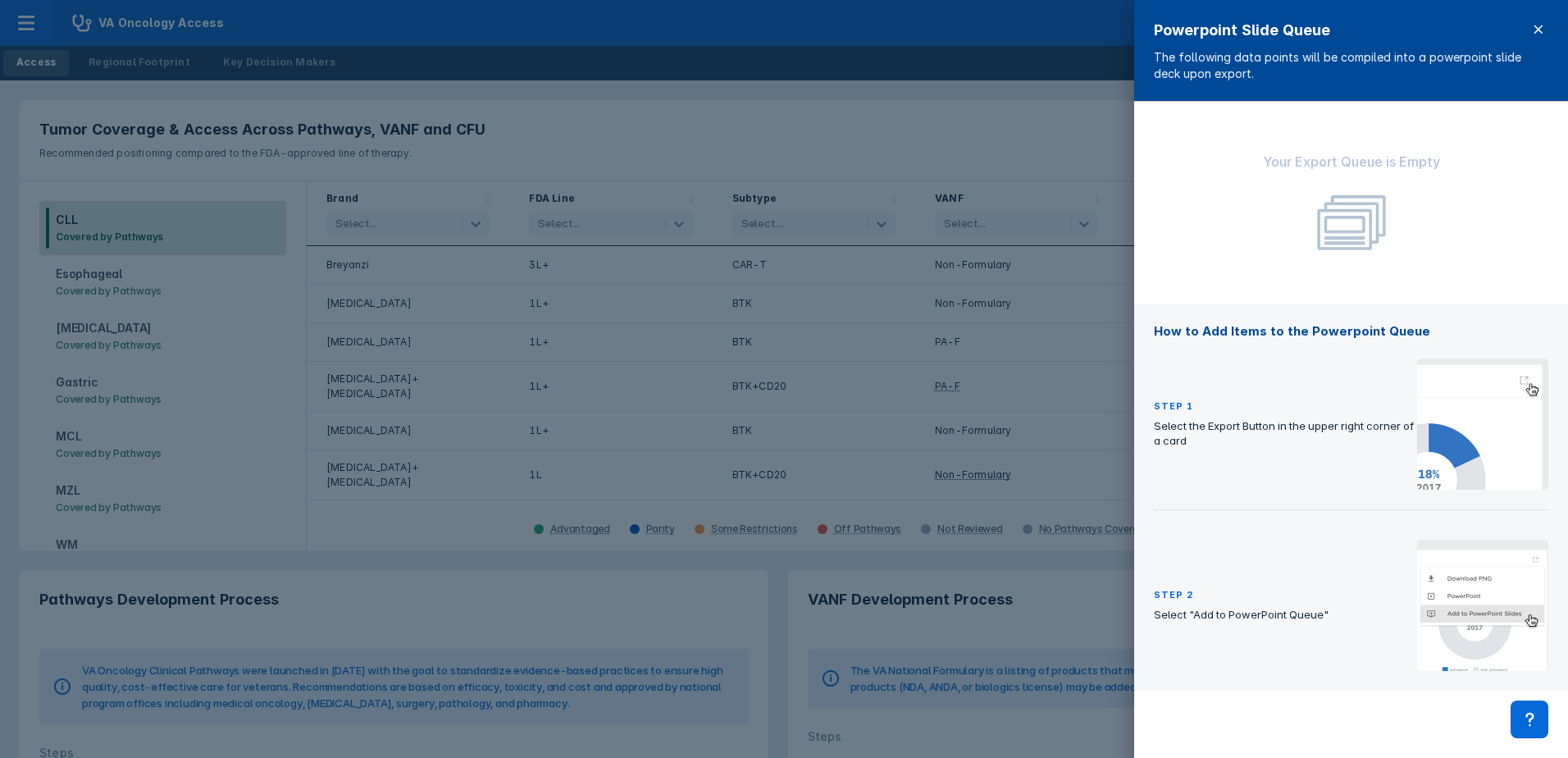
click at [1537, 23] on icon at bounding box center [1538, 30] width 13 height 13
